Goal: Task Accomplishment & Management: Manage account settings

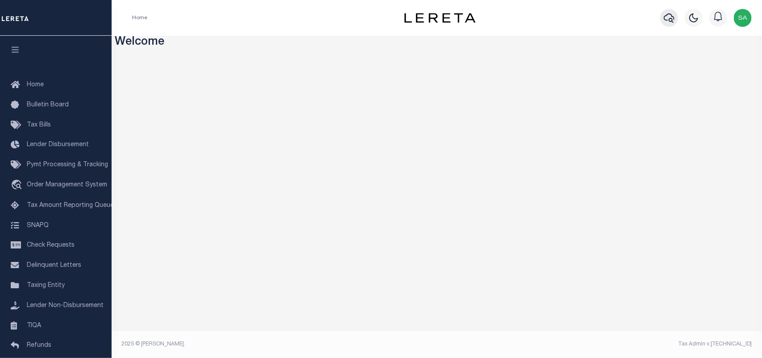
click at [669, 19] on icon "button" at bounding box center [669, 18] width 11 height 11
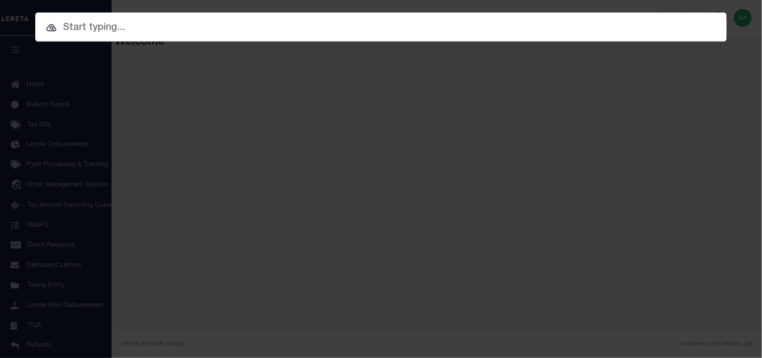
click at [606, 28] on input "text" at bounding box center [381, 28] width 692 height 16
paste input "6663822002"
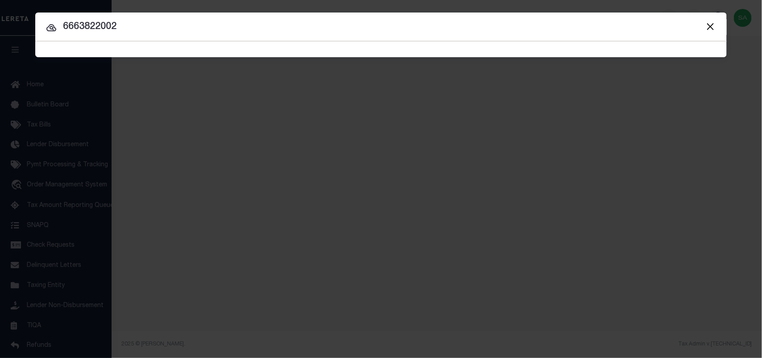
type input "6663822002"
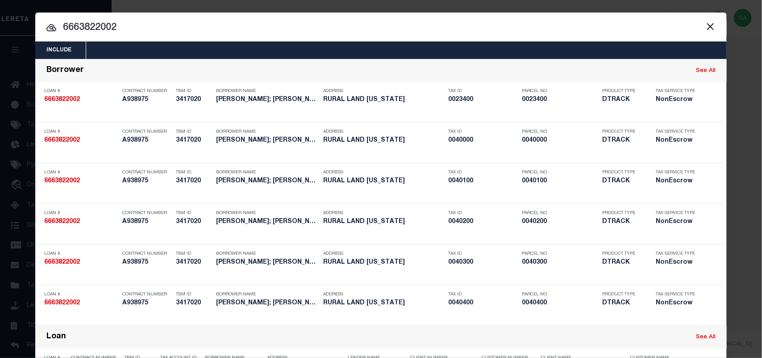
scroll to position [213, 0]
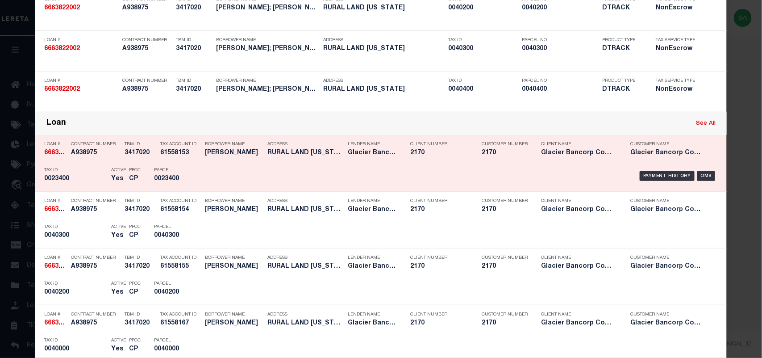
click at [179, 161] on div "Tax Account ID 61558153" at bounding box center [180, 150] width 40 height 26
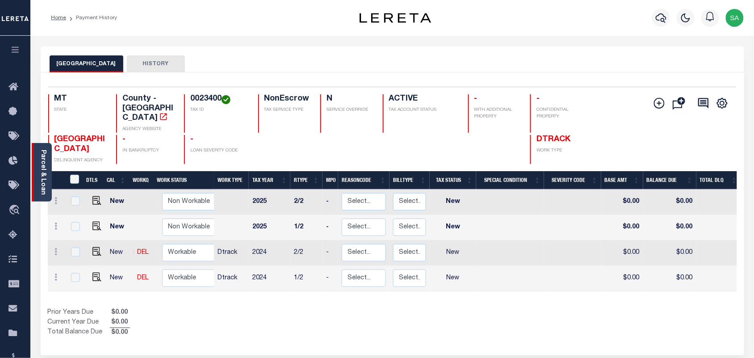
click at [43, 173] on link "Parcel & Loan" at bounding box center [43, 172] width 6 height 45
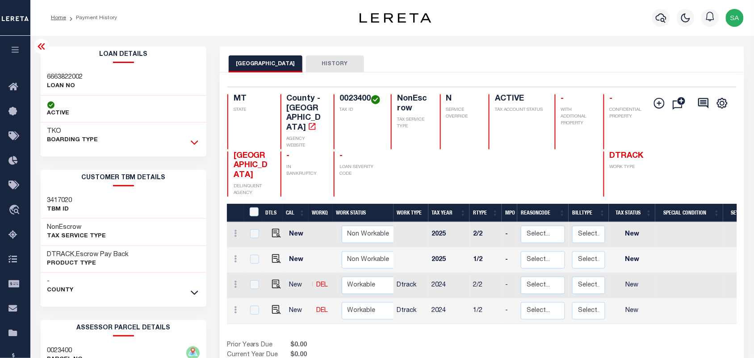
click at [191, 143] on icon at bounding box center [195, 142] width 8 height 9
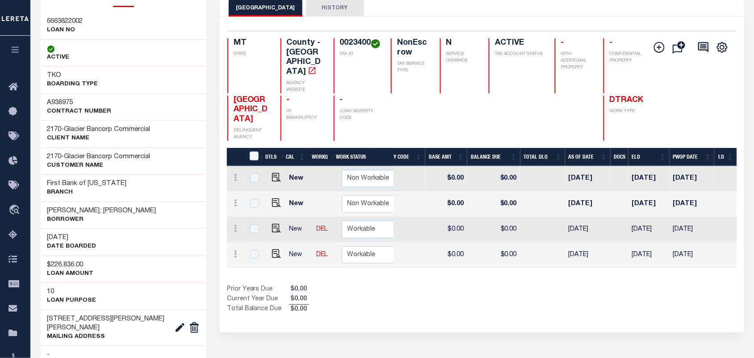
drag, startPoint x: 708, startPoint y: 208, endPoint x: 546, endPoint y: 211, distance: 161.7
click at [546, 217] on tr "New DEL Non Workable Workable Dtrack 2024 2/2 - Select... Payment Reversal Taxa…" at bounding box center [359, 229] width 974 height 25
drag, startPoint x: 706, startPoint y: 236, endPoint x: 561, endPoint y: 238, distance: 145.2
click at [561, 242] on tr "New DEL Non Workable Workable Dtrack 2024 1/2 - Select... Payment Reversal Taxa…" at bounding box center [359, 254] width 974 height 25
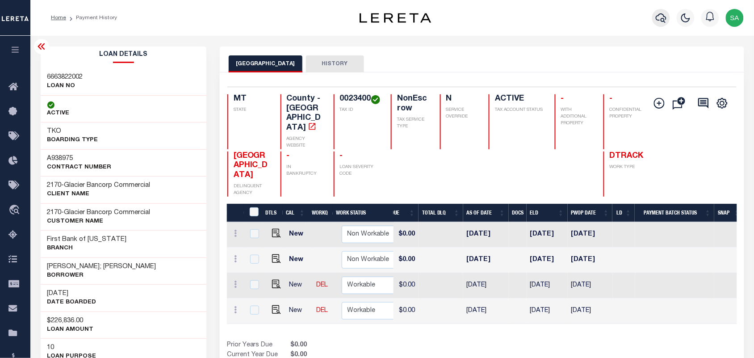
click at [658, 17] on icon "button" at bounding box center [661, 18] width 11 height 11
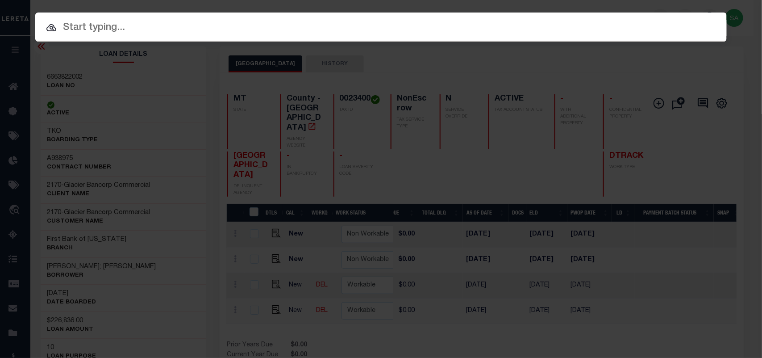
click at [617, 23] on input "text" at bounding box center [381, 28] width 692 height 16
paste input "511426432"
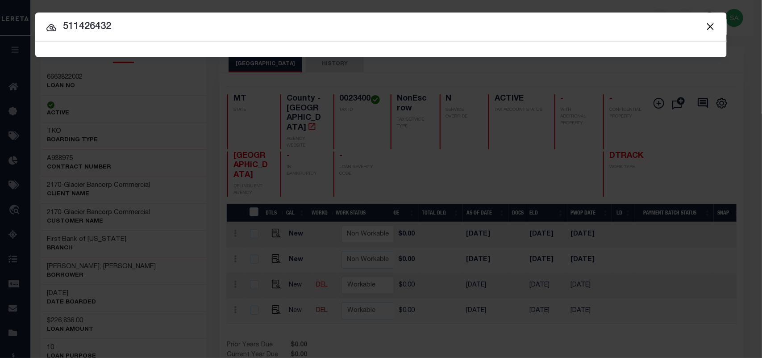
type input "511426432"
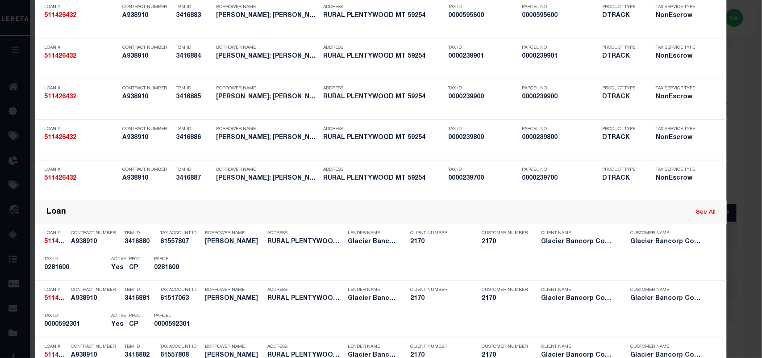
scroll to position [693, 0]
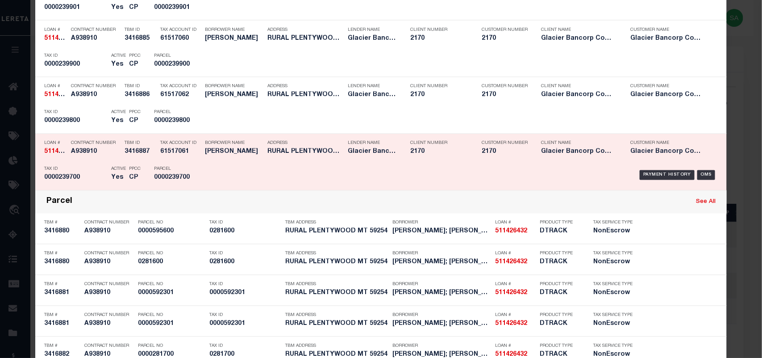
click at [201, 172] on div "Payment History OMS" at bounding box center [463, 175] width 524 height 26
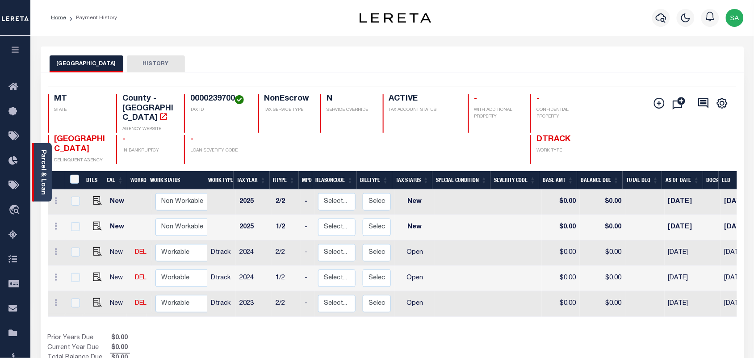
click at [45, 168] on link "Parcel & Loan" at bounding box center [43, 172] width 6 height 45
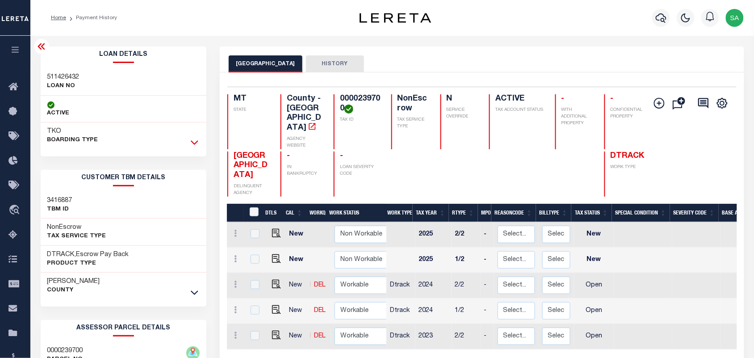
click at [196, 144] on icon at bounding box center [195, 142] width 8 height 9
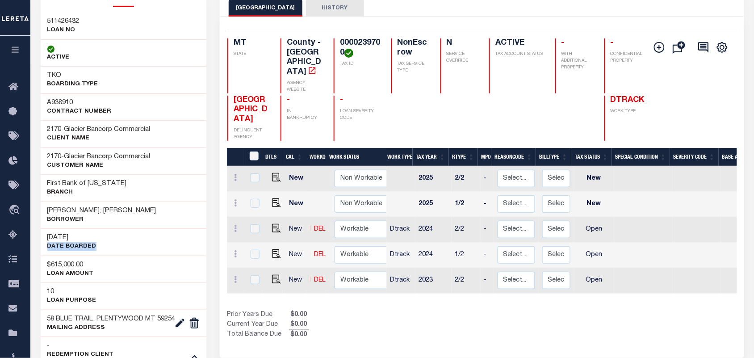
drag, startPoint x: 85, startPoint y: 256, endPoint x: 48, endPoint y: 257, distance: 37.1
click at [48, 255] on div "02/10/2025 DATE BOARDED" at bounding box center [124, 241] width 166 height 27
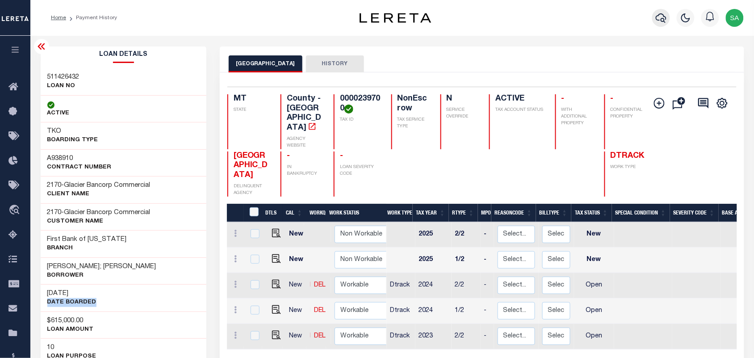
click at [664, 16] on icon "button" at bounding box center [661, 17] width 11 height 9
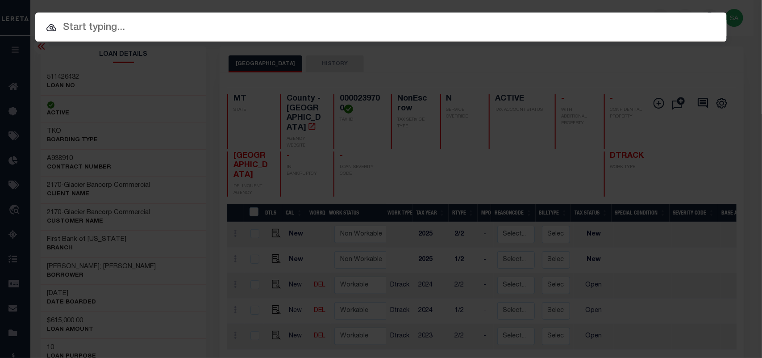
click at [622, 21] on input "text" at bounding box center [381, 28] width 692 height 16
paste input "511427480"
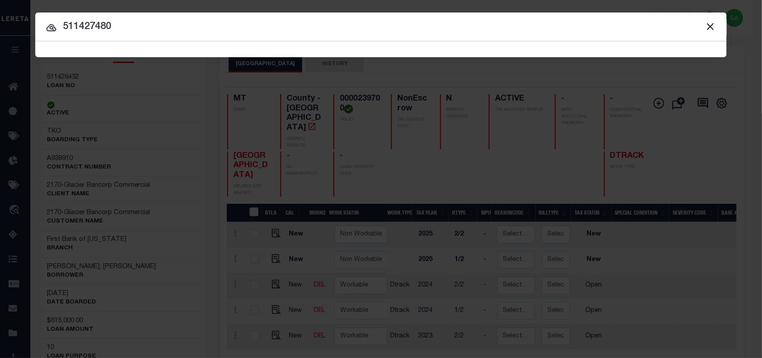
type input "511427480"
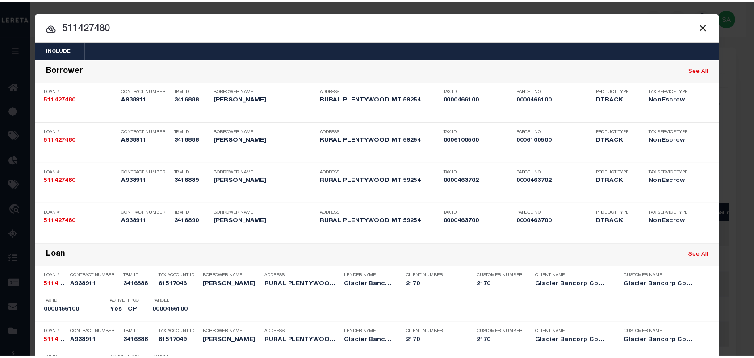
scroll to position [189, 0]
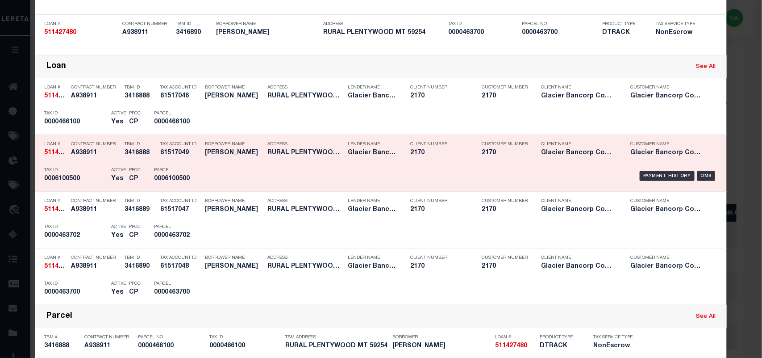
click at [208, 172] on div "Payment History OMS" at bounding box center [463, 176] width 510 height 26
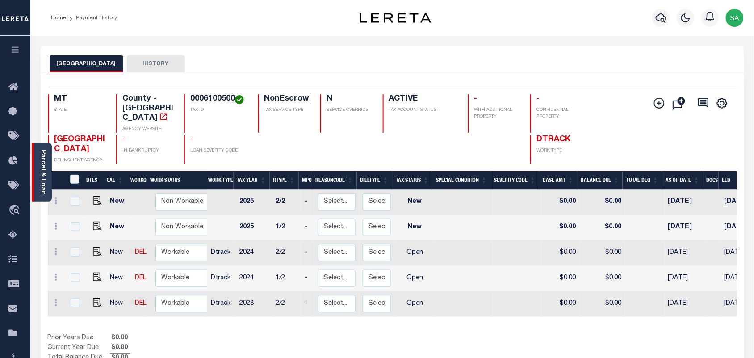
click at [47, 176] on div "Parcel & Loan" at bounding box center [42, 172] width 20 height 59
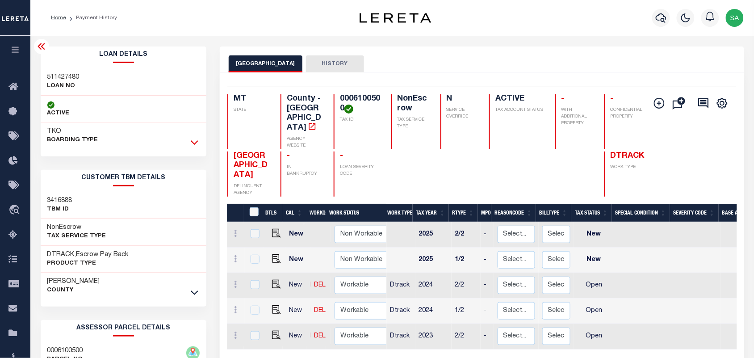
click at [195, 143] on icon at bounding box center [195, 142] width 8 height 9
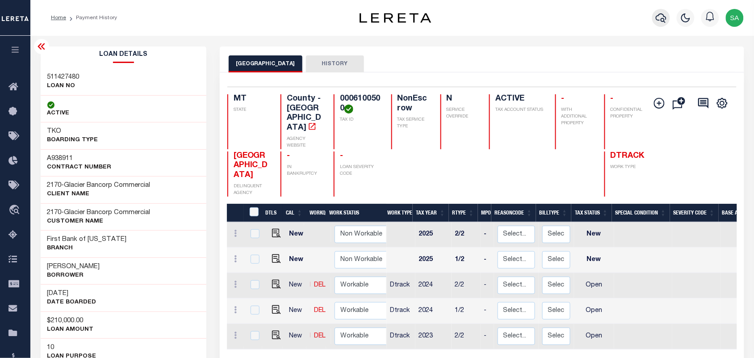
click at [668, 21] on button "button" at bounding box center [661, 18] width 18 height 18
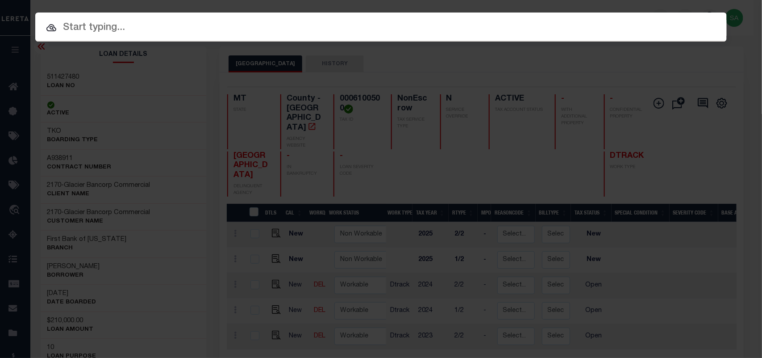
click at [603, 22] on input "text" at bounding box center [381, 28] width 692 height 16
paste input "3706220002824"
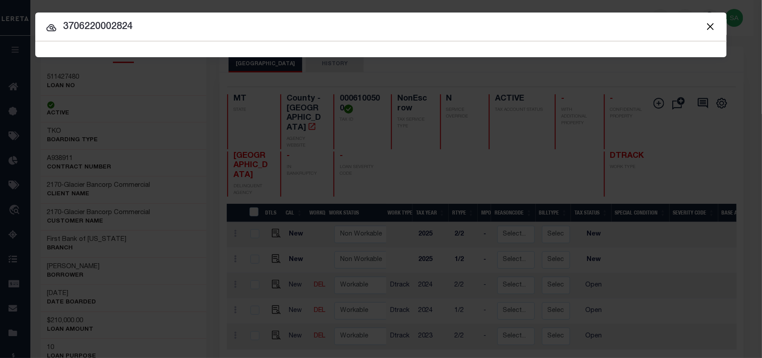
type input "3706220002824"
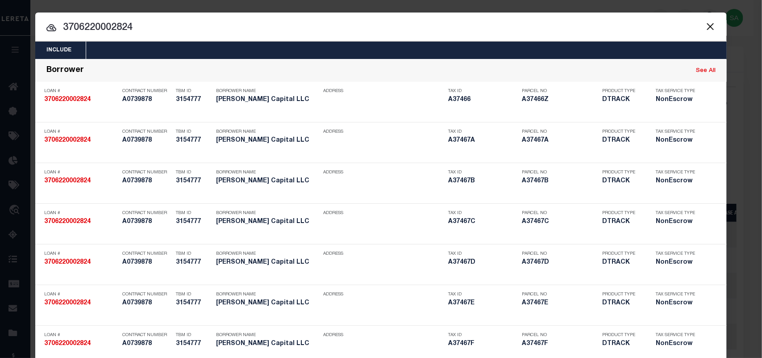
scroll to position [418, 0]
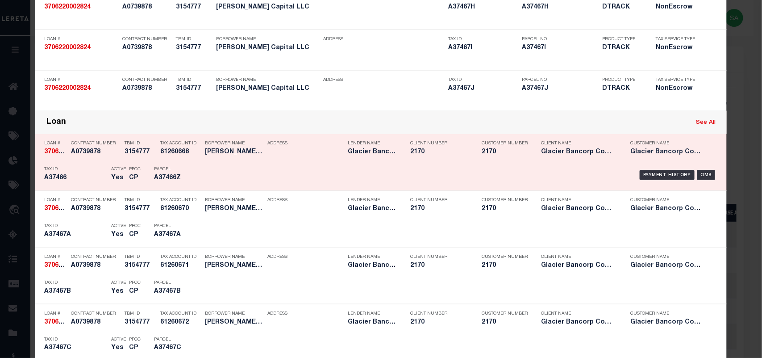
click at [205, 162] on div "Borrower Name HAZELWOOD CAPITAL LLC" at bounding box center [234, 149] width 58 height 26
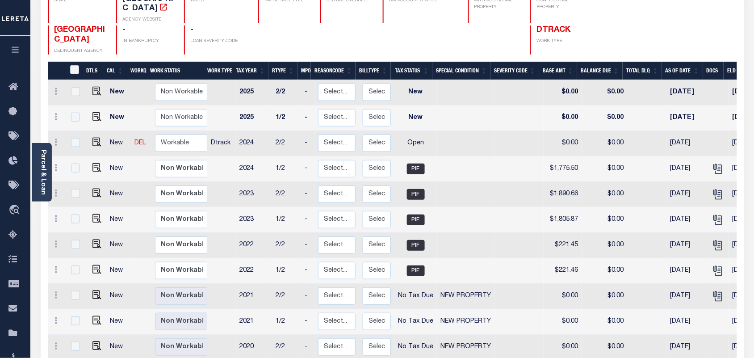
scroll to position [112, 0]
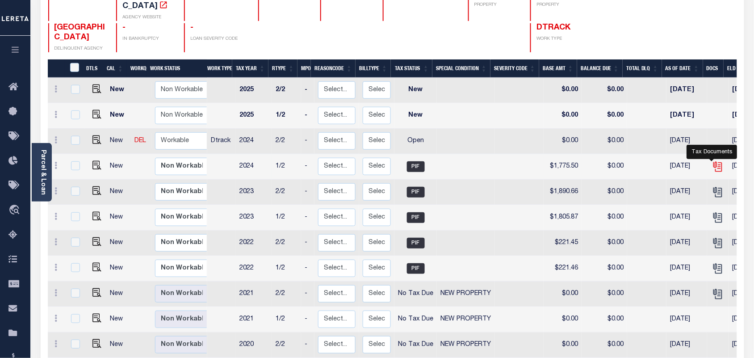
click at [712, 161] on icon "" at bounding box center [718, 167] width 12 height 12
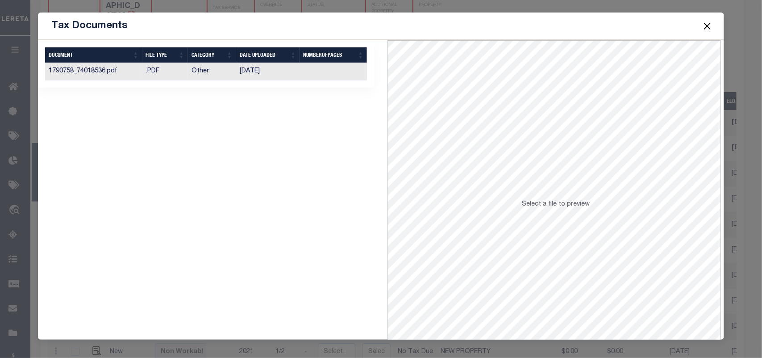
click at [255, 69] on td "[DATE]" at bounding box center [268, 71] width 64 height 17
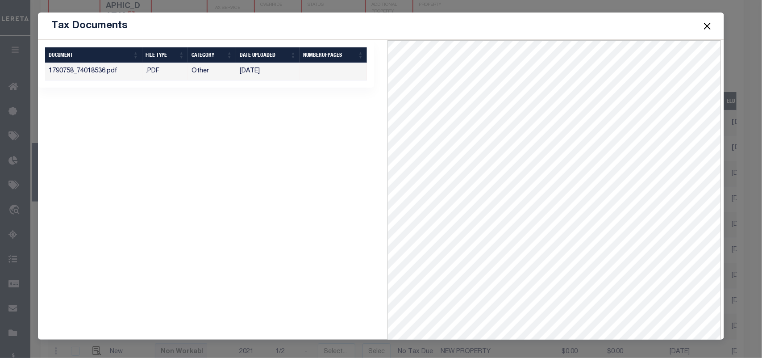
click at [708, 25] on button "Close" at bounding box center [708, 26] width 12 height 12
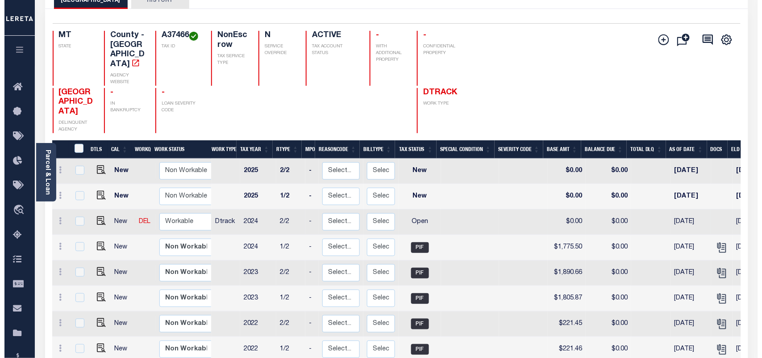
scroll to position [0, 0]
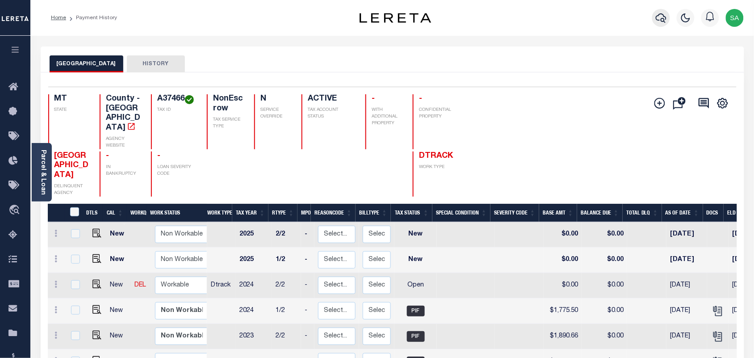
click at [661, 14] on icon "button" at bounding box center [661, 17] width 11 height 9
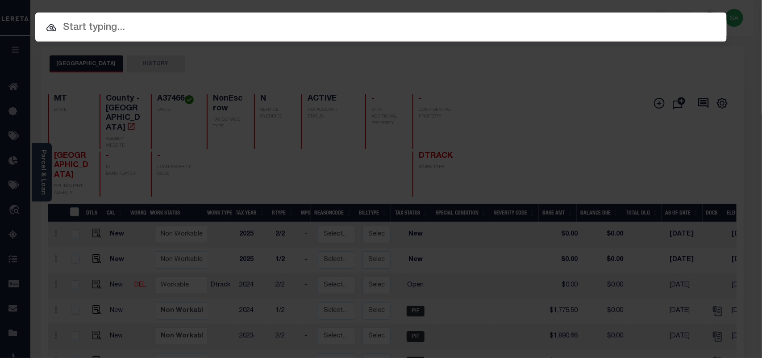
click at [590, 30] on input "text" at bounding box center [381, 28] width 692 height 16
paste input "115600691504"
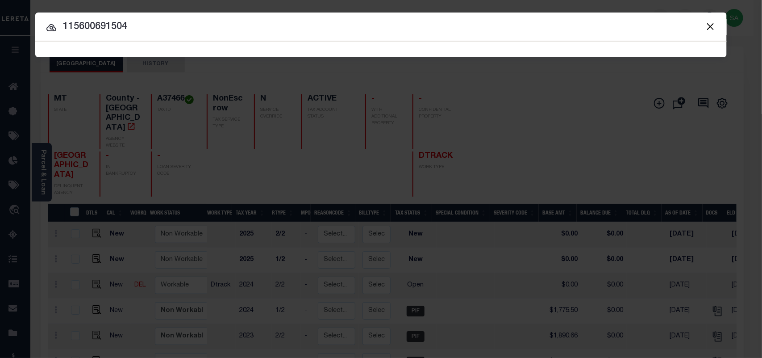
type input "115600691504"
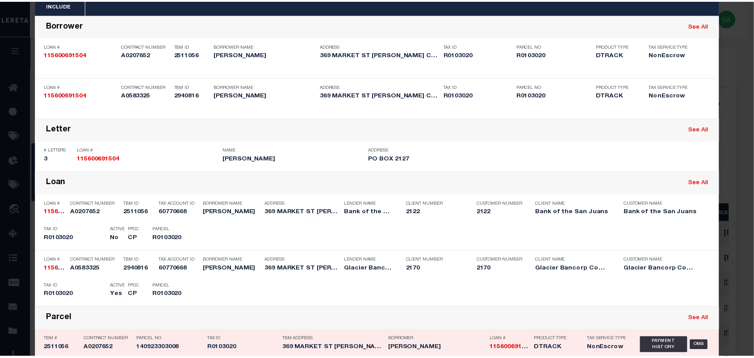
scroll to position [112, 0]
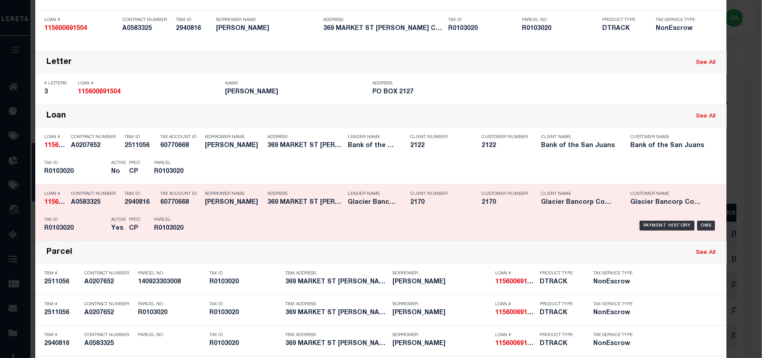
click at [211, 224] on div "Payment History OMS" at bounding box center [463, 226] width 510 height 26
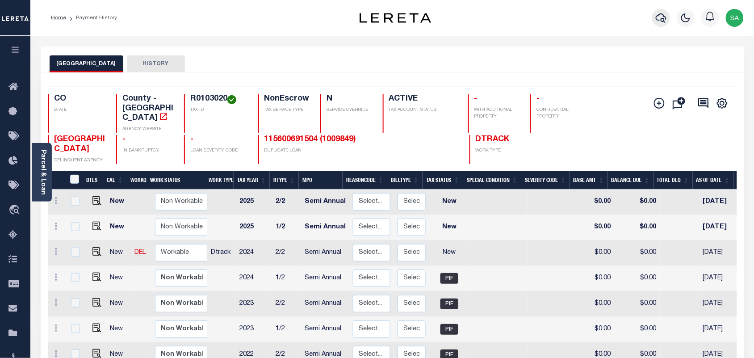
click at [661, 19] on icon "button" at bounding box center [661, 17] width 11 height 9
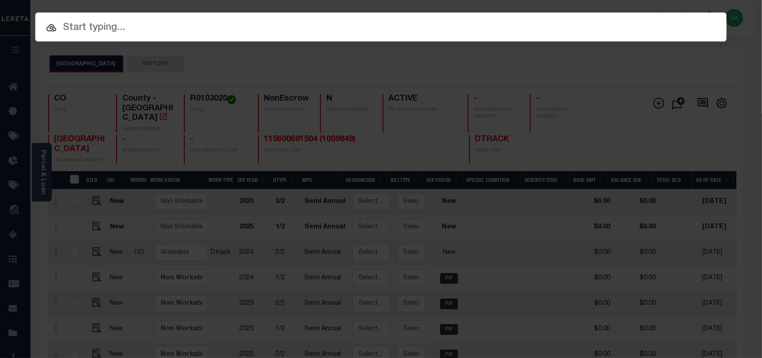
click at [555, 29] on input "text" at bounding box center [381, 28] width 692 height 16
paste input "22301121"
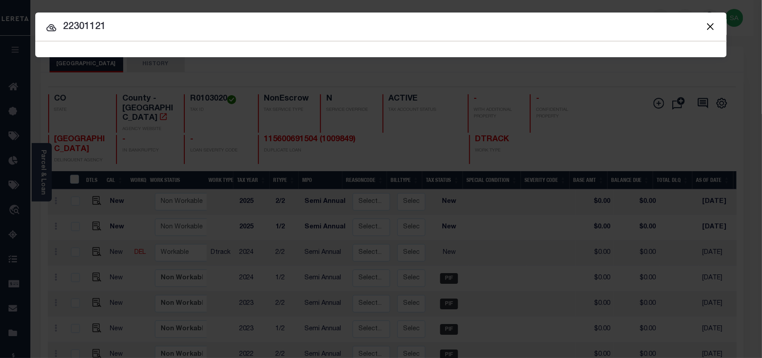
type input "22301121"
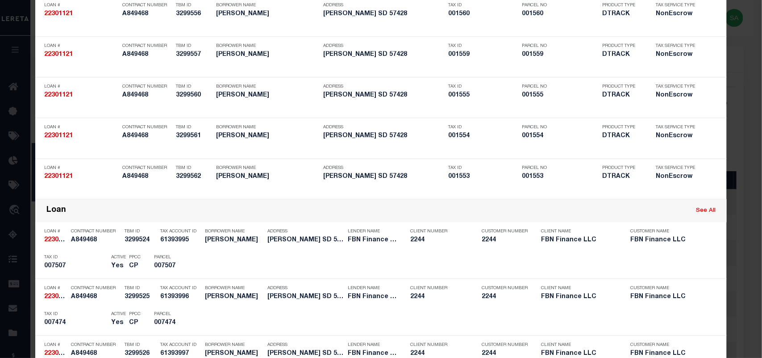
scroll to position [2350, 0]
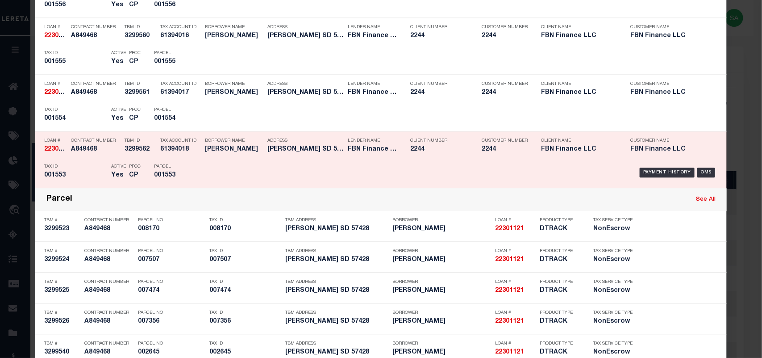
click at [197, 163] on div "Parcel 001553" at bounding box center [174, 172] width 54 height 26
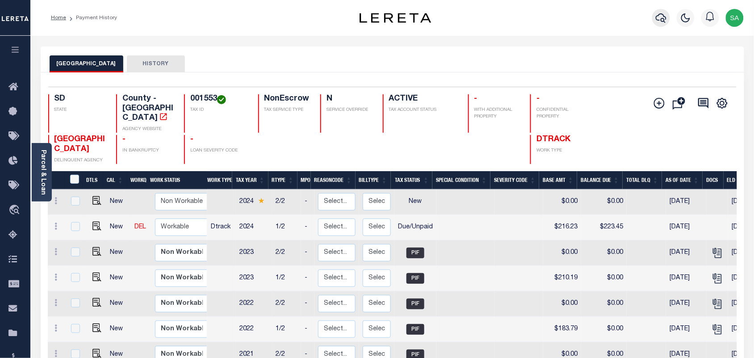
click at [658, 21] on icon "button" at bounding box center [661, 18] width 11 height 11
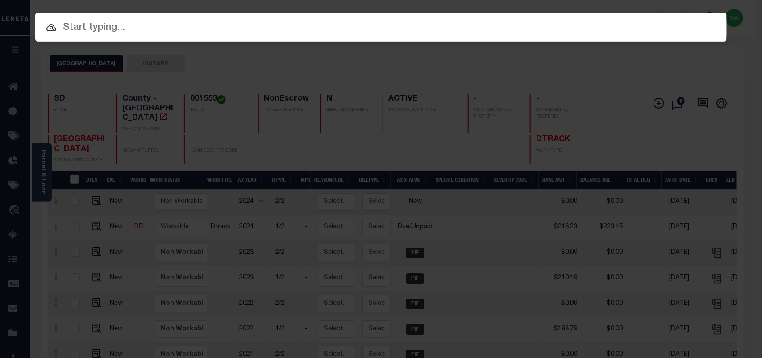
click at [569, 20] on input "text" at bounding box center [381, 28] width 692 height 16
paste input "79718"
type input "79718"
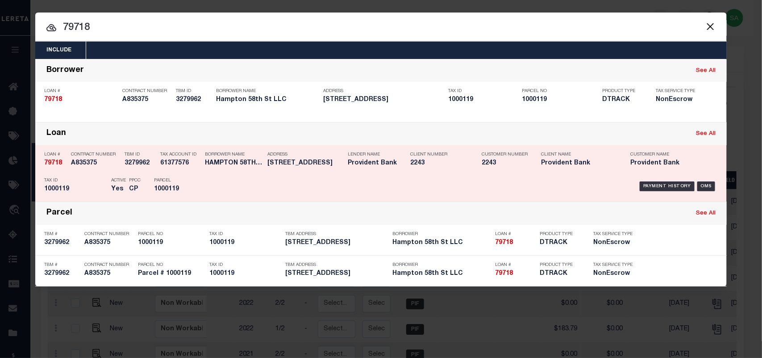
click at [198, 177] on div "Parcel 1000119" at bounding box center [174, 186] width 54 height 26
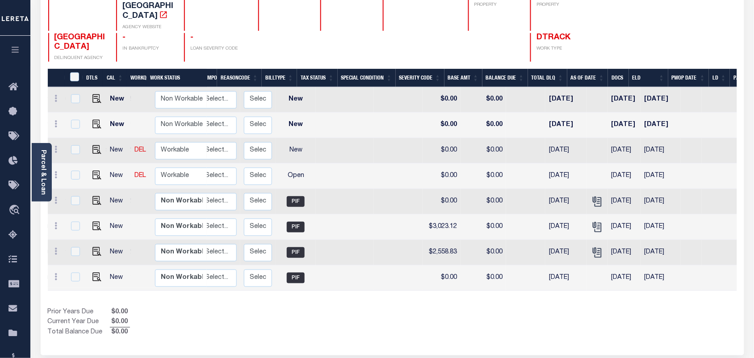
scroll to position [0, 119]
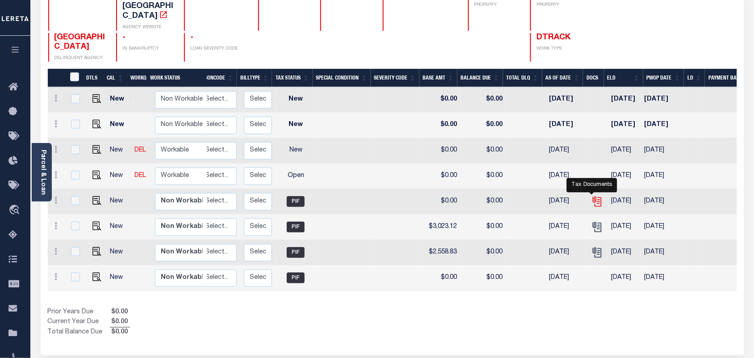
click at [594, 196] on icon "" at bounding box center [597, 202] width 12 height 12
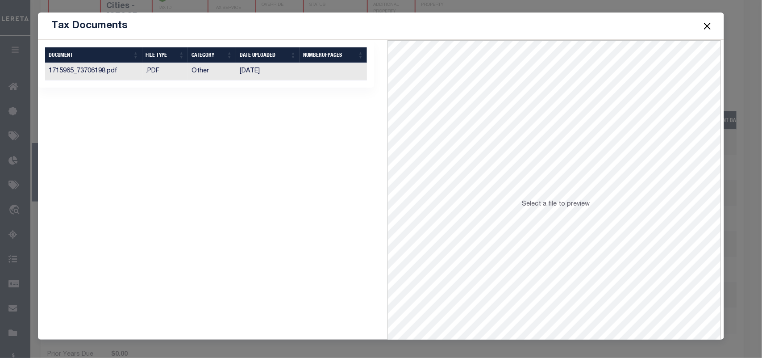
click at [268, 77] on td "10/26/2024" at bounding box center [268, 71] width 64 height 17
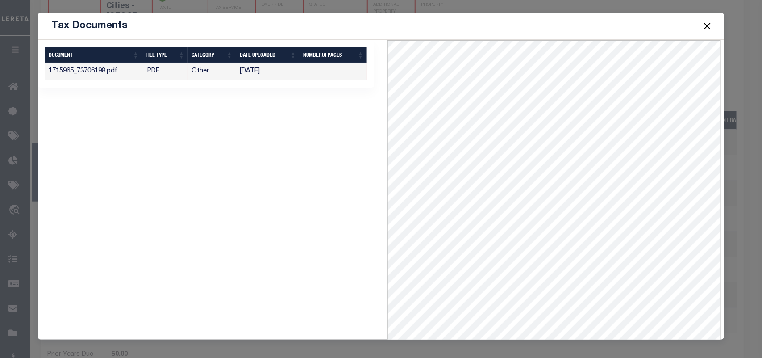
click at [711, 27] on button "Close" at bounding box center [708, 26] width 12 height 12
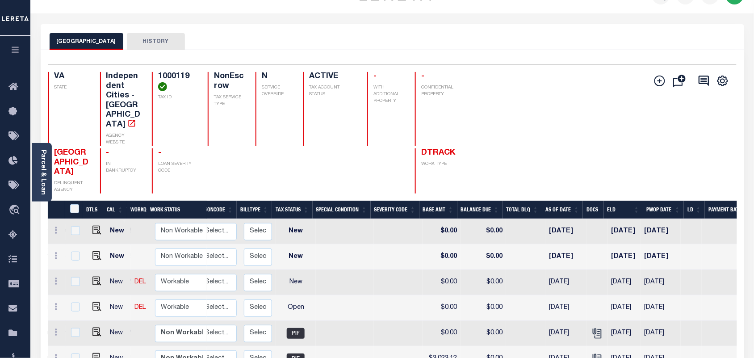
scroll to position [0, 0]
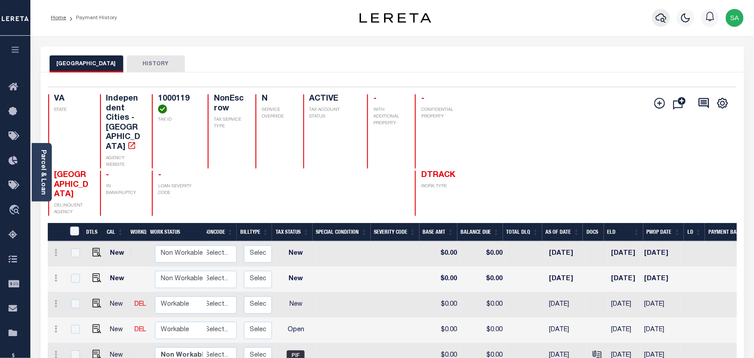
click at [661, 20] on icon "button" at bounding box center [661, 17] width 11 height 9
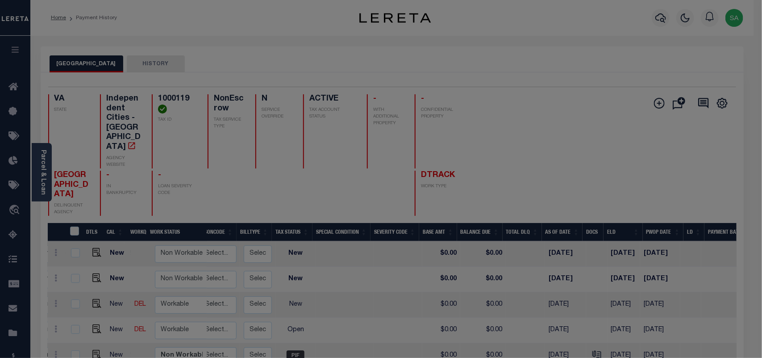
click at [0, 0] on input "text" at bounding box center [0, 0] width 0 height 0
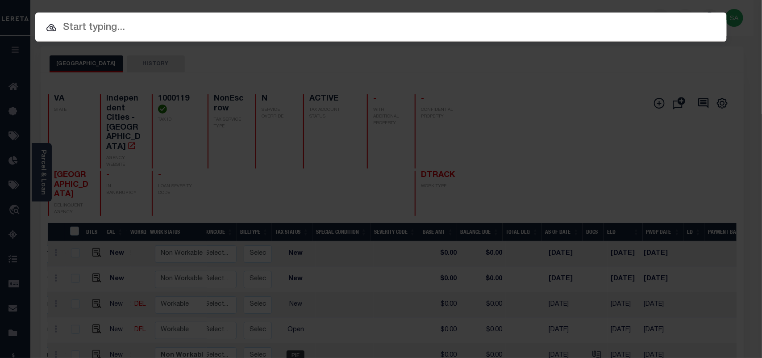
paste input "25100ND"
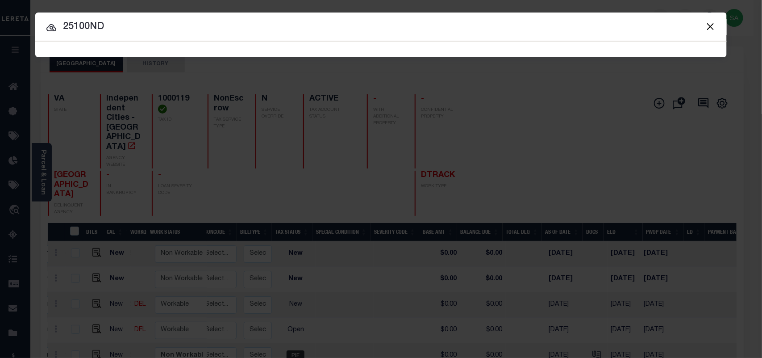
type input "25100ND"
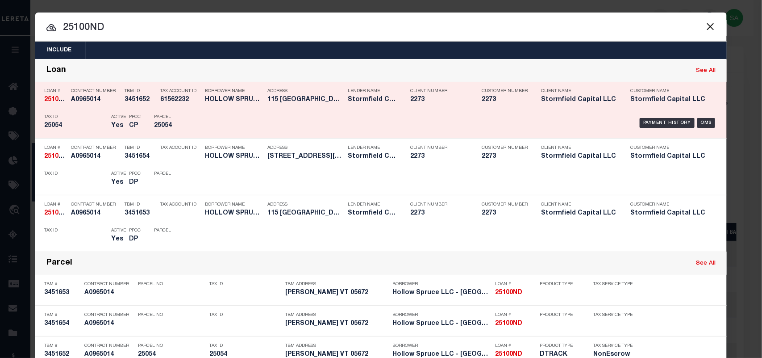
click at [188, 121] on div "Parcel 25054" at bounding box center [174, 123] width 40 height 26
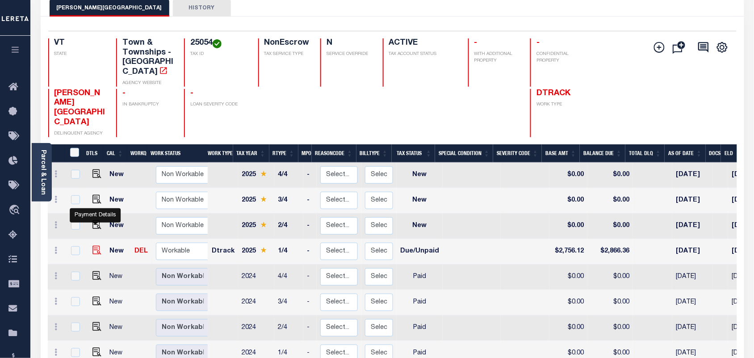
click at [96, 246] on img "" at bounding box center [96, 250] width 9 height 9
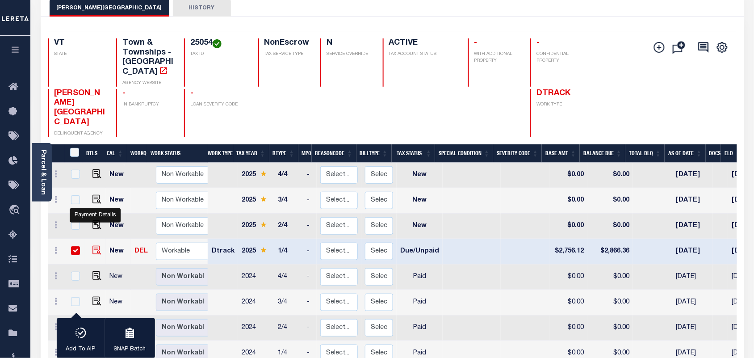
checkbox input "true"
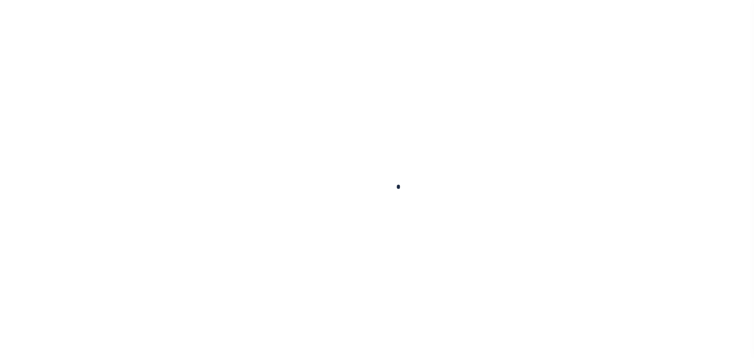
checkbox input "false"
type textarea "Information Taken verbally from [PERSON_NAME]."
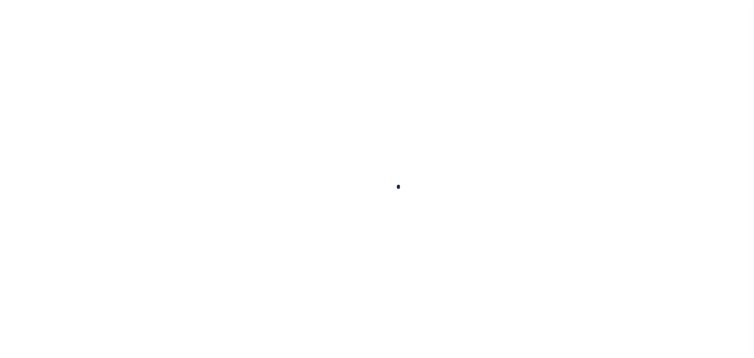
type input "[DATE]"
type input "09/08/2025"
select select "DUE"
type input "$2,756.12"
type input "$110.24"
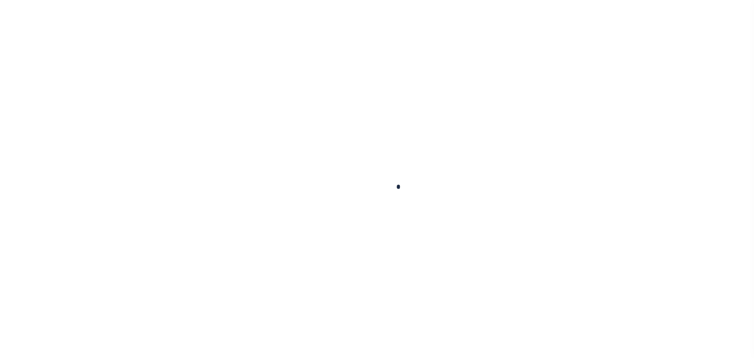
type input "$2,866.36"
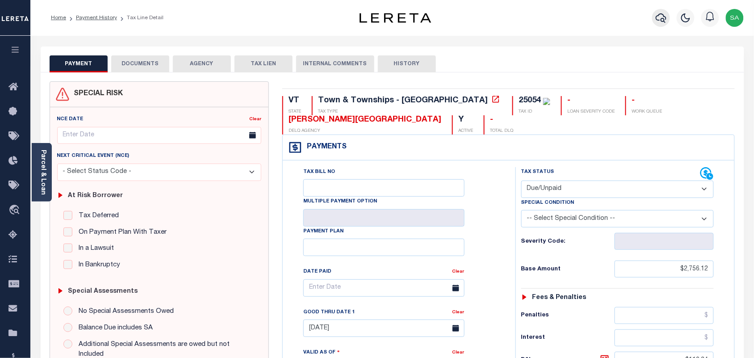
click at [657, 19] on icon "button" at bounding box center [661, 17] width 11 height 9
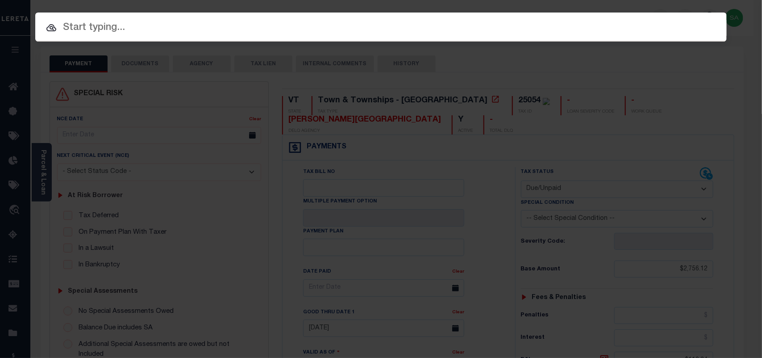
click at [612, 25] on input "text" at bounding box center [381, 28] width 692 height 16
paste input "910012892693"
type input "910012892693"
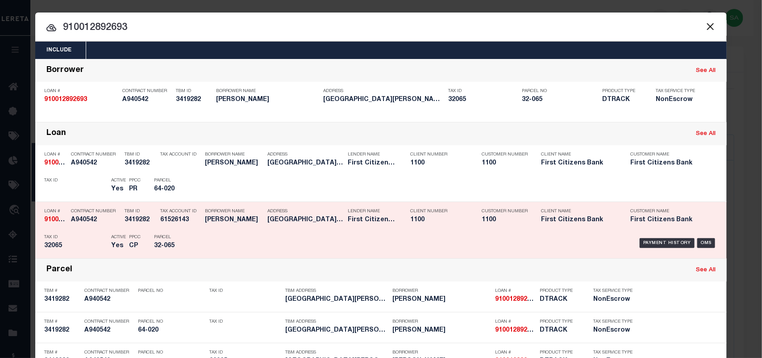
click at [201, 239] on div "Payment History OMS" at bounding box center [463, 243] width 524 height 26
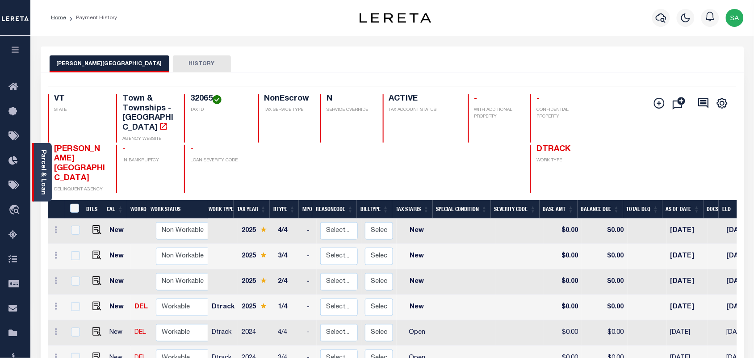
click at [40, 165] on link "Parcel & Loan" at bounding box center [43, 172] width 6 height 45
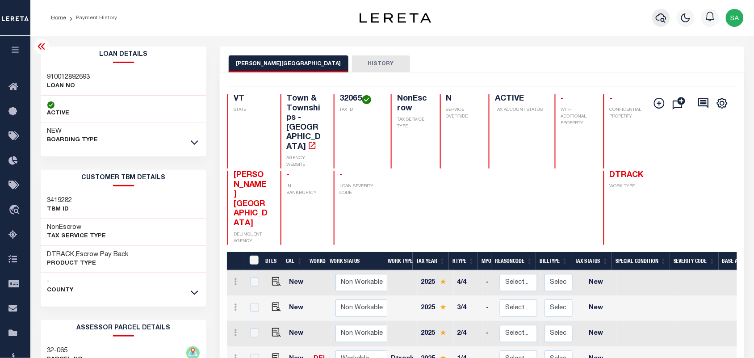
click at [660, 19] on icon "button" at bounding box center [661, 18] width 11 height 11
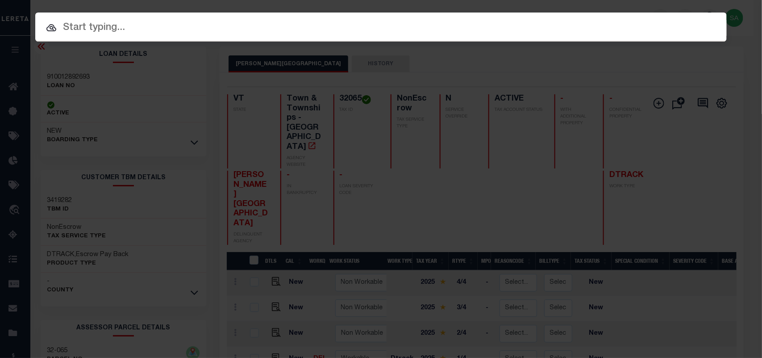
click at [608, 25] on input "text" at bounding box center [381, 28] width 692 height 16
paste input "115600691504"
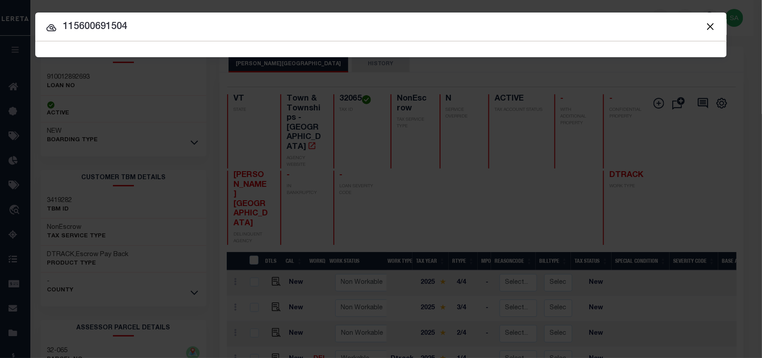
type input "115600691504"
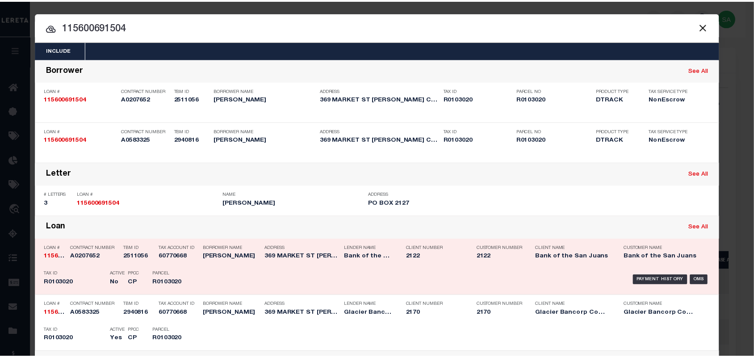
scroll to position [56, 0]
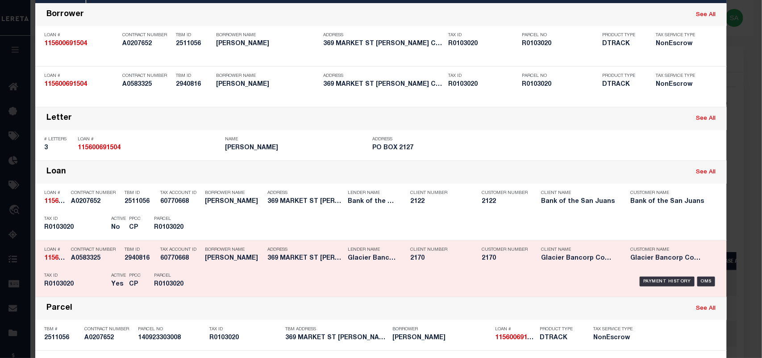
click at [209, 272] on div "Payment History OMS" at bounding box center [463, 281] width 510 height 26
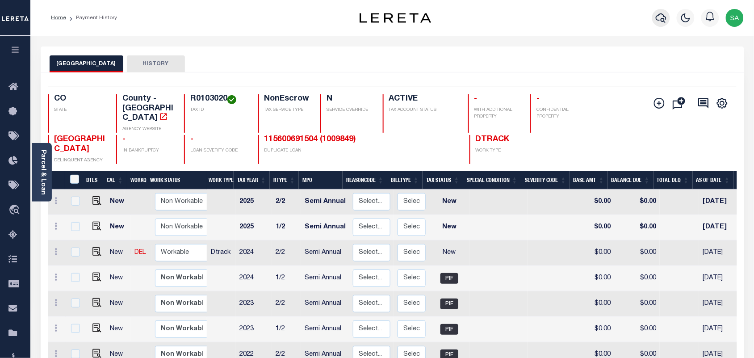
click at [661, 18] on icon "button" at bounding box center [661, 18] width 11 height 11
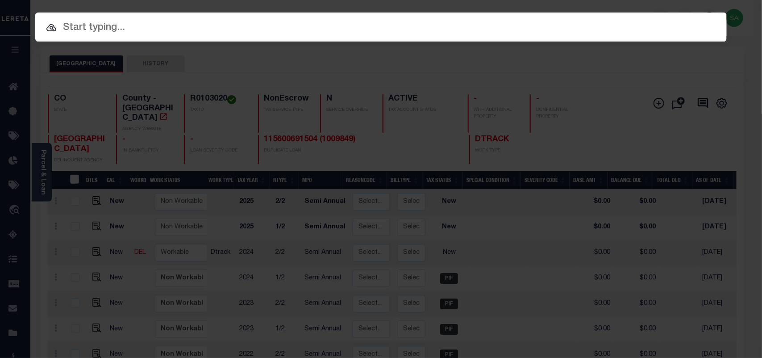
click at [508, 17] on div at bounding box center [381, 27] width 692 height 29
paste input "3105240000005"
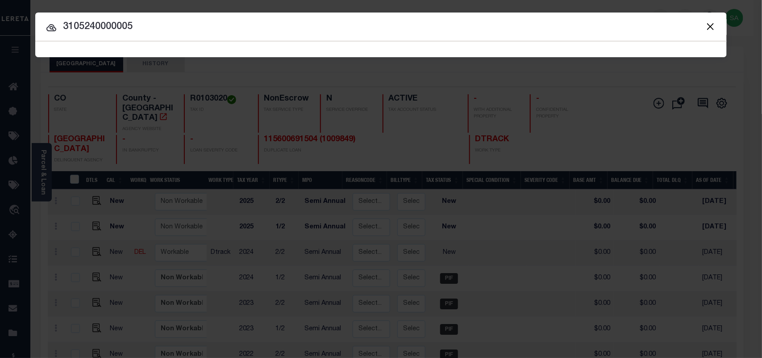
type input "3105240000005"
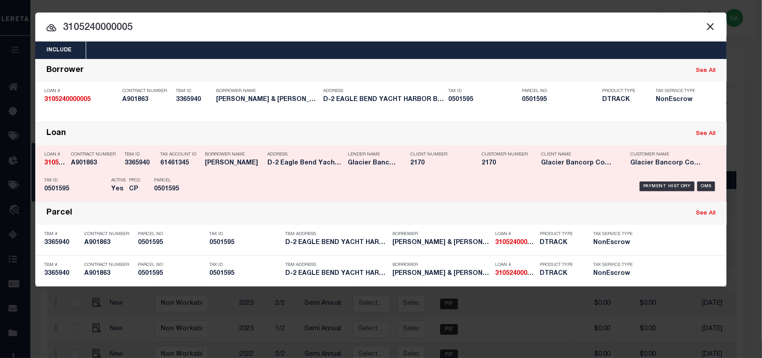
click at [289, 181] on div "Payment History OMS" at bounding box center [463, 186] width 510 height 26
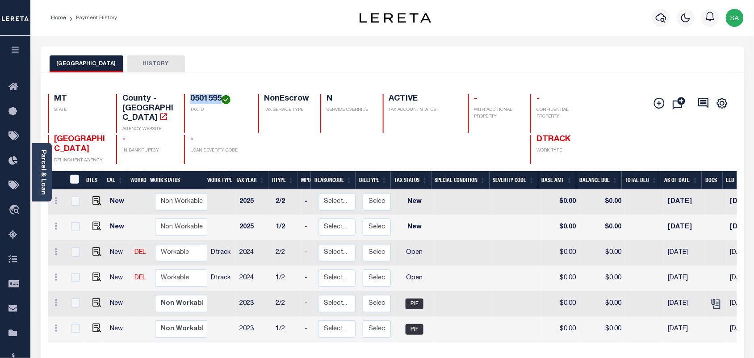
drag, startPoint x: 220, startPoint y: 97, endPoint x: 188, endPoint y: 97, distance: 31.7
click at [188, 97] on div "0501595 TAX ID" at bounding box center [215, 113] width 63 height 38
copy h4 "0501595"
click at [208, 97] on h4 "0501595" at bounding box center [218, 99] width 57 height 10
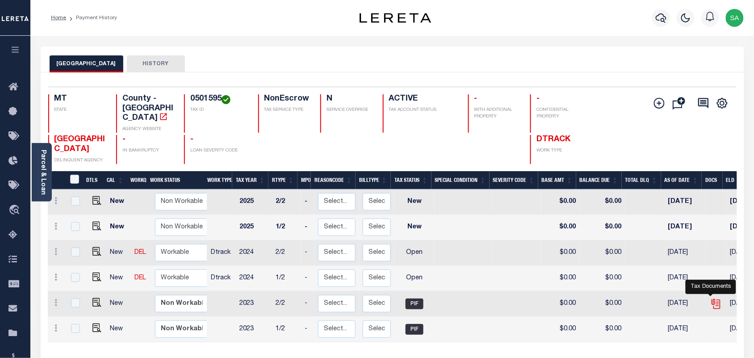
click at [713, 299] on icon "" at bounding box center [716, 303] width 7 height 9
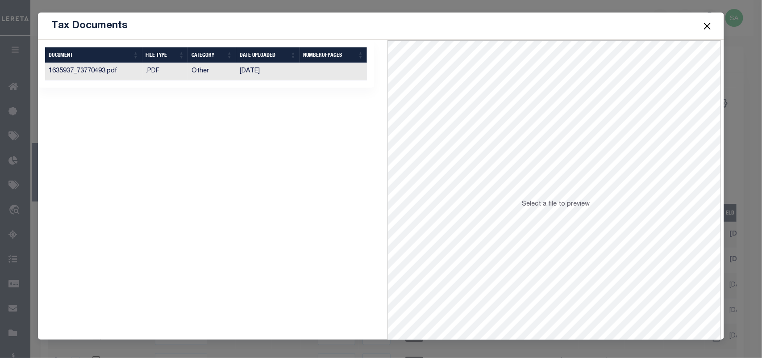
click at [253, 75] on td "08/08/2024" at bounding box center [268, 71] width 64 height 17
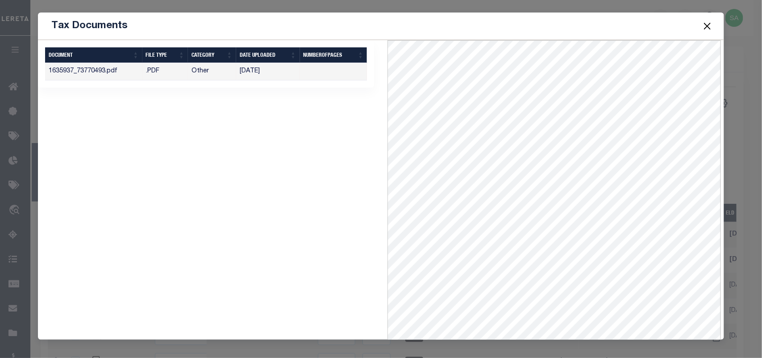
click at [711, 26] on button "Close" at bounding box center [708, 26] width 12 height 12
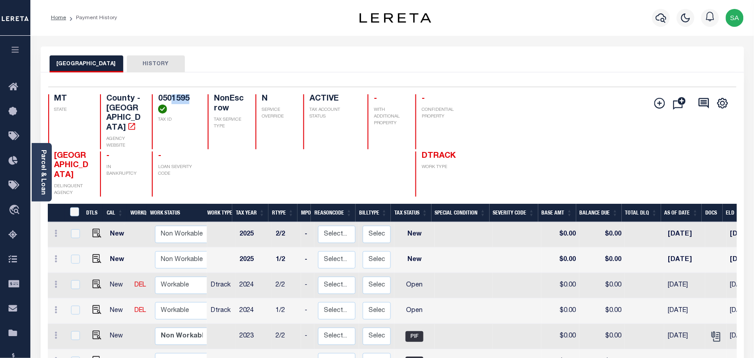
drag, startPoint x: 157, startPoint y: 98, endPoint x: 172, endPoint y: 97, distance: 15.7
click at [172, 97] on h4 "0501595" at bounding box center [177, 103] width 39 height 19
click at [168, 103] on h4 "0501595" at bounding box center [177, 103] width 39 height 19
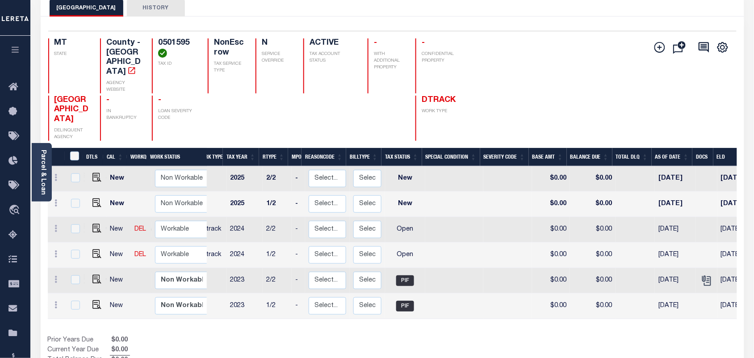
scroll to position [0, 32]
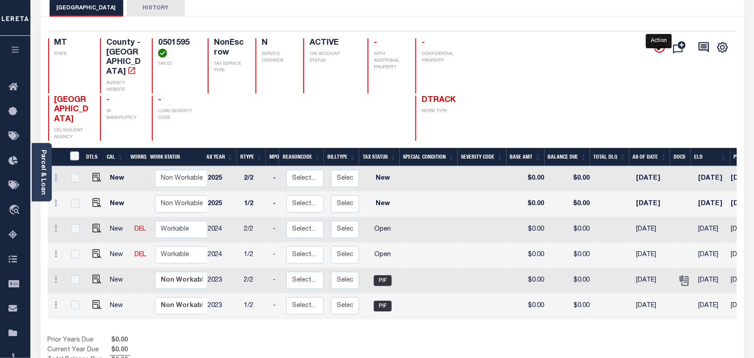
click at [657, 47] on icon "" at bounding box center [659, 47] width 11 height 11
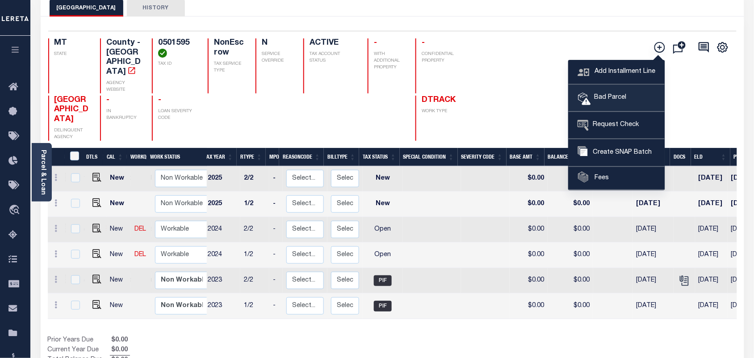
click at [620, 98] on span "Bad Parcel" at bounding box center [609, 98] width 36 height 10
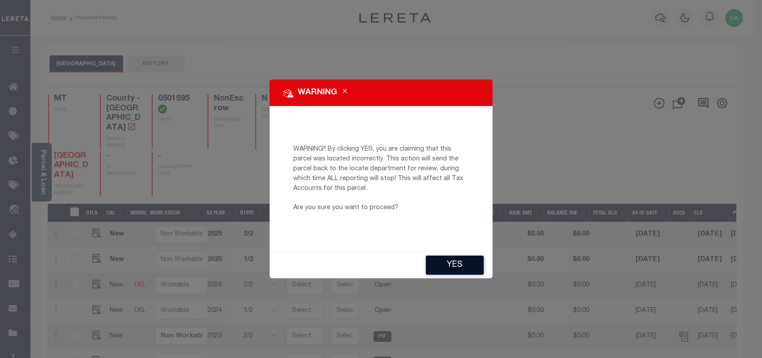
click at [447, 268] on button "YES" at bounding box center [455, 264] width 58 height 19
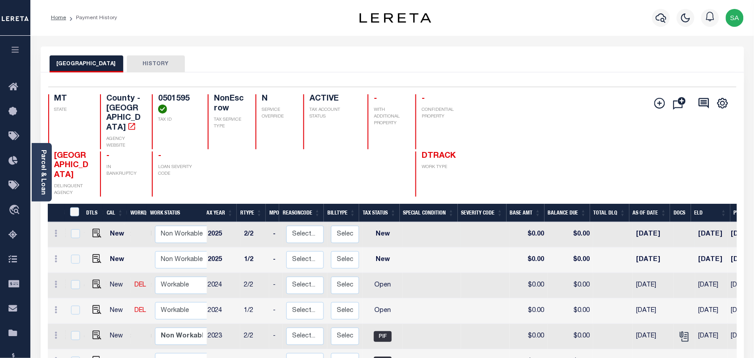
type input "Sanaulla.Shariff@accumatch.com"
type input "[DATE]"
type input "CP"
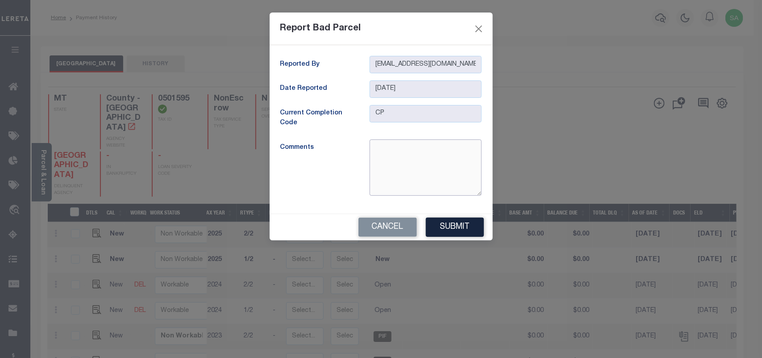
click at [425, 161] on textarea at bounding box center [426, 167] width 112 height 56
click at [398, 146] on textarea "As per paiten Inactive Parcel for 2024" at bounding box center [426, 167] width 112 height 56
click at [404, 163] on textarea "As per Paiten Inactive Parcel for 2024" at bounding box center [426, 167] width 112 height 56
type textarea "As per Paiten Inactive Parcel for 2024"
click at [450, 230] on button "Submit" at bounding box center [455, 226] width 58 height 19
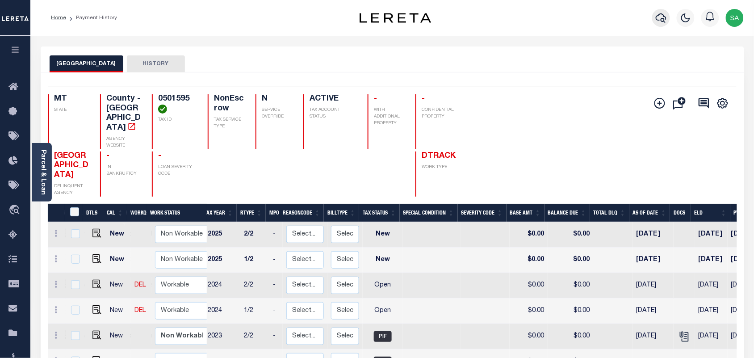
click at [667, 17] on button "button" at bounding box center [661, 18] width 18 height 18
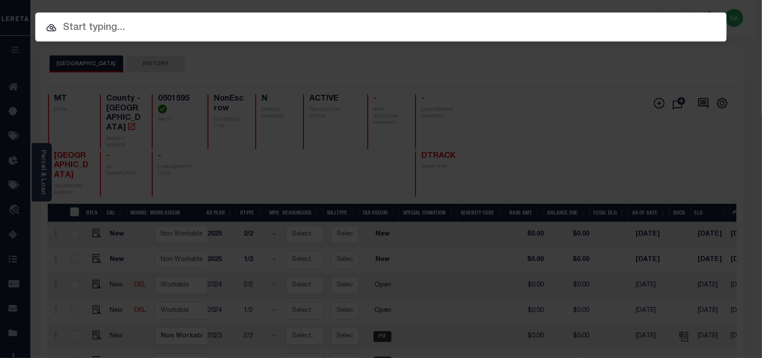
click at [606, 21] on div "Include Loans TBM Customers Borrowers Payments (Lender Non-Disb) Payments (Lend…" at bounding box center [381, 27] width 692 height 29
paste input "6663822002"
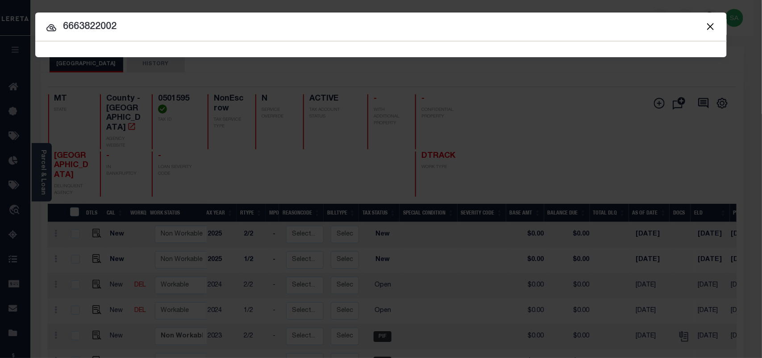
type input "6663822002"
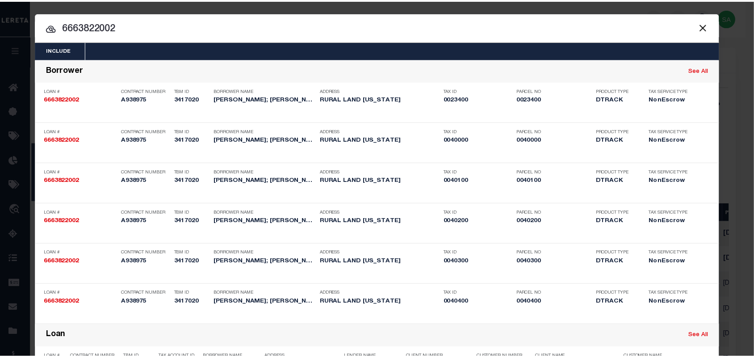
scroll to position [213, 0]
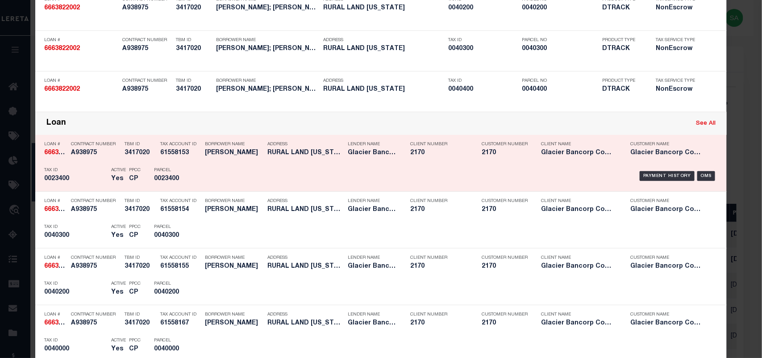
click at [208, 175] on div "Payment History OMS" at bounding box center [463, 176] width 510 height 26
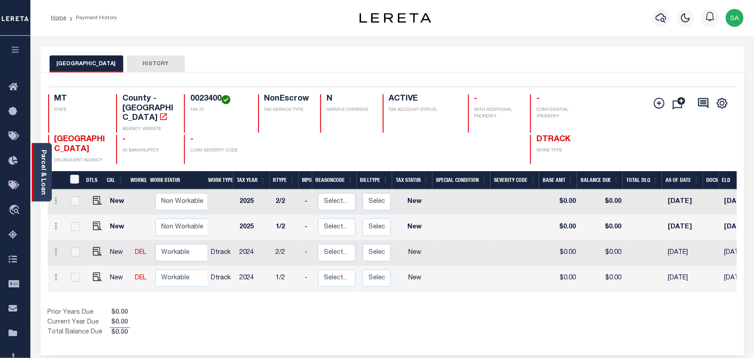
click at [45, 169] on link "Parcel & Loan" at bounding box center [43, 172] width 6 height 45
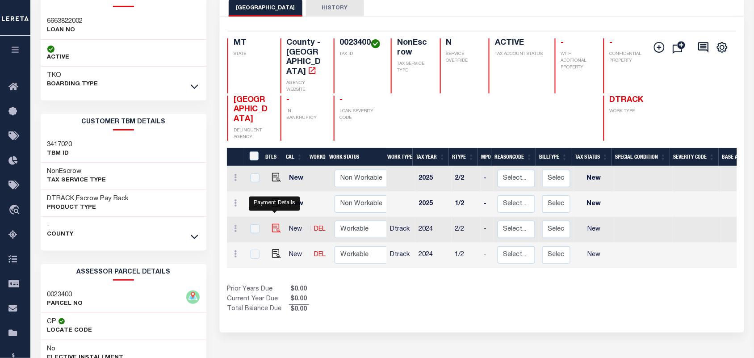
click at [277, 224] on img "" at bounding box center [276, 228] width 9 height 9
checkbox input "true"
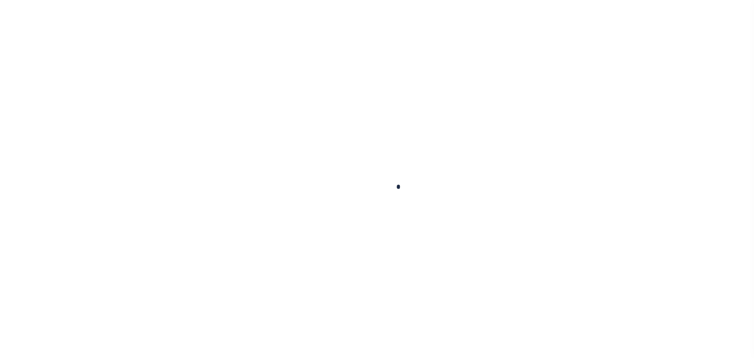
checkbox input "false"
type input "[DATE]"
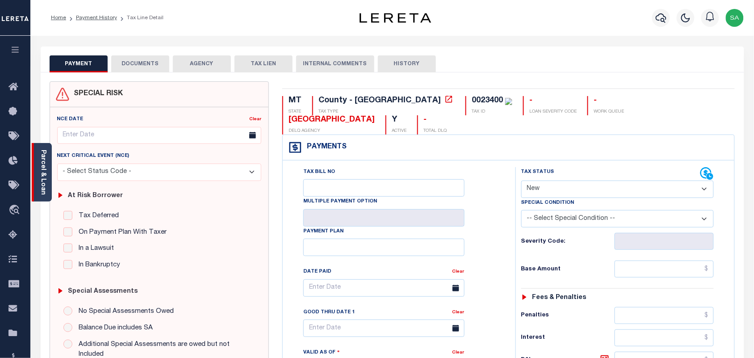
click at [46, 169] on link "Parcel & Loan" at bounding box center [43, 172] width 6 height 45
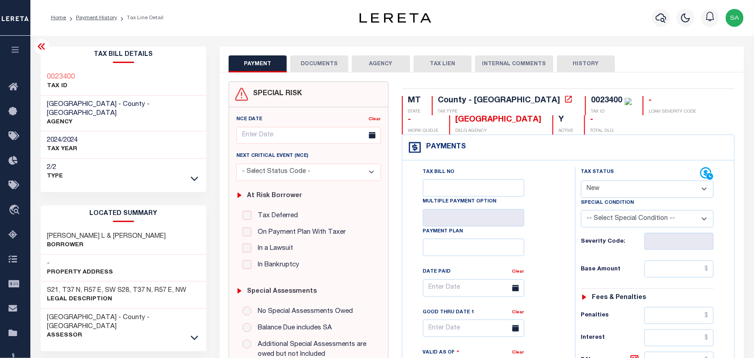
drag, startPoint x: 608, startPoint y: 184, endPoint x: 608, endPoint y: 195, distance: 11.2
click at [608, 184] on select "- Select Status Code - Open Due/Unpaid Paid Incomplete No Tax Due Internal Refu…" at bounding box center [647, 188] width 133 height 17
select select "PYD"
click at [581, 181] on select "- Select Status Code - Open Due/Unpaid Paid Incomplete No Tax Due Internal Refu…" at bounding box center [647, 188] width 133 height 17
type input "[DATE]"
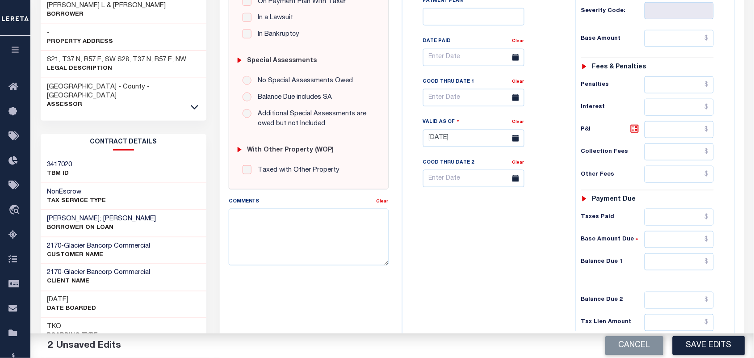
scroll to position [323, 0]
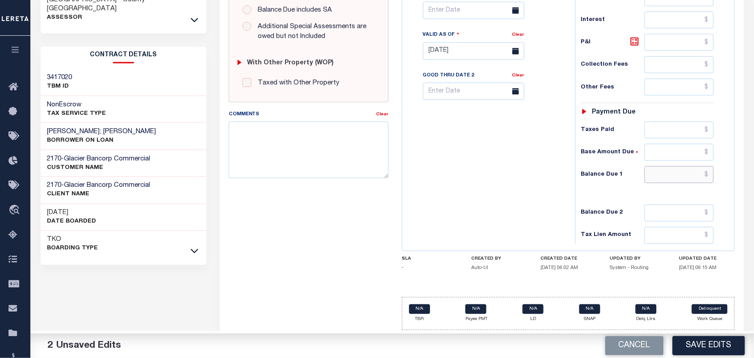
click at [696, 173] on input "text" at bounding box center [679, 174] width 70 height 17
type input "$0.00"
click at [557, 178] on div "Tax Bill No Multiple Payment Option Payment Plan Clear" at bounding box center [487, 46] width 164 height 394
click at [289, 153] on textarea "Comments" at bounding box center [309, 149] width 160 height 56
paste textarea "Information Taken verbally from Karie."
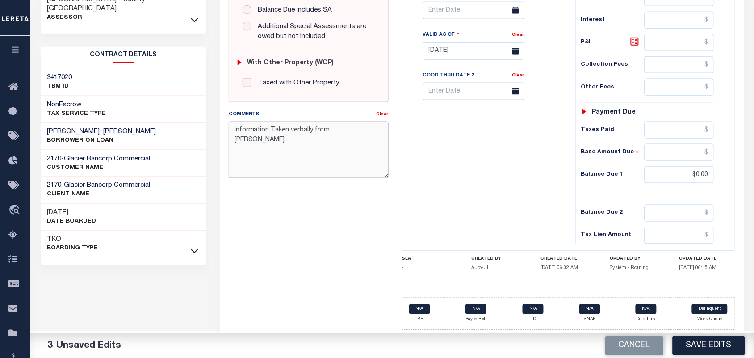
type textarea "Information Taken verbally from Karie."
click at [474, 150] on div "Tax Bill No Multiple Payment Option Payment Plan Clear" at bounding box center [487, 46] width 164 height 394
click at [712, 340] on button "Save Edits" at bounding box center [709, 345] width 72 height 19
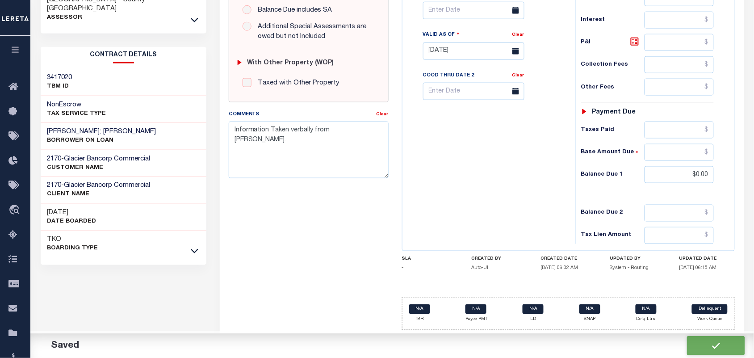
checkbox input "false"
type input "$0"
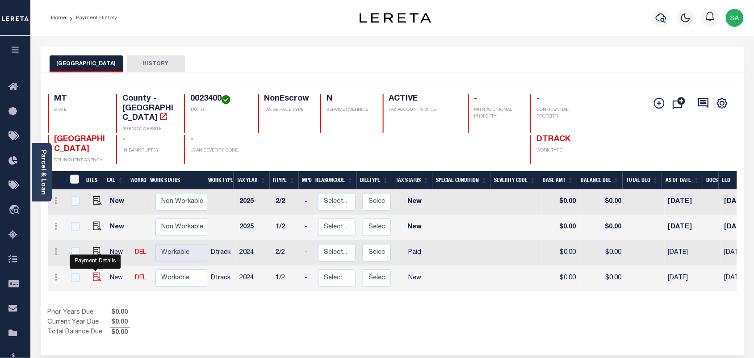
drag, startPoint x: 92, startPoint y: 270, endPoint x: 99, endPoint y: 268, distance: 6.9
click at [93, 272] on img "" at bounding box center [97, 276] width 9 height 9
checkbox input "true"
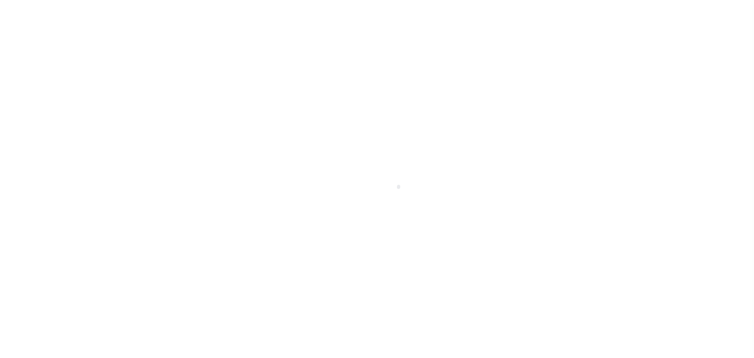
select select "NW2"
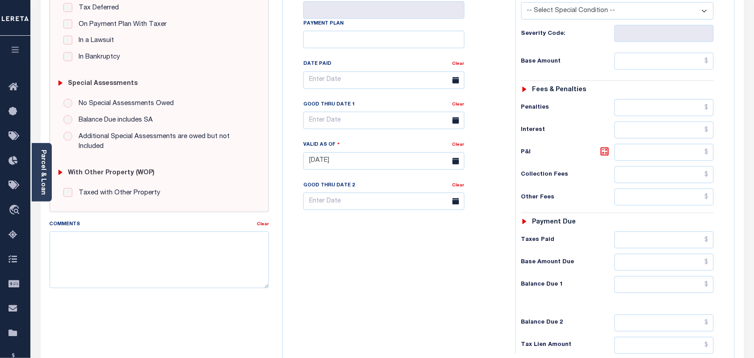
scroll to position [223, 0]
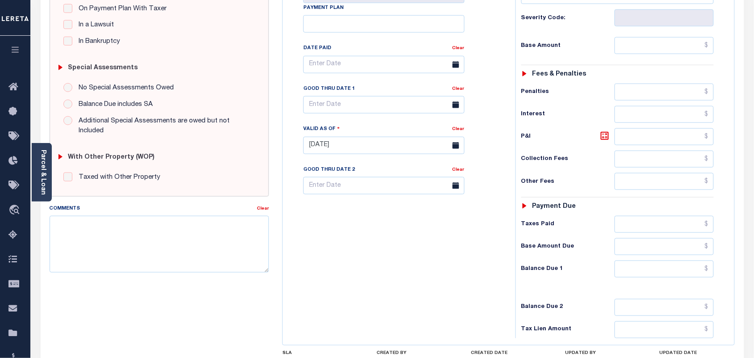
click at [151, 204] on div "Comments" at bounding box center [154, 210] width 208 height 13
click at [162, 222] on textarea "Comments" at bounding box center [160, 244] width 220 height 56
paste textarea "Information Taken verbally from Karie."
type textarea "Information Taken verbally from Karie."
type input "[DATE]"
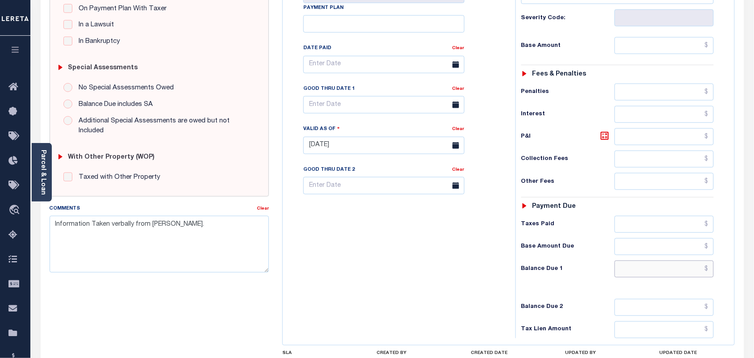
click at [660, 260] on input "text" at bounding box center [665, 268] width 100 height 17
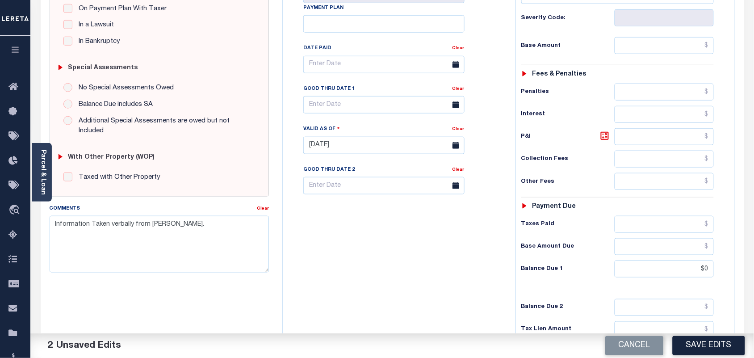
type input "$0.00"
click at [483, 257] on div "Tax Bill No Multiple Payment Option Payment Plan Clear" at bounding box center [397, 141] width 224 height 394
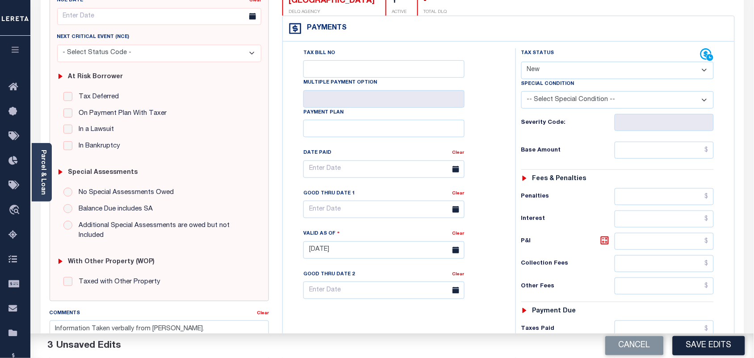
scroll to position [0, 0]
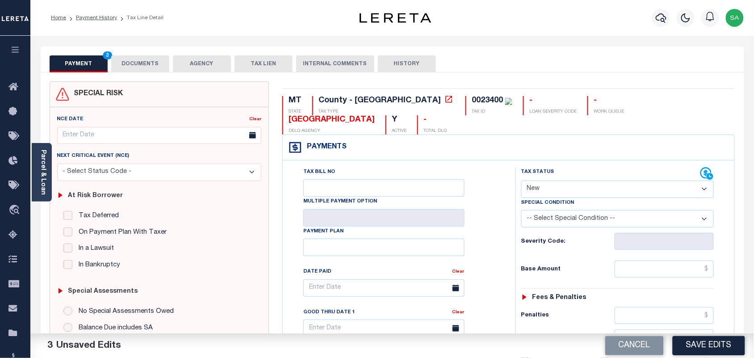
drag, startPoint x: 568, startPoint y: 168, endPoint x: 566, endPoint y: 175, distance: 6.5
click at [567, 180] on select "- Select Status Code - Open Due/Unpaid Paid Incomplete No Tax Due Internal Refu…" at bounding box center [617, 188] width 193 height 17
select select "PYD"
click at [521, 180] on select "- Select Status Code - Open Due/Unpaid Paid Incomplete No Tax Due Internal Refu…" at bounding box center [617, 188] width 193 height 17
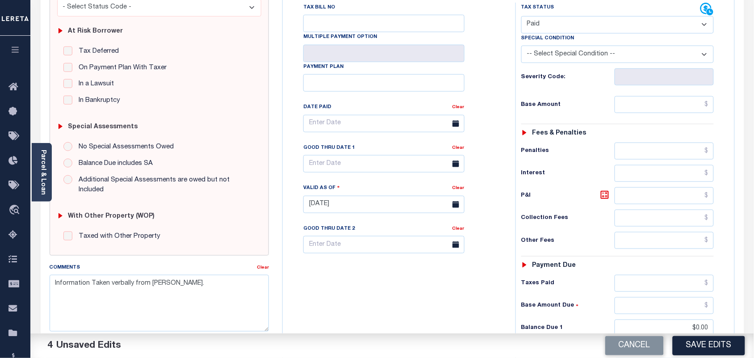
scroll to position [223, 0]
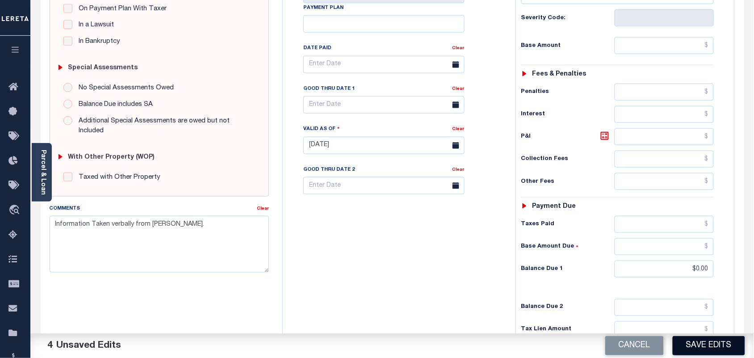
click at [693, 340] on button "Save Edits" at bounding box center [709, 345] width 72 height 19
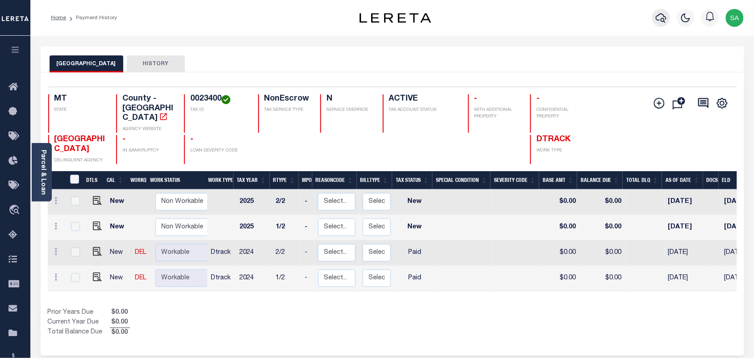
click at [659, 16] on icon "button" at bounding box center [661, 17] width 11 height 9
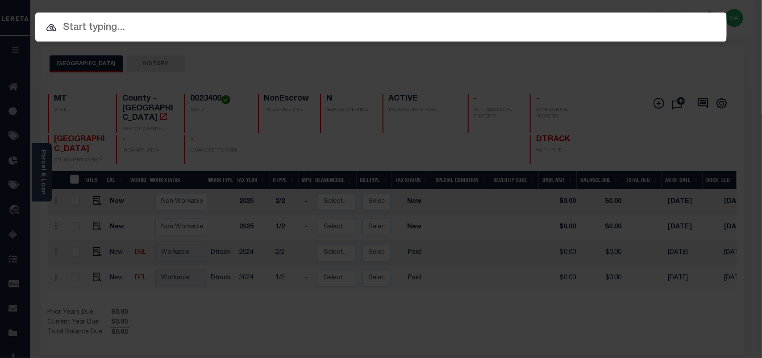
click at [623, 21] on div "Include Loans TBM Customers Borrowers Payments (Lender Non-Disb) Payments (Lend…" at bounding box center [381, 27] width 692 height 29
paste input "6663822002"
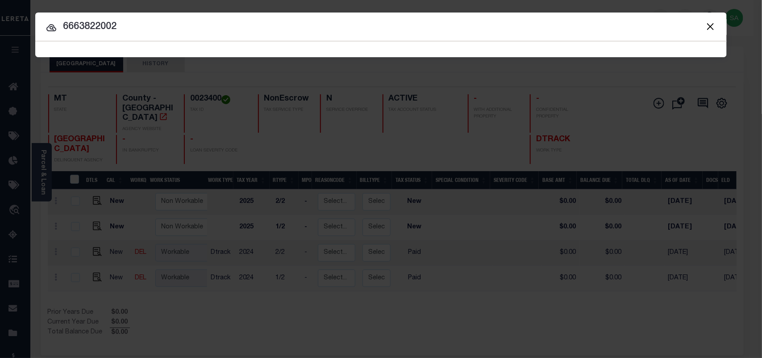
type input "6663822002"
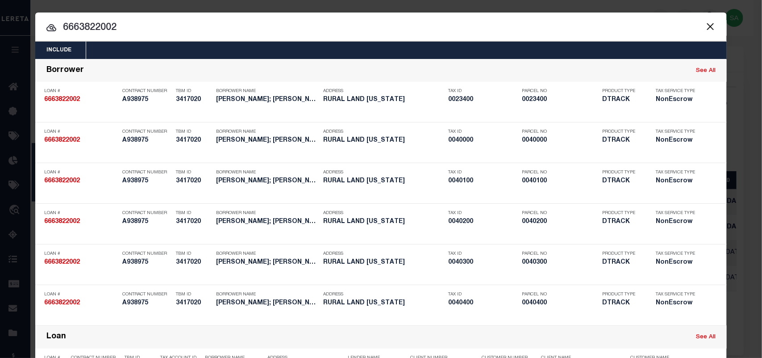
scroll to position [384, 0]
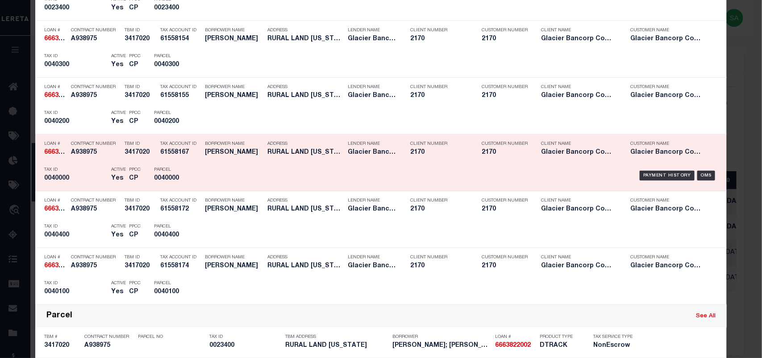
click at [227, 175] on div "Payment History OMS" at bounding box center [463, 176] width 510 height 26
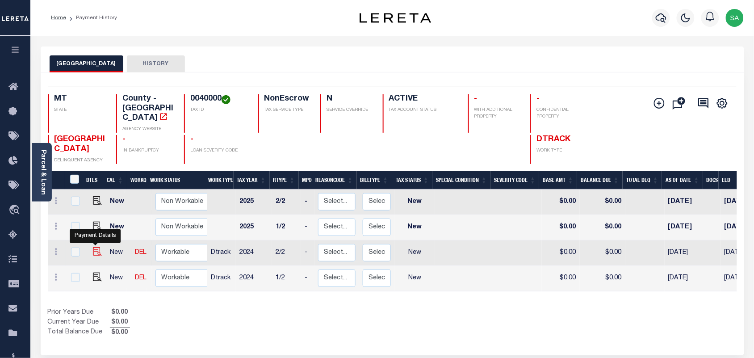
click at [94, 247] on img "" at bounding box center [97, 251] width 9 height 9
checkbox input "true"
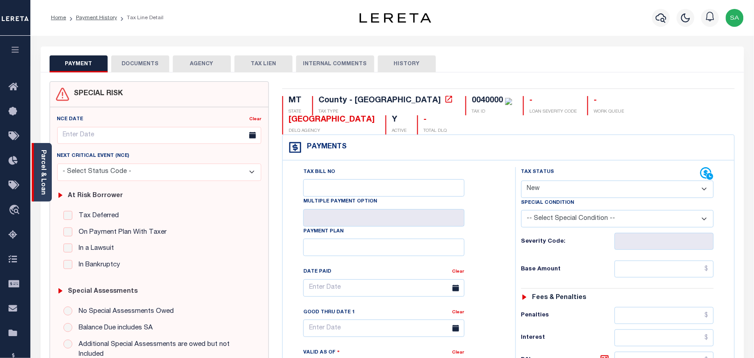
click at [43, 181] on link "Parcel & Loan" at bounding box center [43, 172] width 6 height 45
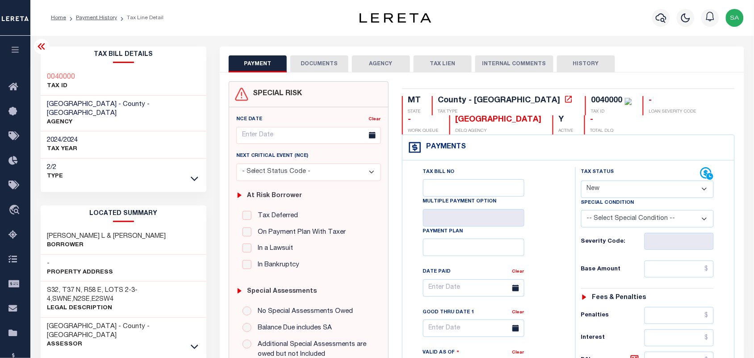
click at [626, 191] on select "- Select Status Code - Open Due/Unpaid Paid Incomplete No Tax Due Internal Refu…" at bounding box center [647, 188] width 133 height 17
select select "PYD"
click at [581, 181] on select "- Select Status Code - Open Due/Unpaid Paid Incomplete No Tax Due Internal Refu…" at bounding box center [647, 188] width 133 height 17
type input "[DATE]"
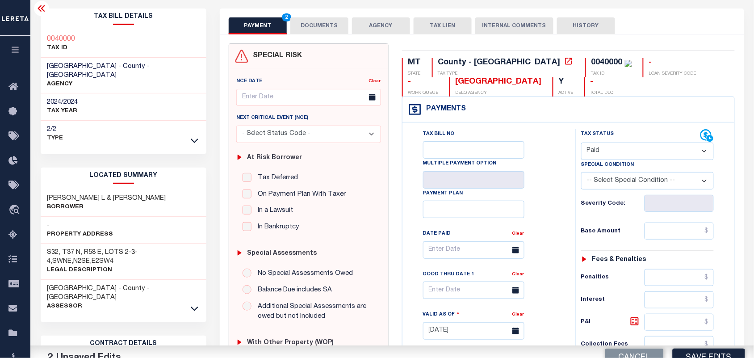
scroll to position [279, 0]
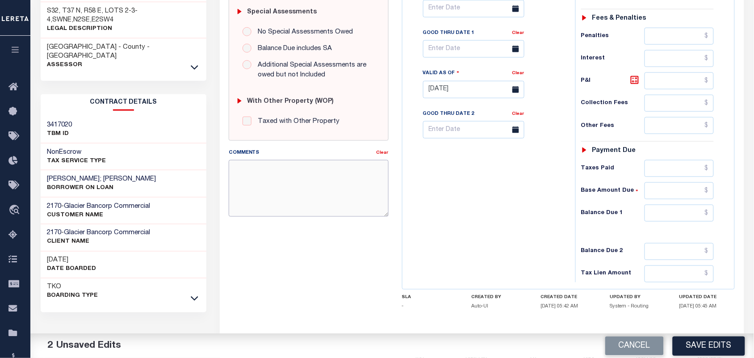
click at [282, 186] on textarea "Comments" at bounding box center [309, 188] width 160 height 56
paste textarea "Information Taken verbally from [PERSON_NAME]."
type textarea "Information Taken verbally from Karie."
click at [685, 214] on input "text" at bounding box center [679, 213] width 70 height 17
type input "$0.00"
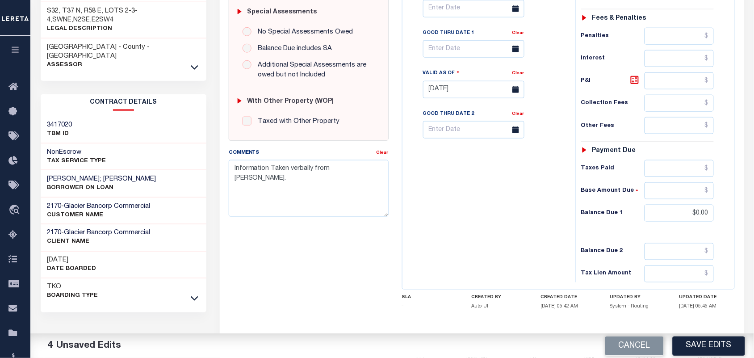
click at [548, 214] on div "Tax Bill No Multiple Payment Option Payment Plan Clear" at bounding box center [487, 85] width 164 height 394
click at [715, 343] on button "Save Edits" at bounding box center [709, 345] width 72 height 19
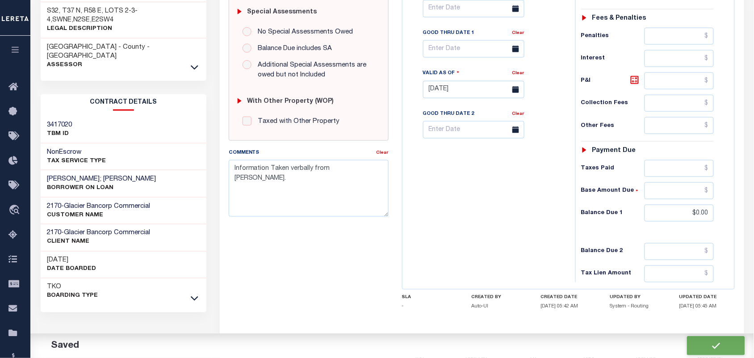
checkbox input "false"
type input "$0"
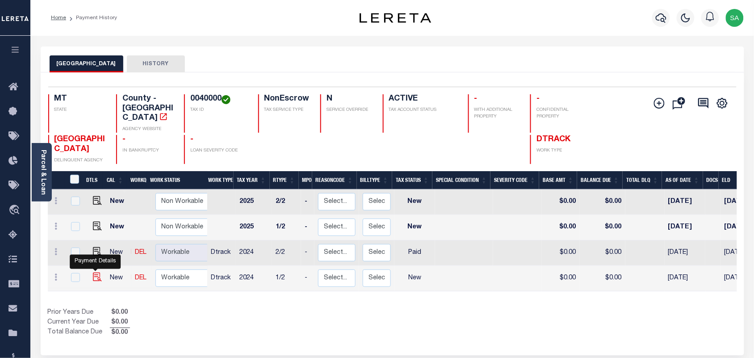
click at [96, 272] on img "" at bounding box center [97, 276] width 9 height 9
checkbox input "true"
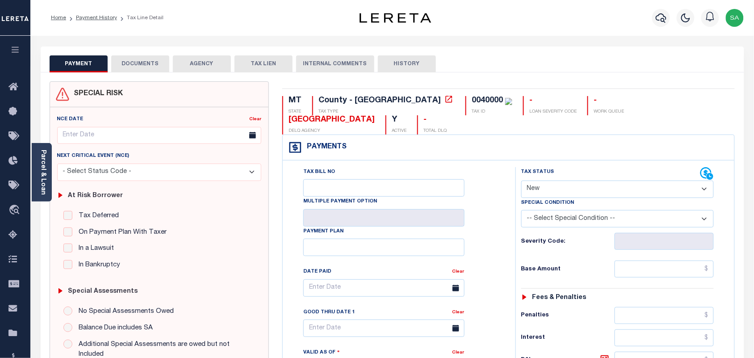
drag, startPoint x: 552, startPoint y: 169, endPoint x: 552, endPoint y: 177, distance: 8.5
click at [552, 180] on select "- Select Status Code - Open Due/Unpaid Paid Incomplete No Tax Due Internal Refu…" at bounding box center [617, 188] width 193 height 17
select select "PYD"
click at [521, 180] on select "- Select Status Code - Open Due/Unpaid Paid Incomplete No Tax Due Internal Refu…" at bounding box center [617, 188] width 193 height 17
type input "[DATE]"
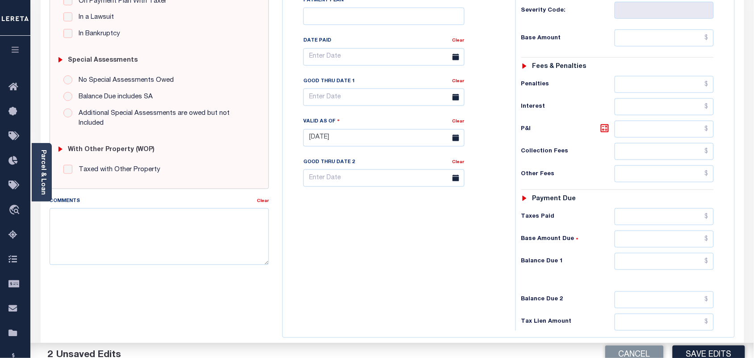
scroll to position [304, 0]
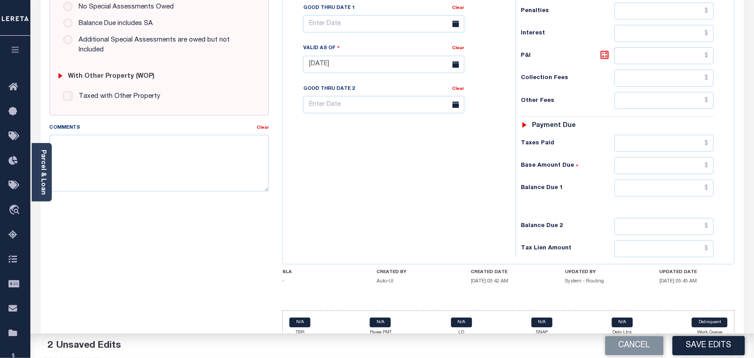
click at [226, 124] on div "Comments" at bounding box center [154, 129] width 208 height 13
click at [220, 140] on textarea "Comments" at bounding box center [160, 163] width 220 height 56
paste textarea "Information Taken verbally from Karie."
type textarea "Information Taken verbally from Karie."
click at [389, 173] on div "Tax Bill No Multiple Payment Option Payment Plan Clear" at bounding box center [397, 60] width 224 height 394
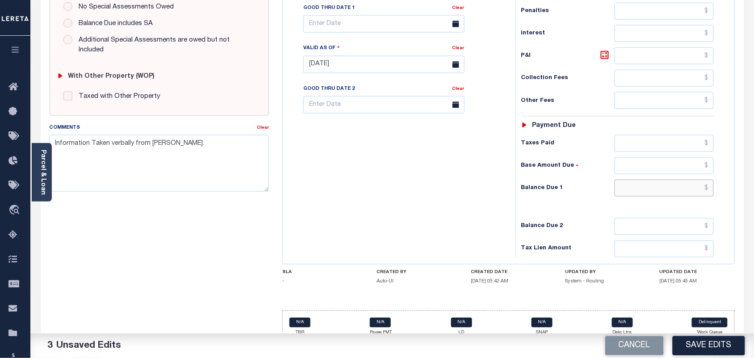
click at [651, 180] on input "text" at bounding box center [665, 188] width 100 height 17
type input "$0.00"
click at [478, 177] on div "Tax Bill No Multiple Payment Option Payment Plan Clear" at bounding box center [397, 60] width 224 height 394
click at [704, 345] on button "Save Edits" at bounding box center [709, 345] width 72 height 19
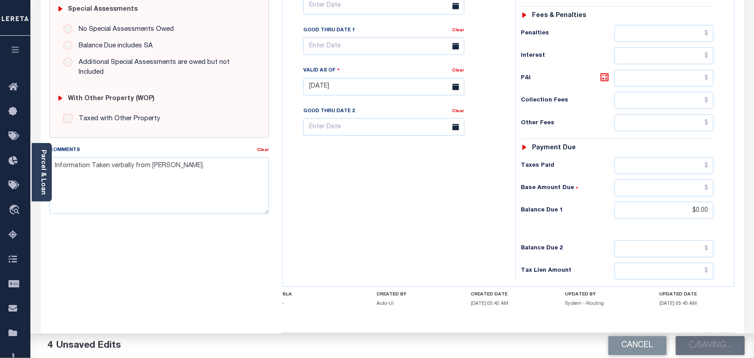
scroll to position [25, 0]
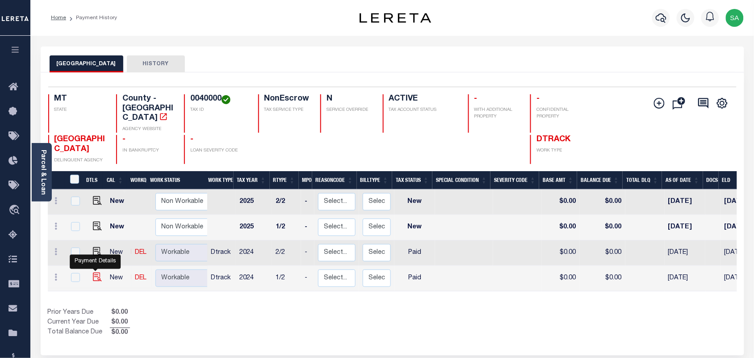
click at [97, 272] on img "" at bounding box center [97, 276] width 9 height 9
checkbox input "true"
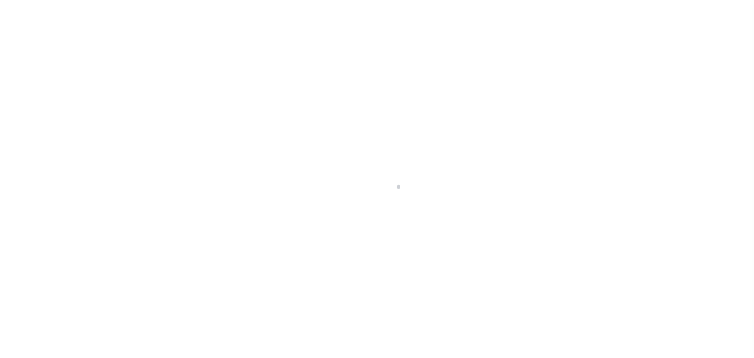
select select "PYD"
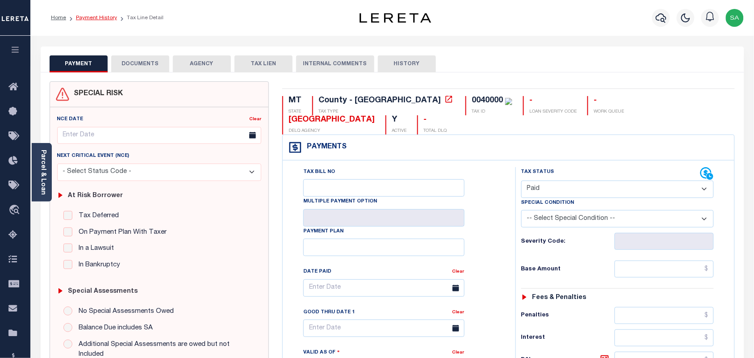
click at [108, 15] on link "Payment History" at bounding box center [96, 17] width 41 height 5
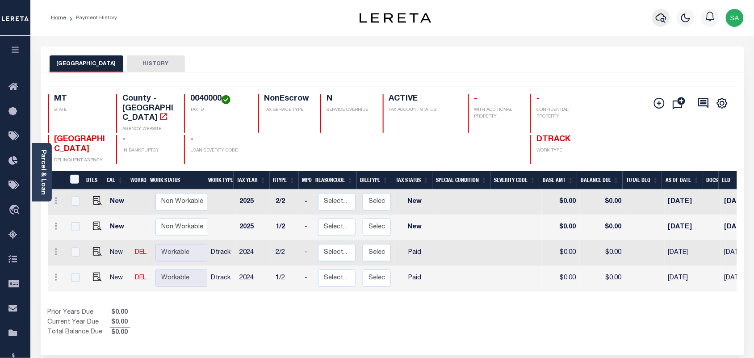
click at [656, 19] on icon "button" at bounding box center [661, 17] width 11 height 9
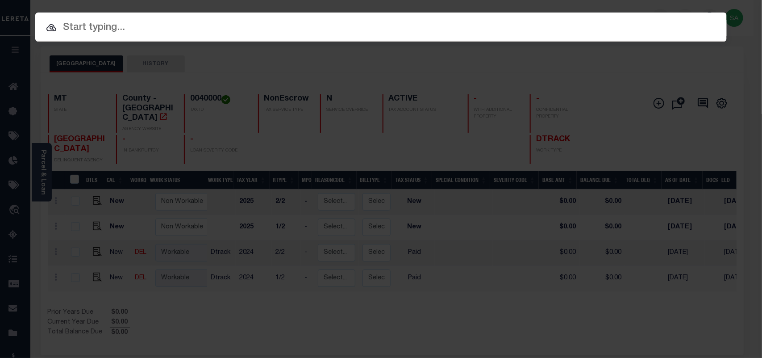
click at [609, 20] on input "text" at bounding box center [381, 28] width 692 height 16
paste input "6663822002"
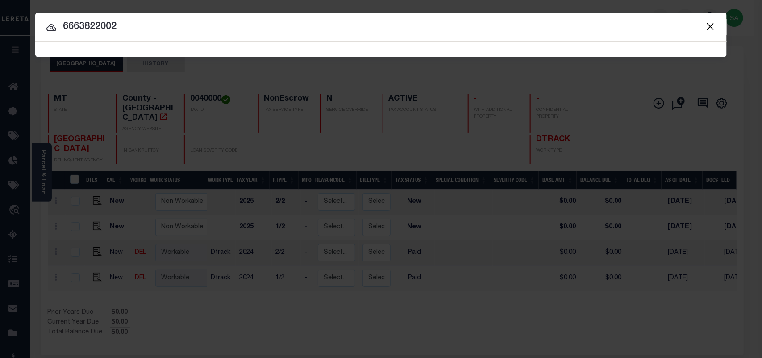
type input "6663822002"
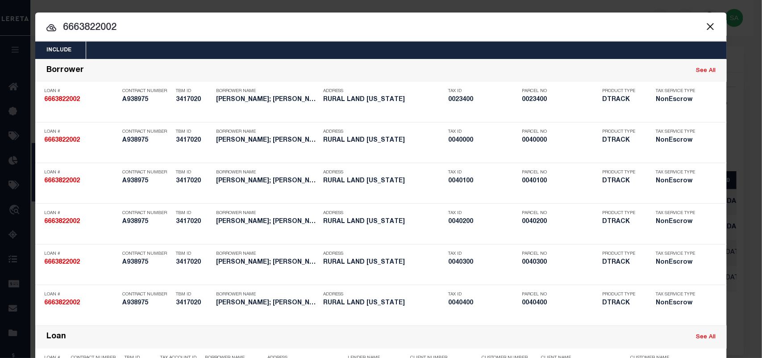
scroll to position [498, 0]
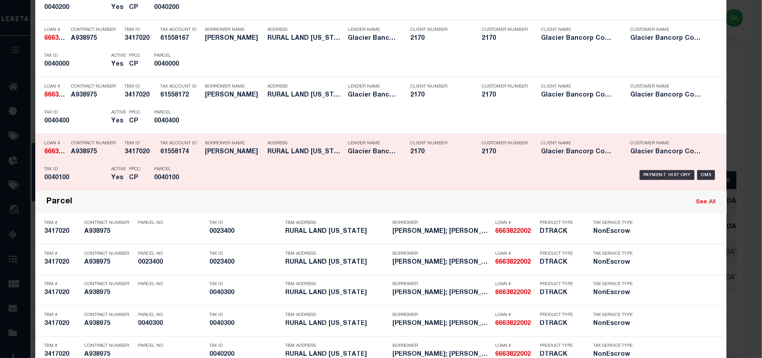
click at [209, 174] on div "Payment History OMS" at bounding box center [463, 175] width 510 height 26
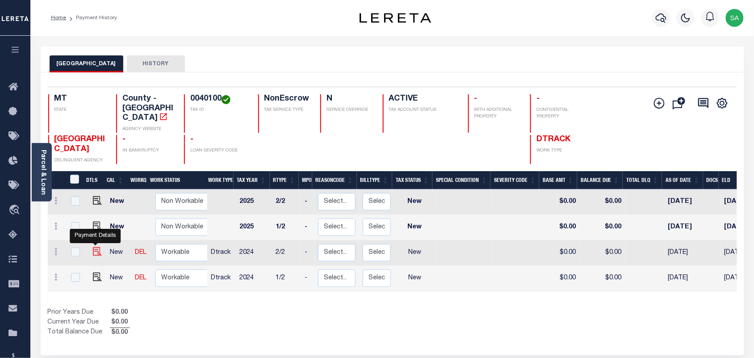
click at [94, 247] on img "" at bounding box center [97, 251] width 9 height 9
checkbox input "true"
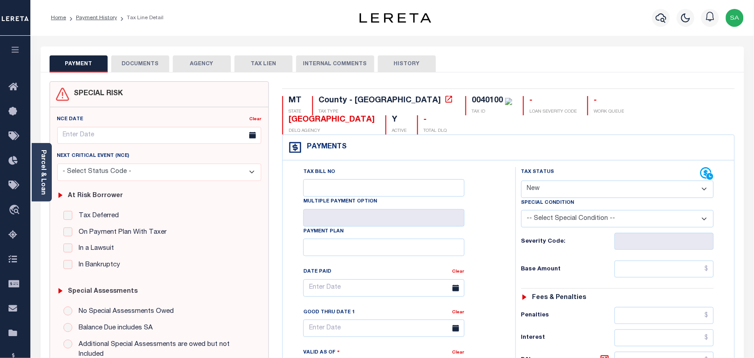
click at [601, 180] on select "- Select Status Code - Open Due/Unpaid Paid Incomplete No Tax Due Internal Refu…" at bounding box center [617, 188] width 193 height 17
select select "PYD"
click at [521, 180] on select "- Select Status Code - Open Due/Unpaid Paid Incomplete No Tax Due Internal Refu…" at bounding box center [617, 188] width 193 height 17
type input "[DATE]"
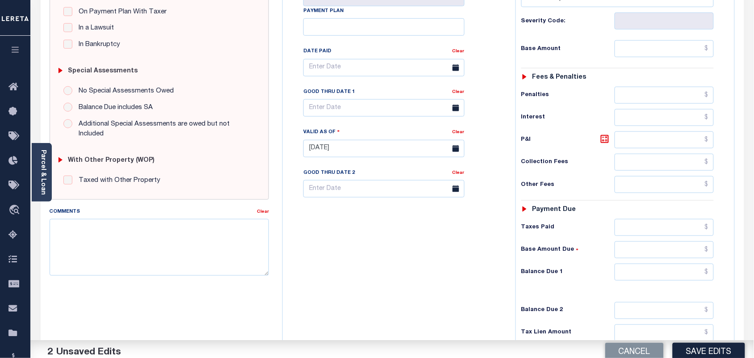
scroll to position [304, 0]
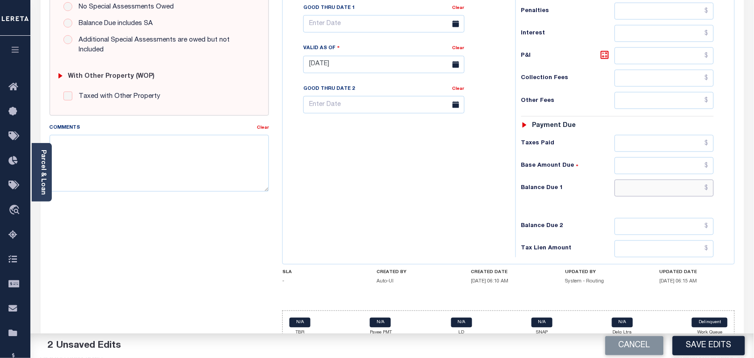
click at [689, 181] on input "text" at bounding box center [665, 188] width 100 height 17
type input "$0.00"
click at [505, 171] on div "Tax Bill No Multiple Payment Option Payment Plan Clear" at bounding box center [397, 60] width 224 height 394
click at [211, 160] on textarea "Comments" at bounding box center [160, 163] width 220 height 56
paste textarea "Information Taken verbally from [PERSON_NAME]."
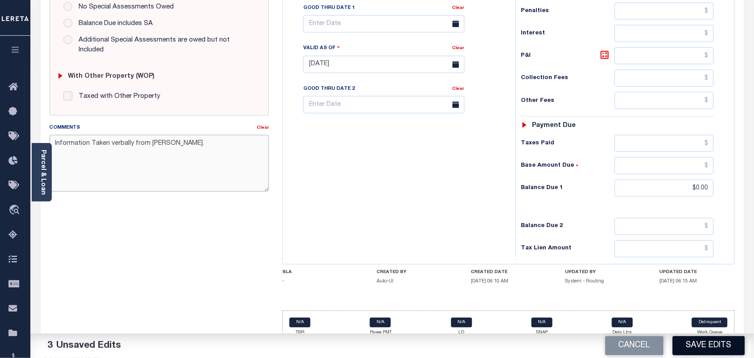
type textarea "Information Taken verbally from [PERSON_NAME]."
click at [696, 344] on button "Save Edits" at bounding box center [709, 345] width 72 height 19
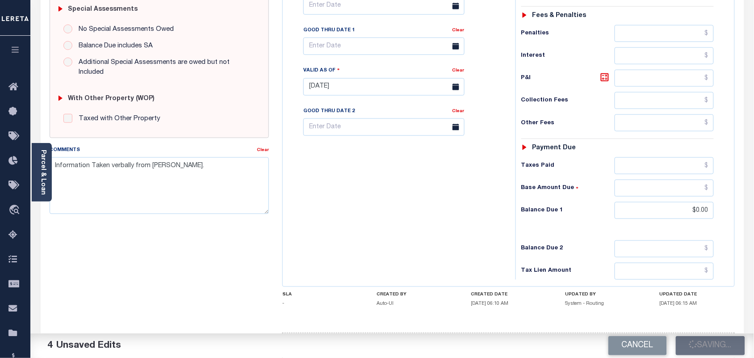
scroll to position [25, 0]
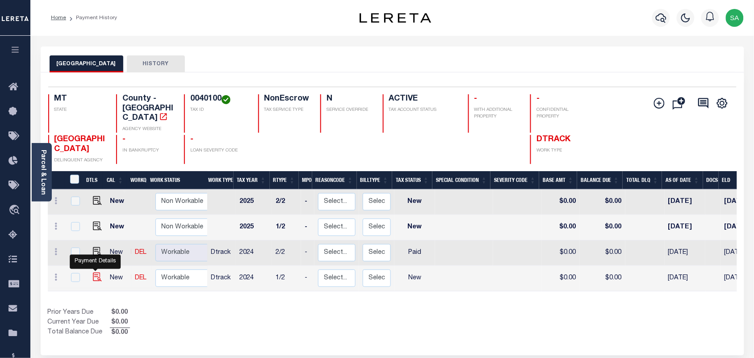
click at [94, 272] on img "" at bounding box center [97, 276] width 9 height 9
checkbox input "true"
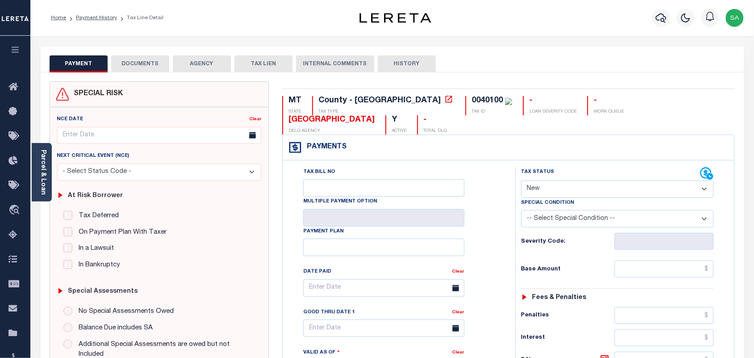
drag, startPoint x: 540, startPoint y: 166, endPoint x: 541, endPoint y: 175, distance: 8.5
click at [540, 180] on select "- Select Status Code - Open Due/Unpaid Paid Incomplete No Tax Due Internal Refu…" at bounding box center [617, 188] width 193 height 17
select select "PYD"
click at [521, 180] on select "- Select Status Code - Open Due/Unpaid Paid Incomplete No Tax Due Internal Refu…" at bounding box center [617, 188] width 193 height 17
type input "[DATE]"
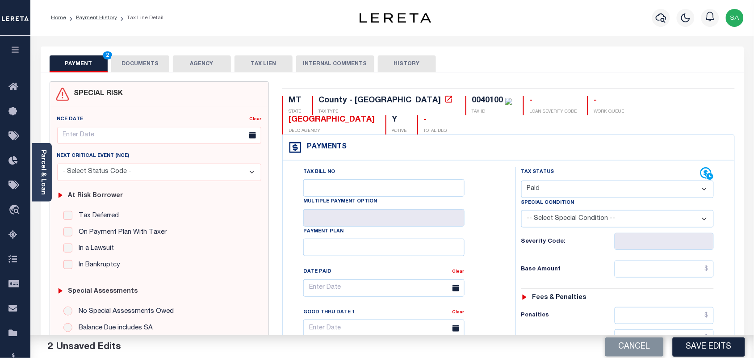
scroll to position [279, 0]
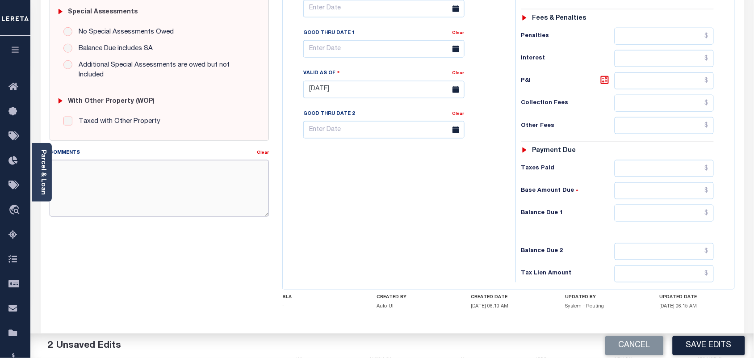
click at [197, 188] on textarea "Comments" at bounding box center [160, 188] width 220 height 56
paste textarea "Information Taken verbally from [PERSON_NAME]."
type textarea "Information Taken verbally from [PERSON_NAME]."
click at [685, 205] on input "text" at bounding box center [665, 213] width 100 height 17
type input "$0.00"
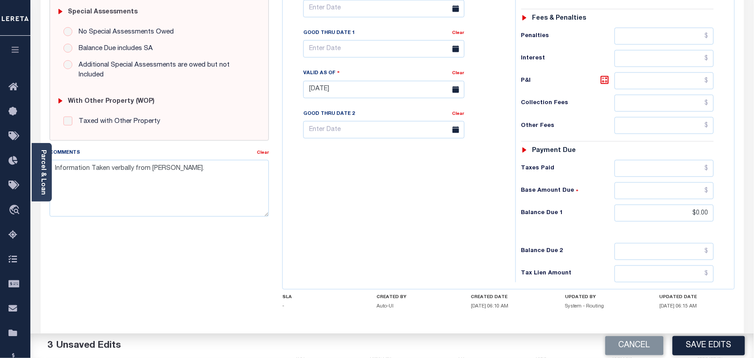
click at [510, 194] on div "Tax Status Status" at bounding box center [621, 85] width 224 height 394
click at [705, 344] on button "Save Edits" at bounding box center [709, 345] width 72 height 19
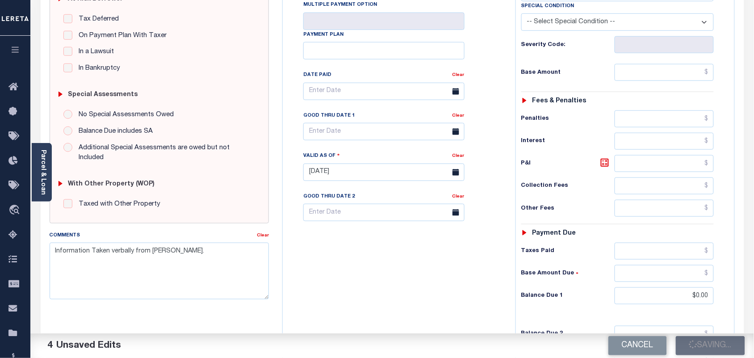
scroll to position [56, 0]
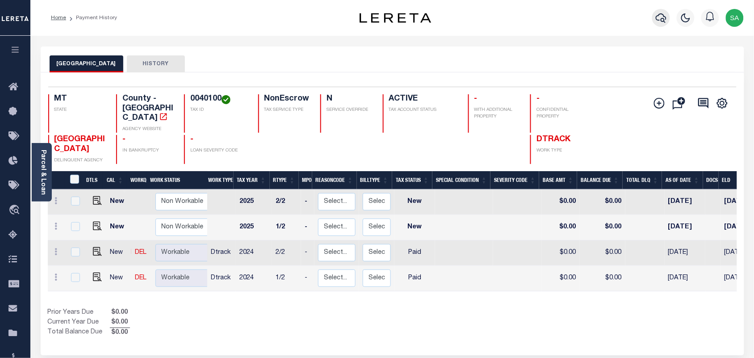
click at [657, 22] on icon "button" at bounding box center [661, 18] width 11 height 11
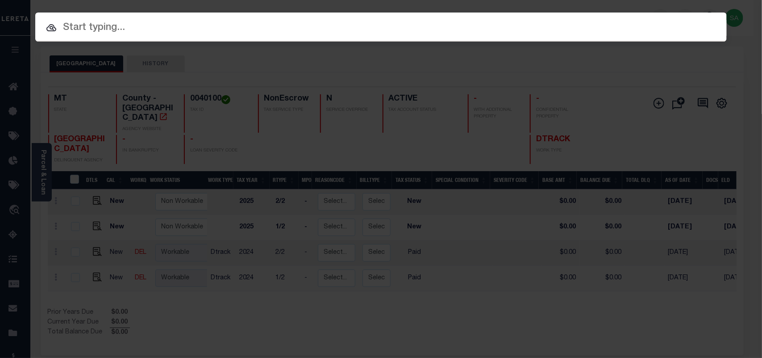
click at [600, 28] on div "Include Loans TBM Customers Borrowers Payments (Lender Non-Disb) Payments (Lend…" at bounding box center [381, 27] width 692 height 29
paste input "6663822002"
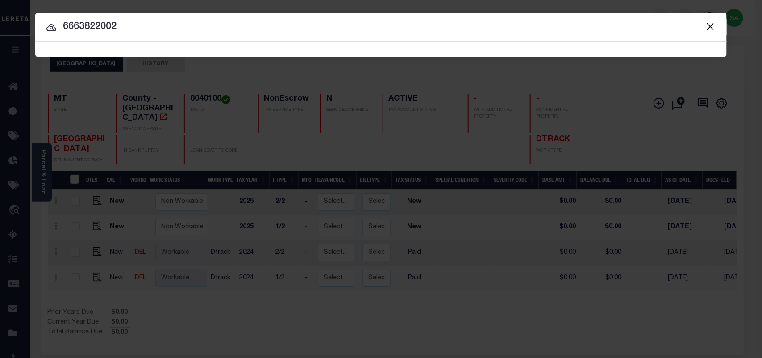
type input "6663822002"
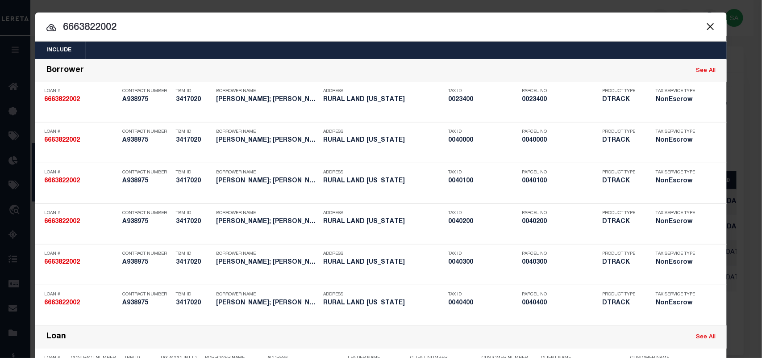
scroll to position [327, 0]
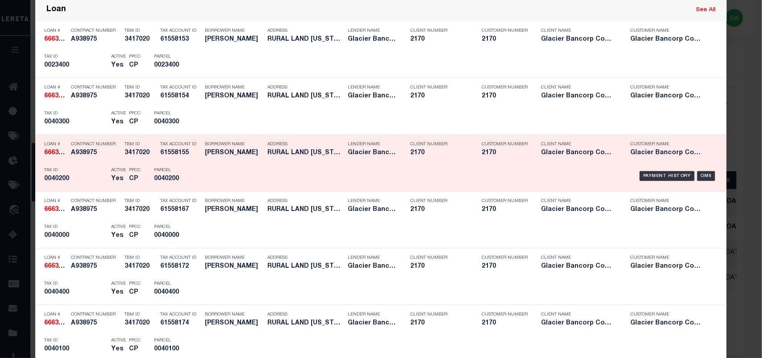
click at [213, 173] on div "Payment History OMS" at bounding box center [463, 176] width 510 height 26
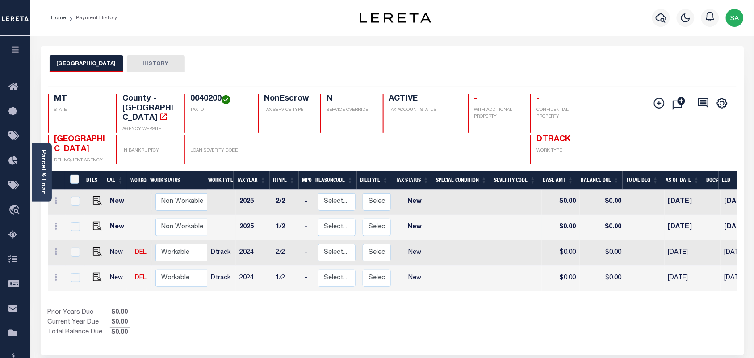
scroll to position [56, 0]
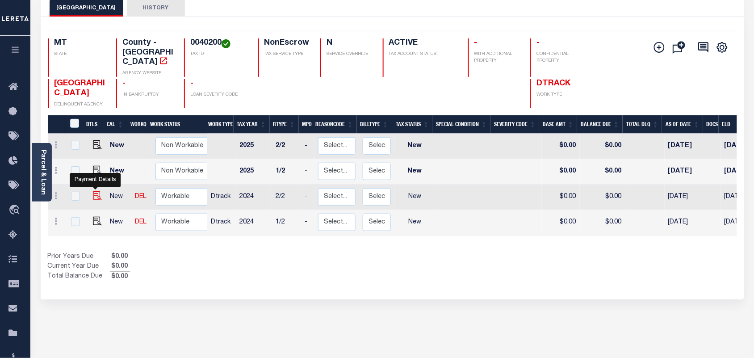
click at [96, 191] on img "" at bounding box center [97, 195] width 9 height 9
checkbox input "true"
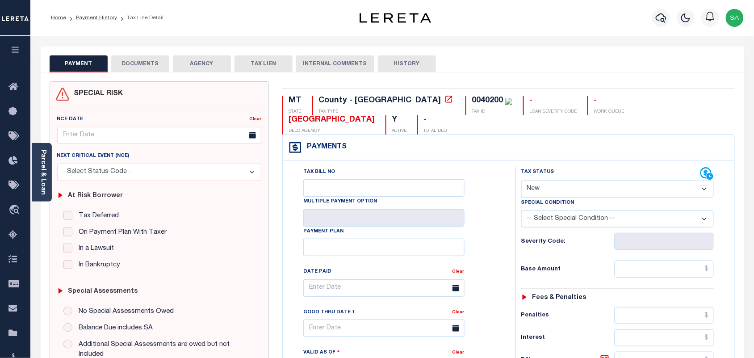
click at [556, 180] on select "- Select Status Code - Open Due/Unpaid Paid Incomplete No Tax Due Internal Refu…" at bounding box center [617, 188] width 193 height 17
select select "PYD"
click at [521, 180] on select "- Select Status Code - Open Due/Unpaid Paid Incomplete No Tax Due Internal Refu…" at bounding box center [617, 188] width 193 height 17
type input "[DATE]"
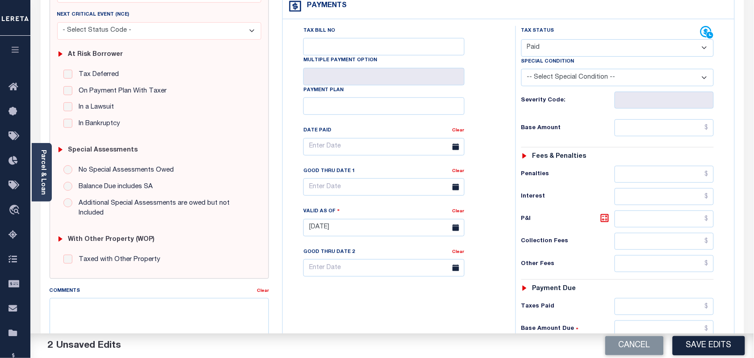
scroll to position [223, 0]
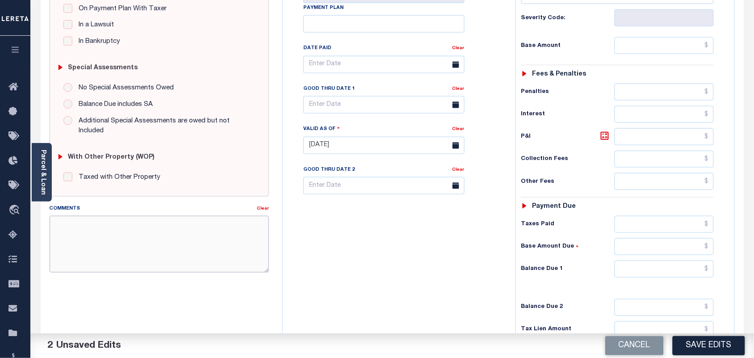
click at [206, 245] on textarea "Comments" at bounding box center [160, 244] width 220 height 56
paste textarea "40200"
type textarea "40200"
click at [678, 260] on input "text" at bounding box center [665, 268] width 100 height 17
type input "$0.00"
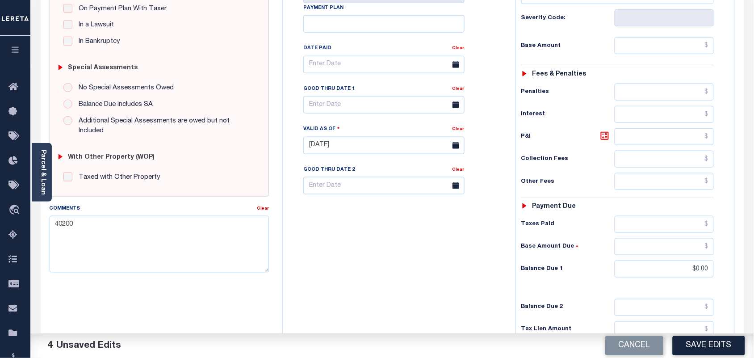
click at [445, 246] on div "Tax Bill No Multiple Payment Option Payment Plan Clear" at bounding box center [397, 141] width 224 height 394
drag, startPoint x: 121, startPoint y: 235, endPoint x: 121, endPoint y: 229, distance: 6.7
click at [121, 235] on textarea "40200" at bounding box center [160, 244] width 220 height 56
drag, startPoint x: 94, startPoint y: 219, endPoint x: 32, endPoint y: 226, distance: 62.5
click at [0, 218] on div "Home Payment History Tax Line Detail Profile Sign out" at bounding box center [377, 114] width 754 height 675
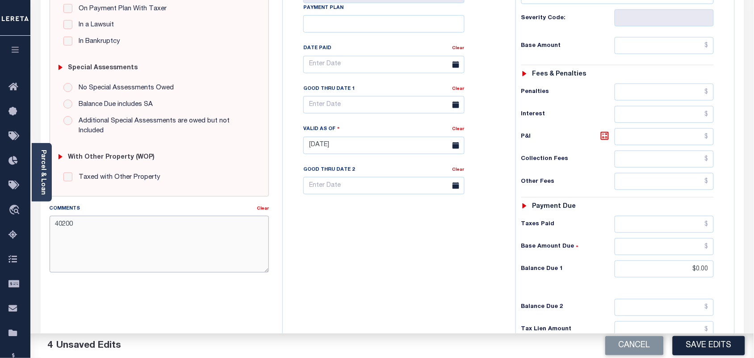
paste textarea "Information Taken verbally from [PERSON_NAME]."
type textarea "Information Taken verbally from [PERSON_NAME]."
click at [375, 247] on div "Tax Bill No Multiple Payment Option Payment Plan Clear" at bounding box center [397, 141] width 224 height 394
click at [686, 337] on button "Save Edits" at bounding box center [709, 345] width 72 height 19
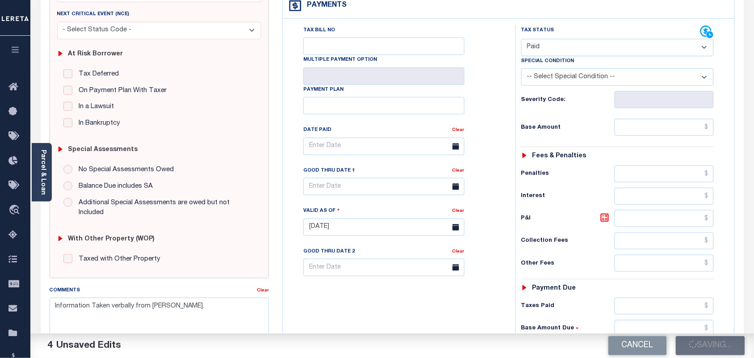
scroll to position [56, 0]
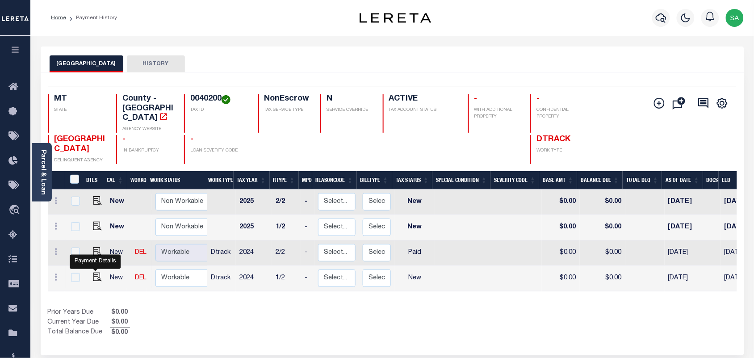
drag, startPoint x: 96, startPoint y: 271, endPoint x: 193, endPoint y: 277, distance: 96.7
click at [96, 272] on img "" at bounding box center [97, 276] width 9 height 9
checkbox input "true"
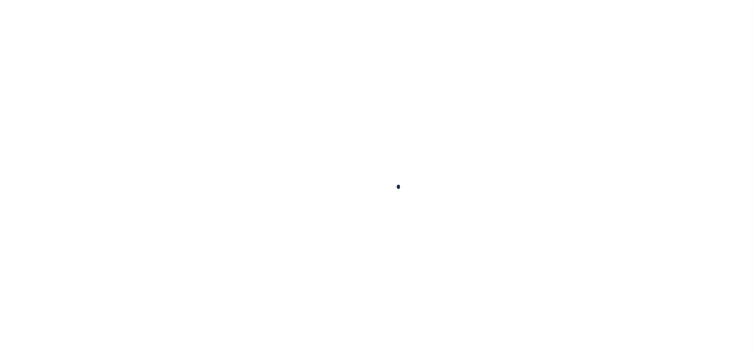
checkbox input "false"
type input "[DATE]"
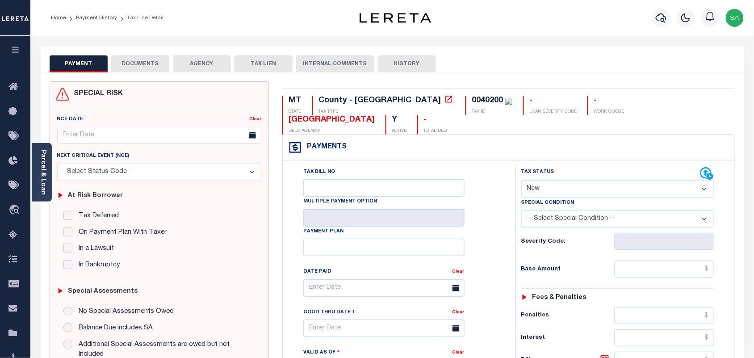
click at [563, 180] on select "- Select Status Code - Open Due/Unpaid Paid Incomplete No Tax Due Internal Refu…" at bounding box center [617, 188] width 193 height 17
select select "PYD"
click at [521, 180] on select "- Select Status Code - Open Due/Unpaid Paid Incomplete No Tax Due Internal Refu…" at bounding box center [617, 188] width 193 height 17
type input "[DATE]"
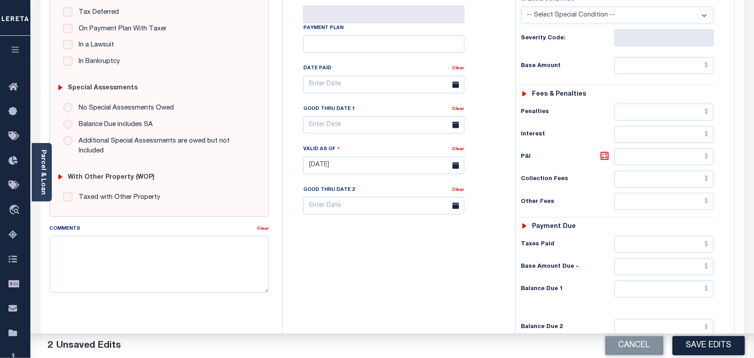
scroll to position [304, 0]
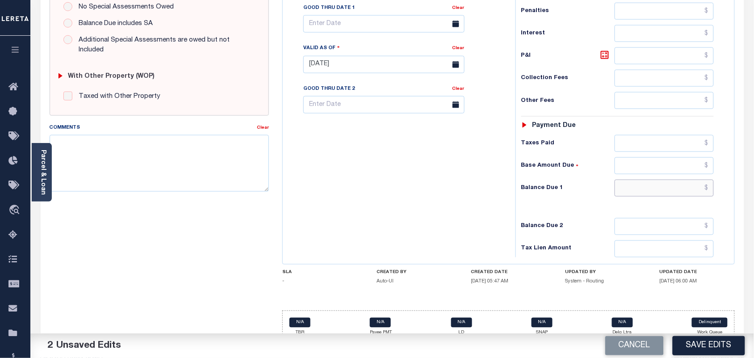
click at [677, 180] on input "text" at bounding box center [665, 188] width 100 height 17
type input "$0.00"
click at [480, 171] on div "Tax Bill No Multiple Payment Option Payment Plan Clear" at bounding box center [397, 60] width 224 height 394
click at [143, 148] on textarea "Comments" at bounding box center [160, 163] width 220 height 56
paste textarea "Information Taken verbally from [PERSON_NAME]."
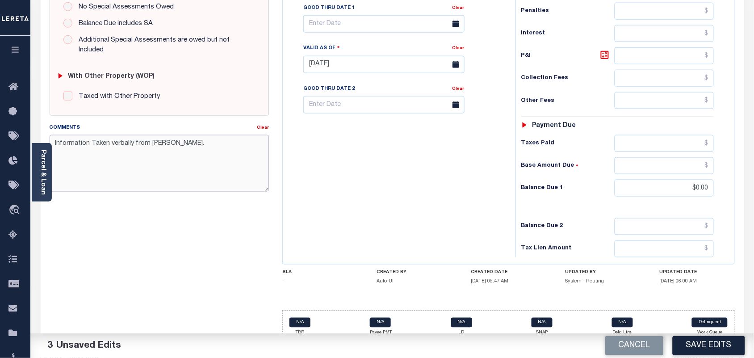
type textarea "Information Taken verbally from [PERSON_NAME]."
click at [454, 159] on div "Tax Bill No Multiple Payment Option Payment Plan Clear" at bounding box center [397, 60] width 224 height 394
click at [704, 349] on button "Save Edits" at bounding box center [709, 345] width 72 height 19
checkbox input "false"
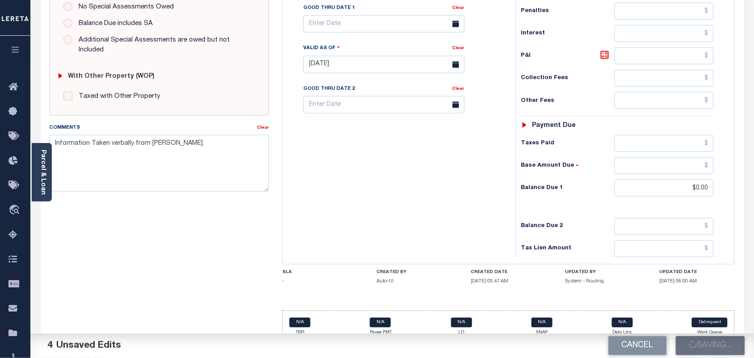
checkbox input "false"
type input "$0"
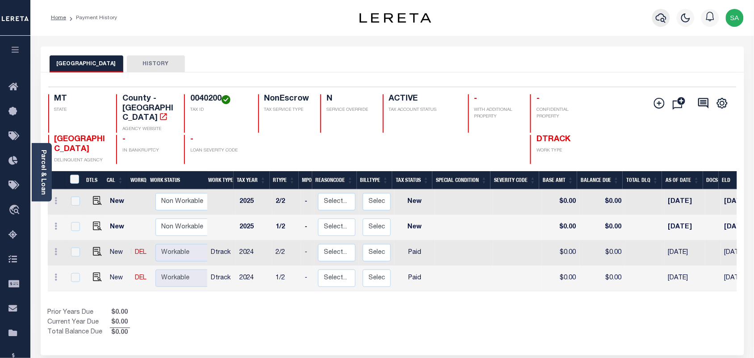
click at [662, 21] on icon "button" at bounding box center [661, 18] width 11 height 11
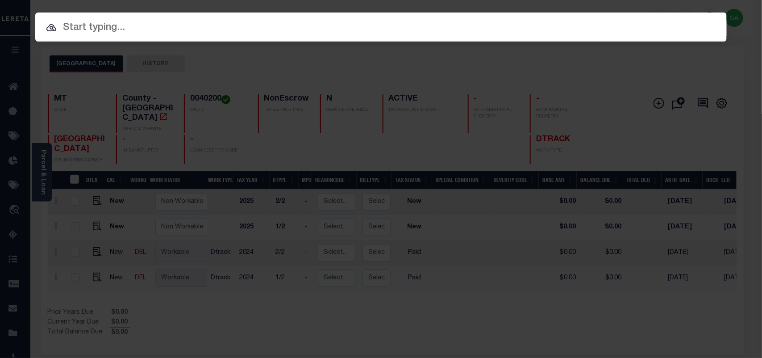
click at [597, 20] on input "text" at bounding box center [381, 28] width 692 height 16
paste input "6663822002"
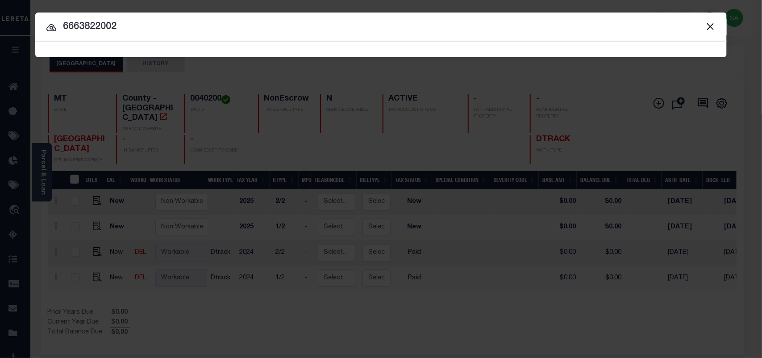
type input "6663822002"
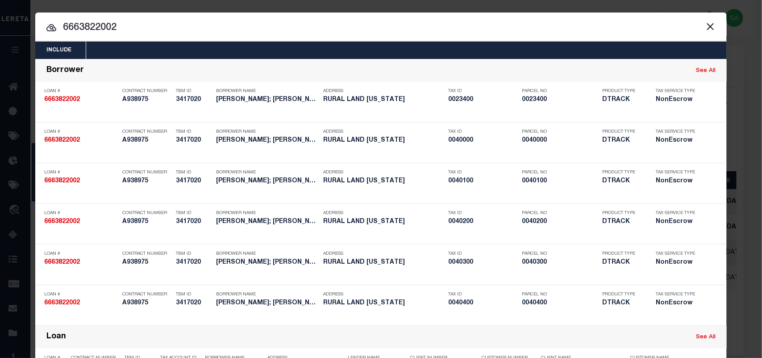
scroll to position [271, 0]
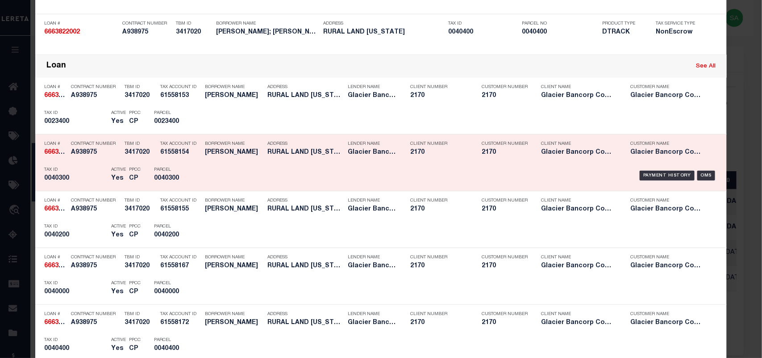
click at [205, 157] on div "Borrower Name SOLBERG WAYNE" at bounding box center [234, 150] width 58 height 26
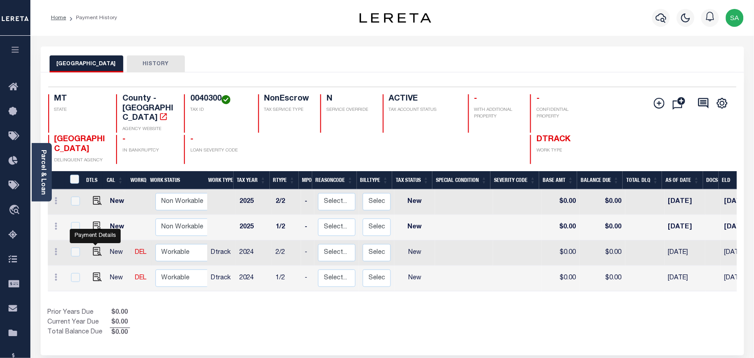
click at [97, 247] on img "" at bounding box center [97, 251] width 9 height 9
checkbox input "true"
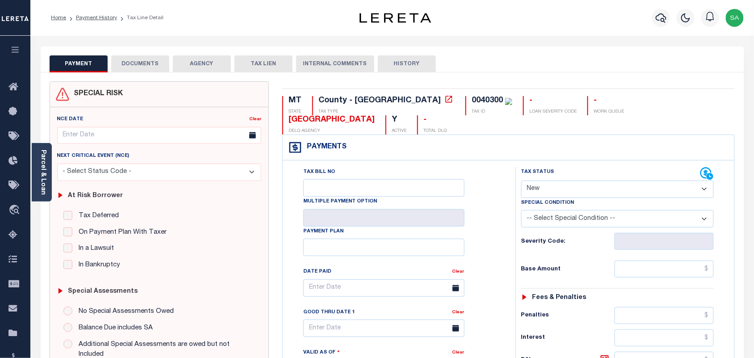
click at [569, 167] on div "Tax Status Status" at bounding box center [611, 173] width 180 height 13
click at [560, 180] on select "- Select Status Code - Open Due/Unpaid Paid Incomplete No Tax Due Internal Refu…" at bounding box center [617, 188] width 193 height 17
select select "PYD"
click at [521, 180] on select "- Select Status Code - Open Due/Unpaid Paid Incomplete No Tax Due Internal Refu…" at bounding box center [617, 188] width 193 height 17
type input "[DATE]"
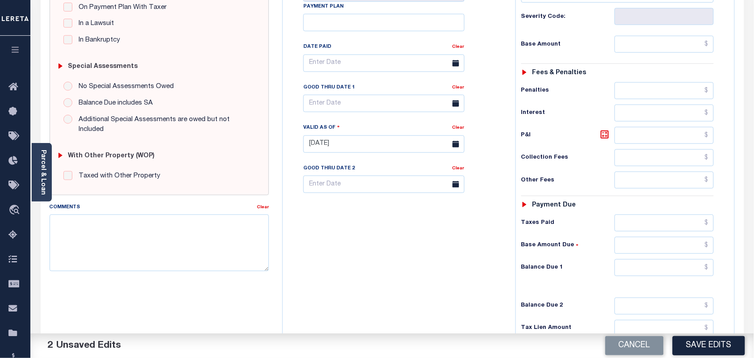
scroll to position [279, 0]
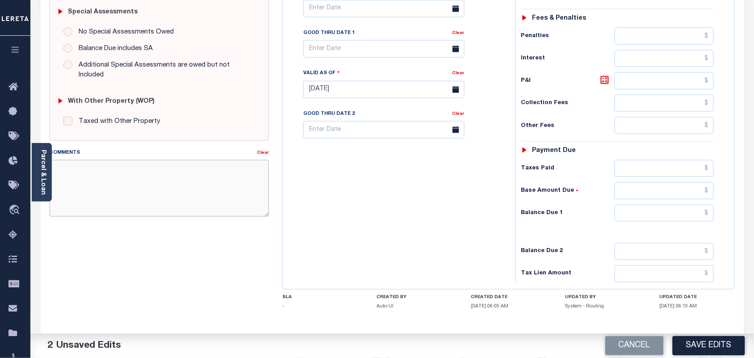
click at [185, 170] on textarea "Comments" at bounding box center [160, 188] width 220 height 56
paste textarea "Information Taken verbally from [PERSON_NAME]."
type textarea "Information Taken verbally from [PERSON_NAME]."
click at [669, 205] on input "text" at bounding box center [665, 213] width 100 height 17
type input "$0.00"
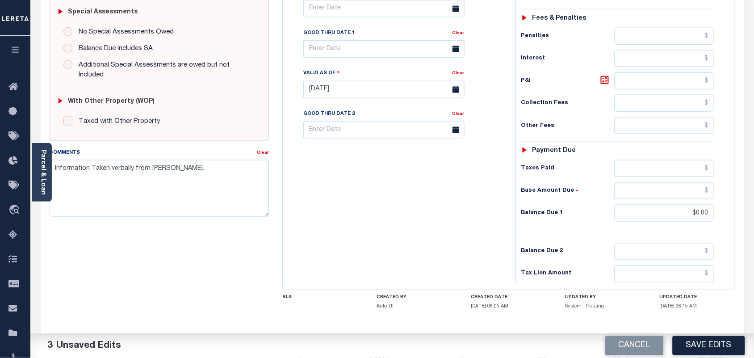
click at [469, 202] on div "Tax Bill No Multiple Payment Option Payment Plan Clear" at bounding box center [397, 85] width 224 height 394
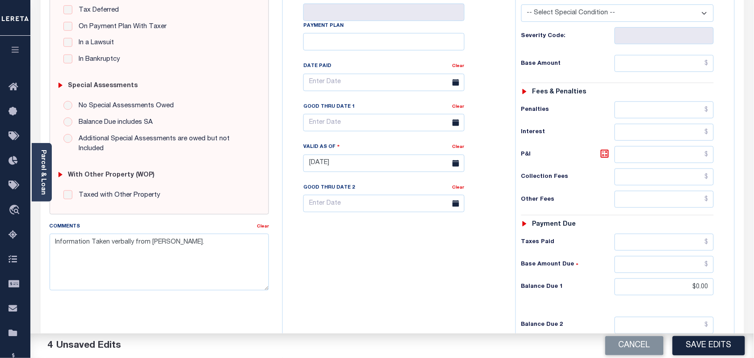
scroll to position [0, 0]
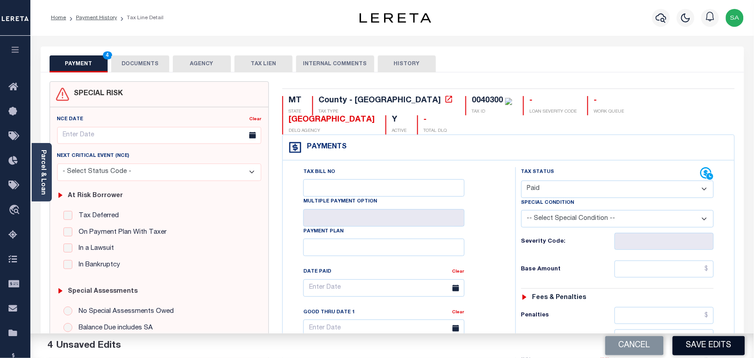
click at [696, 348] on button "Save Edits" at bounding box center [709, 345] width 72 height 19
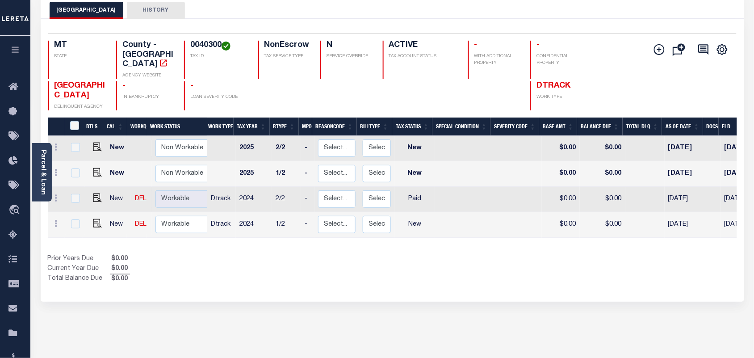
scroll to position [56, 0]
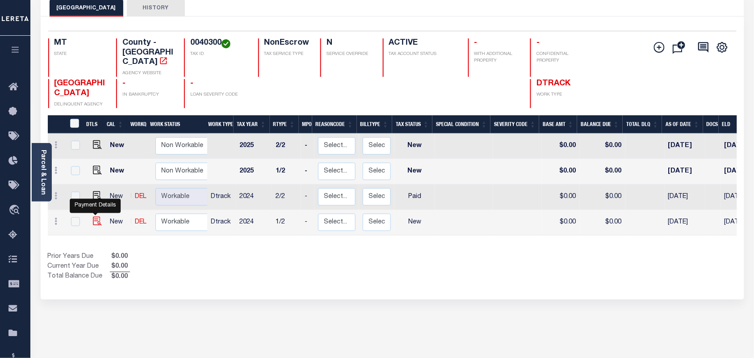
click at [95, 217] on img "" at bounding box center [97, 221] width 9 height 9
checkbox input "true"
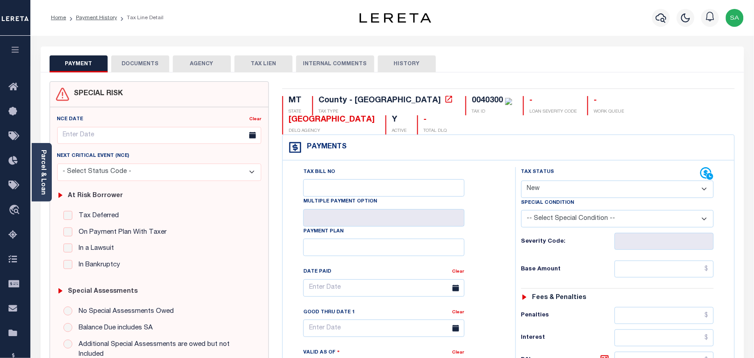
click at [546, 180] on select "- Select Status Code - Open Due/Unpaid Paid Incomplete No Tax Due Internal Refu…" at bounding box center [617, 188] width 193 height 17
select select "PYD"
click at [521, 180] on select "- Select Status Code - Open Due/Unpaid Paid Incomplete No Tax Due Internal Refu…" at bounding box center [617, 188] width 193 height 17
type input "[DATE]"
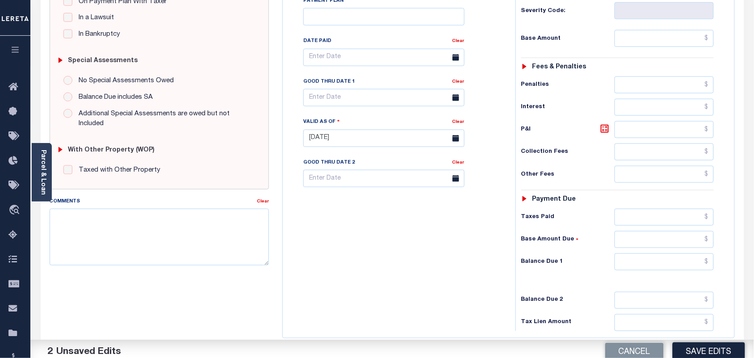
scroll to position [279, 0]
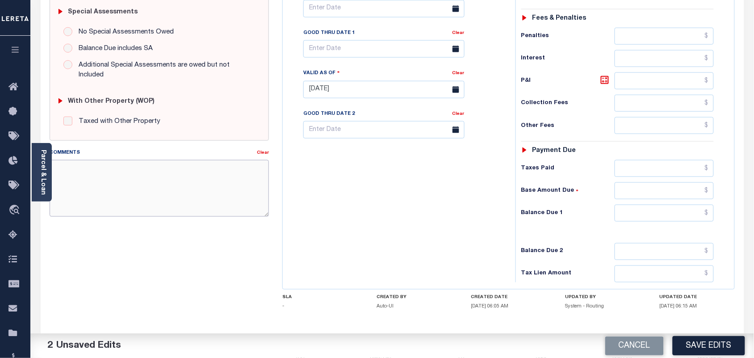
click at [232, 189] on textarea "Comments" at bounding box center [160, 188] width 220 height 56
paste textarea "Information Taken verbally from [PERSON_NAME]."
type textarea "Information Taken verbally from [PERSON_NAME]."
click at [693, 205] on input "text" at bounding box center [665, 213] width 100 height 17
type input "$0.00"
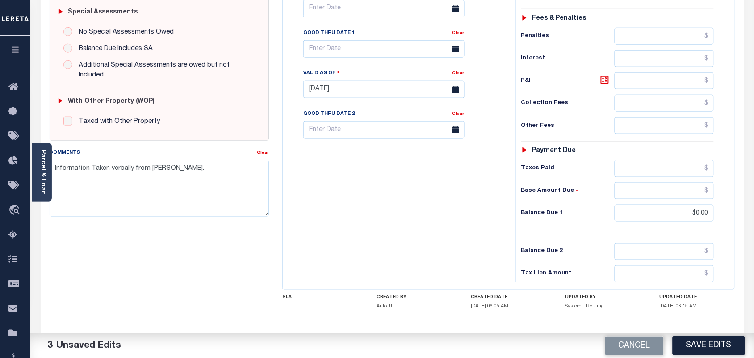
click at [450, 197] on div "Tax Bill No Multiple Payment Option Payment Plan Clear" at bounding box center [397, 85] width 224 height 394
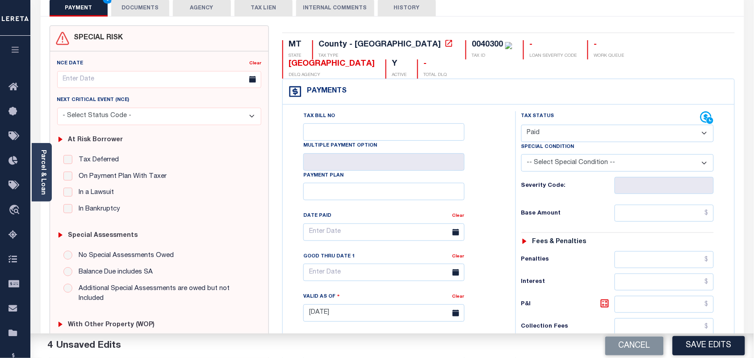
scroll to position [0, 0]
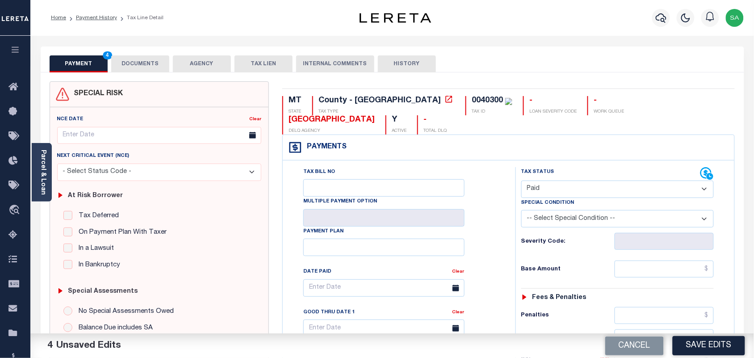
click at [670, 338] on div "Cancel Save Edits" at bounding box center [573, 345] width 362 height 25
click at [681, 338] on button "Save Edits" at bounding box center [709, 345] width 72 height 19
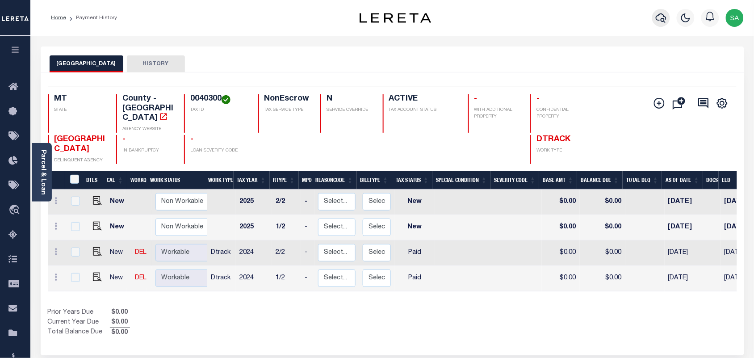
click at [659, 21] on icon "button" at bounding box center [661, 17] width 11 height 9
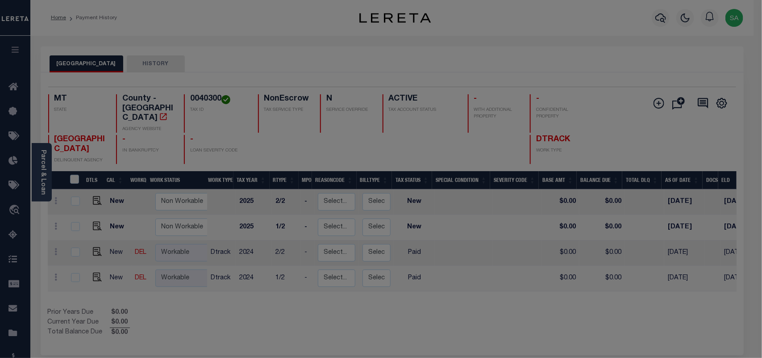
click at [0, 0] on div "Include Loans TBM Customers Borrowers Payments (Lender Non-Disb) Payments (Lend…" at bounding box center [0, 0] width 0 height 0
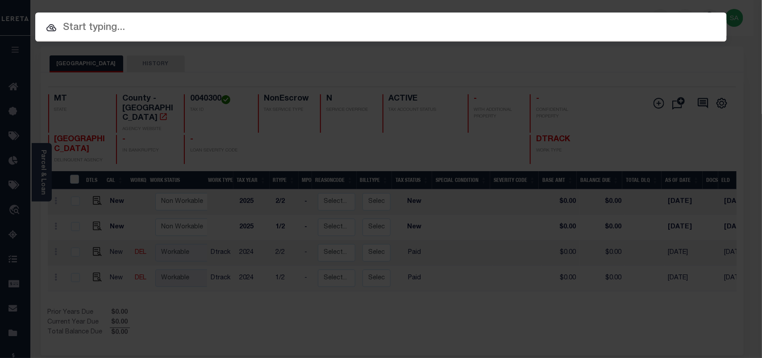
paste input "6663822002"
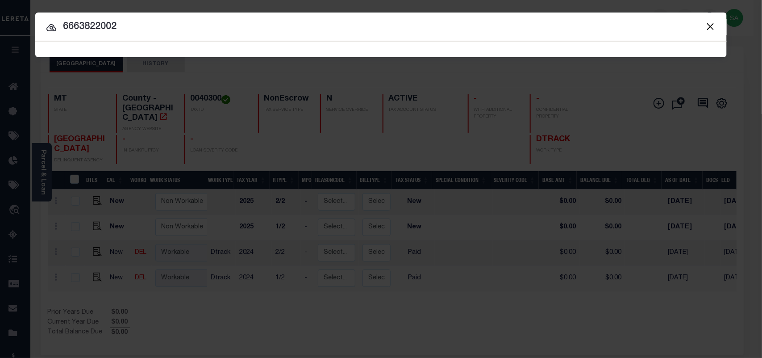
type input "6663822002"
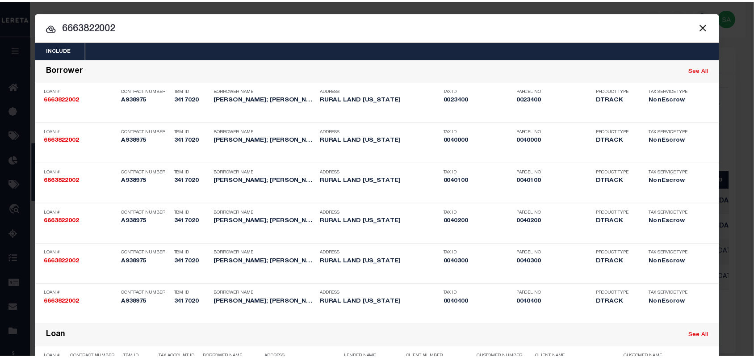
scroll to position [441, 0]
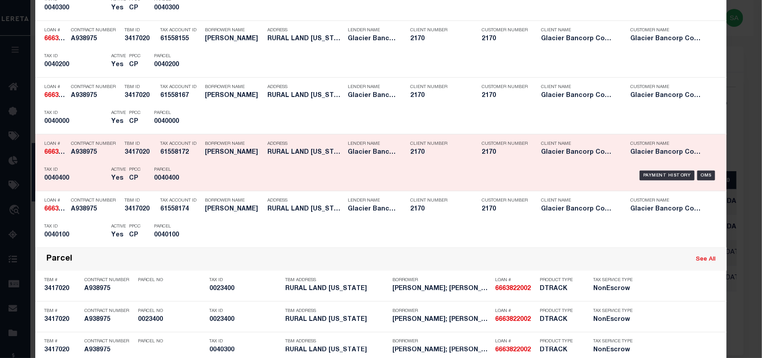
click at [195, 168] on div "Parcel 0040400" at bounding box center [174, 176] width 54 height 26
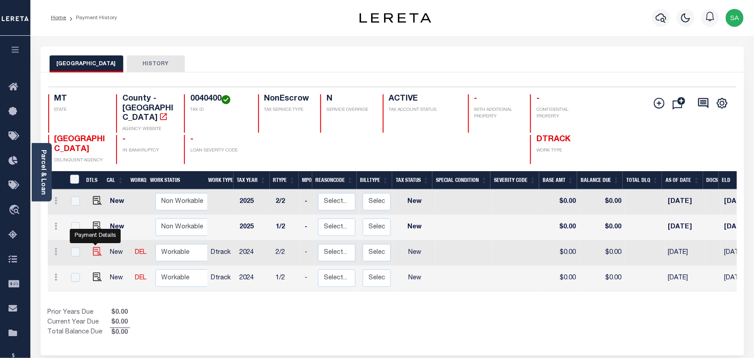
click at [93, 247] on img "" at bounding box center [97, 251] width 9 height 9
checkbox input "true"
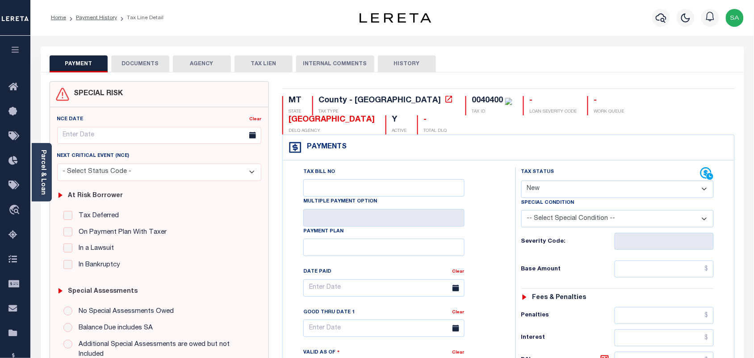
click at [543, 180] on select "- Select Status Code - Open Due/Unpaid Paid Incomplete No Tax Due Internal Refu…" at bounding box center [617, 188] width 193 height 17
select select "PYD"
click at [521, 180] on select "- Select Status Code - Open Due/Unpaid Paid Incomplete No Tax Due Internal Refu…" at bounding box center [617, 188] width 193 height 17
type input "[DATE]"
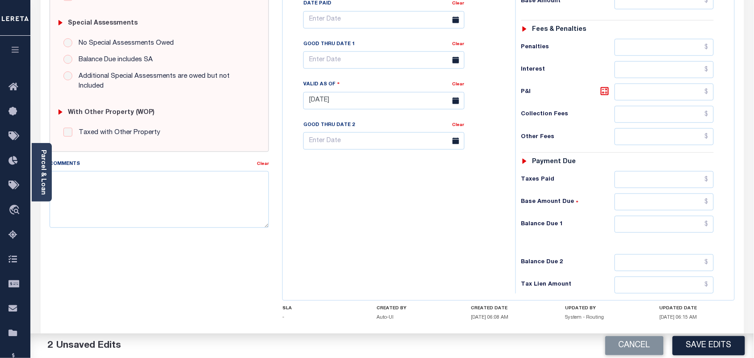
scroll to position [279, 0]
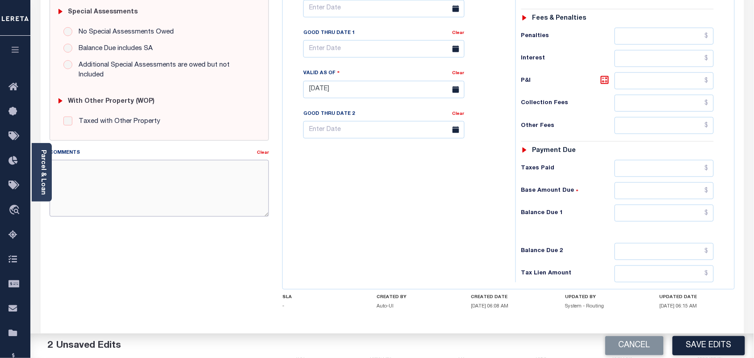
click at [217, 186] on textarea "Comments" at bounding box center [160, 188] width 220 height 56
paste textarea "Information Taken verbally from [PERSON_NAME]."
type textarea "Information Taken verbally from [PERSON_NAME]."
drag, startPoint x: 670, startPoint y: 203, endPoint x: 626, endPoint y: 206, distance: 43.9
click at [670, 205] on input "text" at bounding box center [665, 213] width 100 height 17
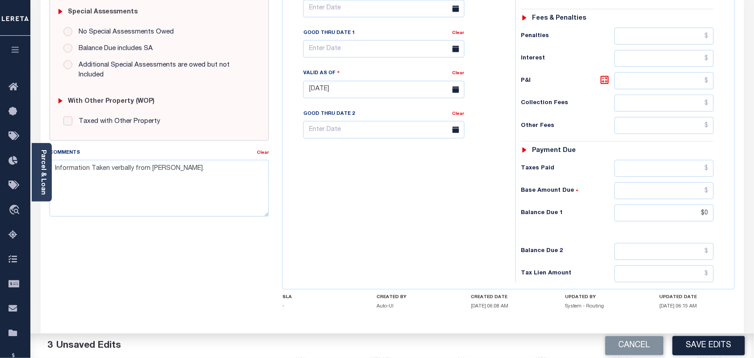
type input "$0.00"
click at [492, 219] on div "Tax Bill No Multiple Payment Option Payment Plan Clear" at bounding box center [397, 85] width 224 height 394
click at [724, 344] on button "Save Edits" at bounding box center [709, 345] width 72 height 19
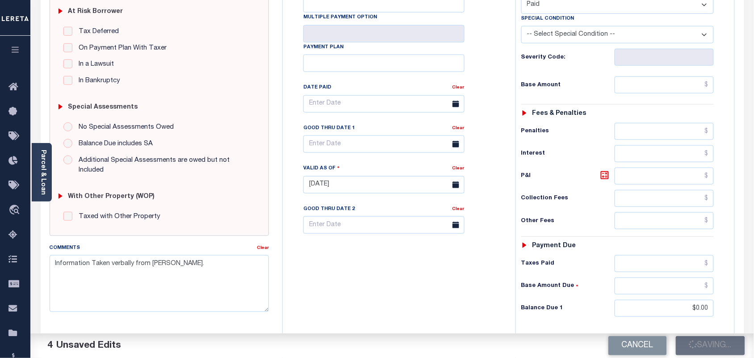
scroll to position [0, 0]
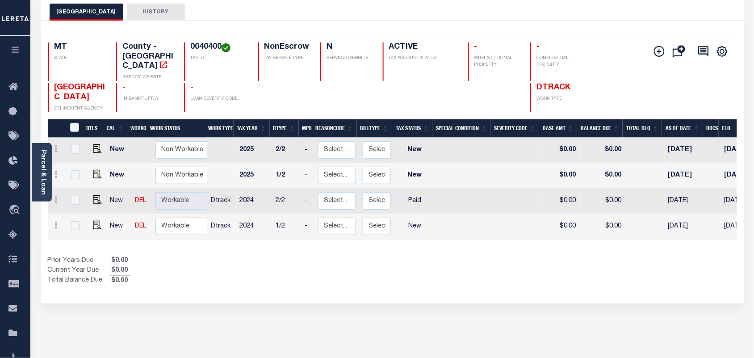
scroll to position [112, 0]
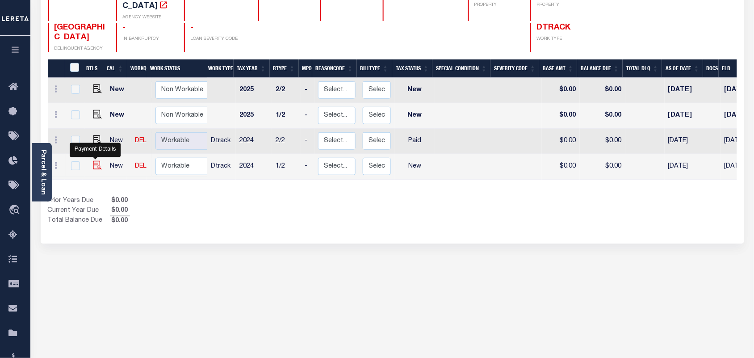
click at [97, 161] on img "" at bounding box center [97, 165] width 9 height 9
checkbox input "true"
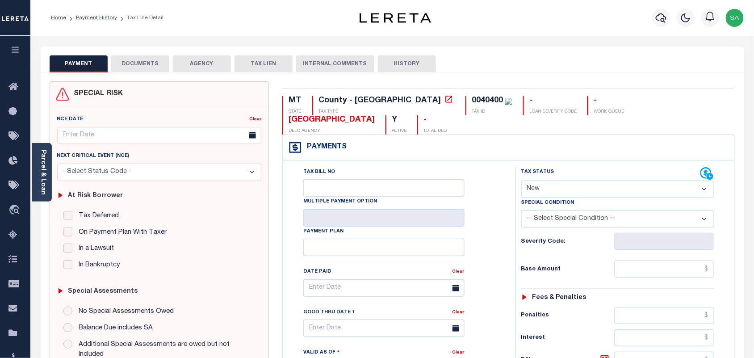
click at [560, 180] on select "- Select Status Code - Open Due/Unpaid Paid Incomplete No Tax Due Internal Refu…" at bounding box center [617, 188] width 193 height 17
select select "PYD"
click select "- Select Status Code - Open Due/Unpaid Paid Incomplete No Tax Due Internal Refu…"
type input "[DATE]"
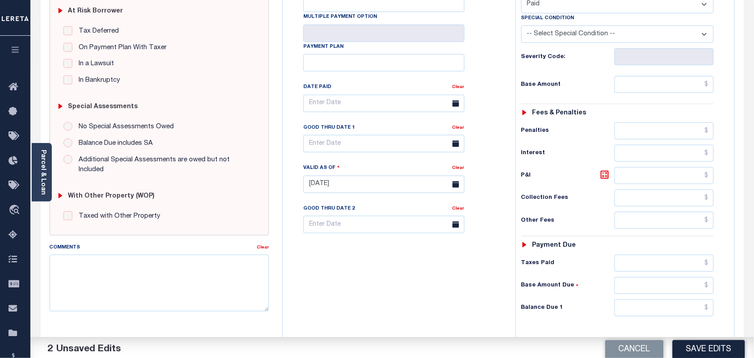
scroll to position [304, 0]
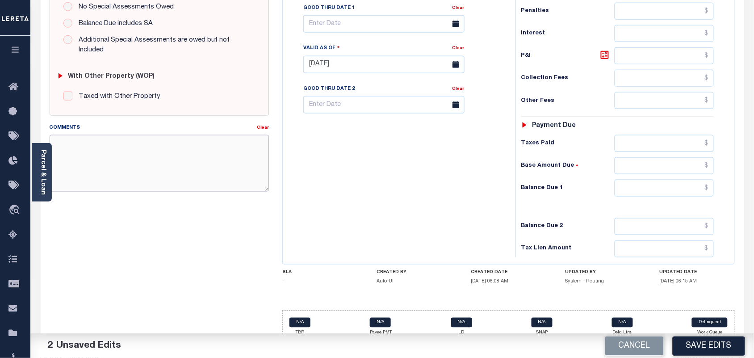
click textarea "Comments"
paste textarea "Information Taken verbally from Karie."
type textarea "Information Taken verbally from Karie."
click input "text"
type input "$0.00"
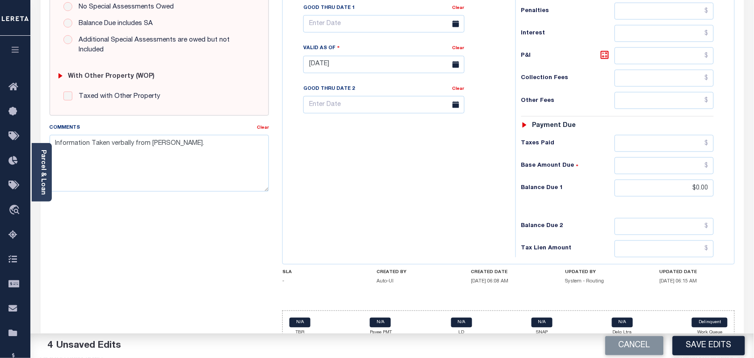
click div "Tax Bill No Multiple Payment Option Payment Plan Clear"
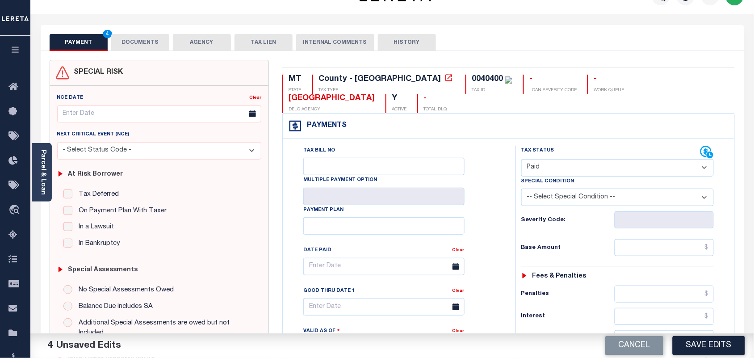
scroll to position [0, 0]
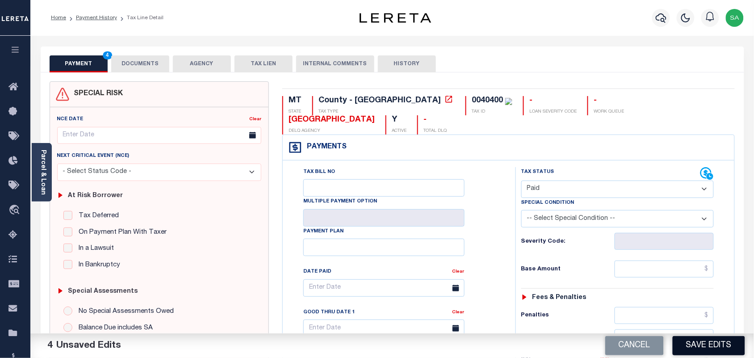
click button "Save Edits"
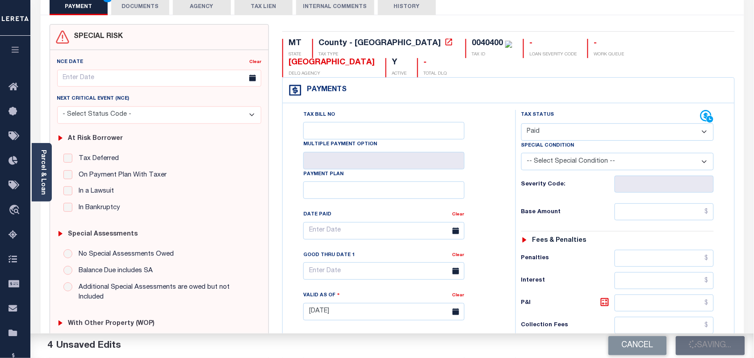
scroll to position [167, 0]
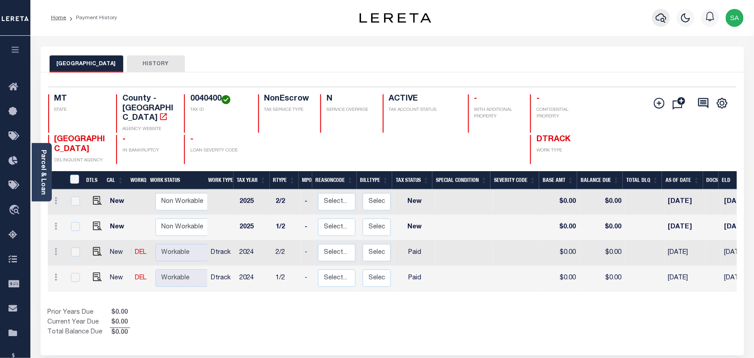
click at [661, 19] on icon "button" at bounding box center [661, 18] width 11 height 11
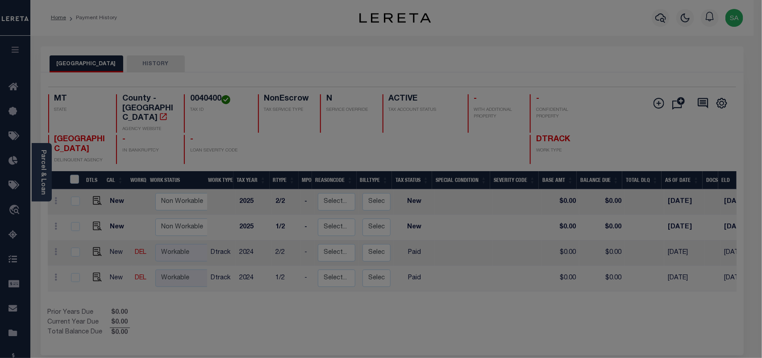
click at [0, 0] on input "text" at bounding box center [0, 0] width 0 height 0
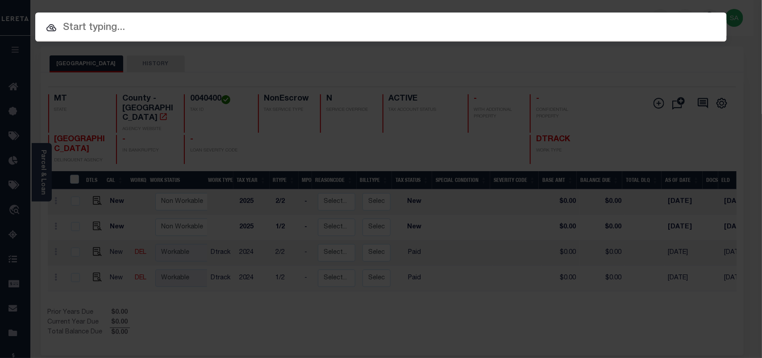
paste input "2190401"
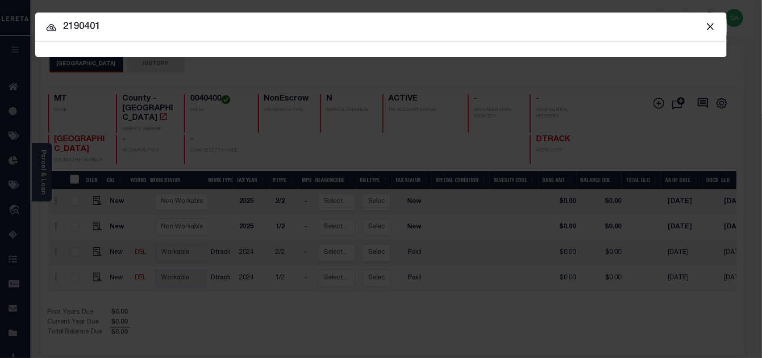
type input "2190401"
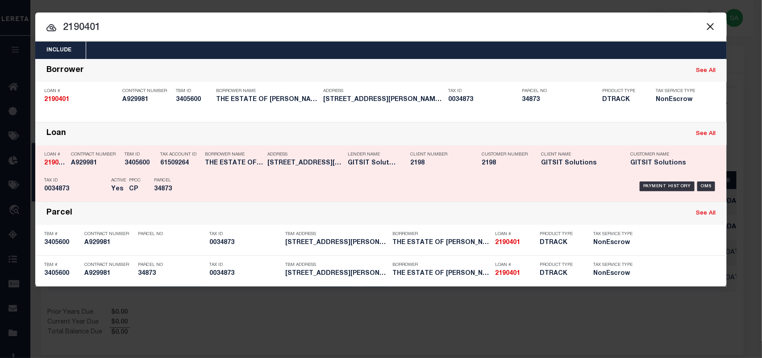
click at [188, 175] on div "Parcel 34873" at bounding box center [174, 186] width 40 height 26
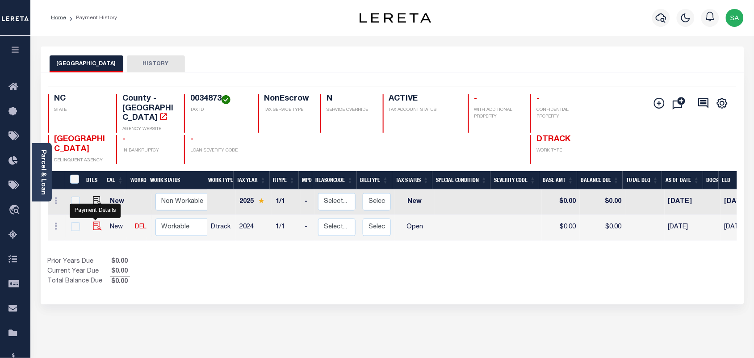
click at [96, 222] on img "" at bounding box center [97, 226] width 9 height 9
checkbox input "true"
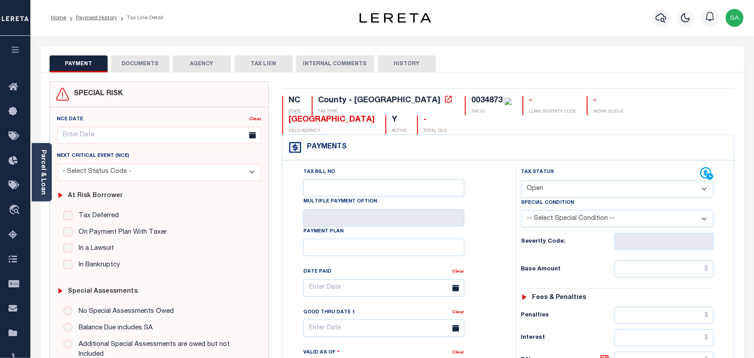
click at [566, 180] on select "- Select Status Code - Open Due/Unpaid Paid Incomplete No Tax Due Internal Refu…" at bounding box center [617, 188] width 193 height 17
select select "PYD"
click at [521, 180] on select "- Select Status Code - Open Due/Unpaid Paid Incomplete No Tax Due Internal Refu…" at bounding box center [617, 188] width 193 height 17
type input "[DATE]"
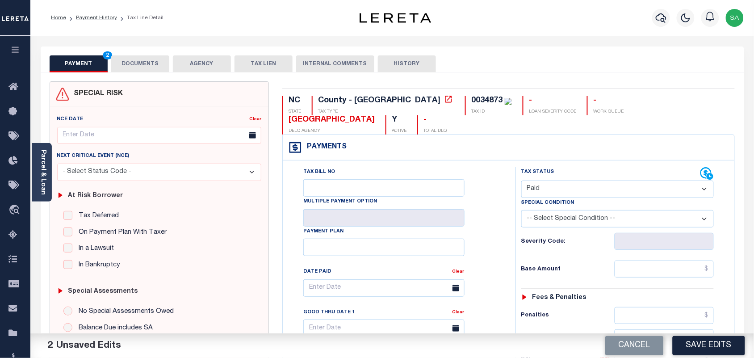
click at [146, 72] on button "DOCUMENTS" at bounding box center [140, 63] width 58 height 17
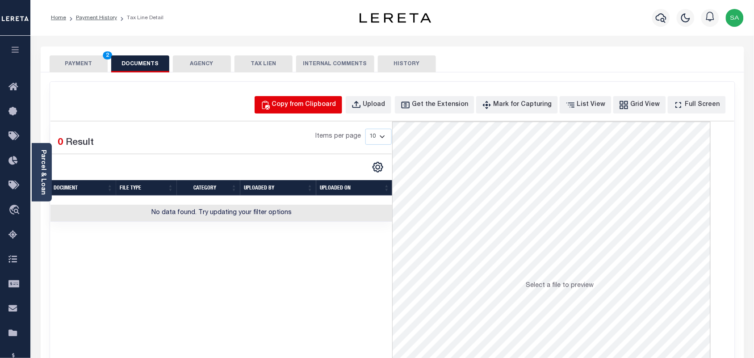
click at [324, 103] on div "Copy from Clipboard" at bounding box center [304, 105] width 64 height 10
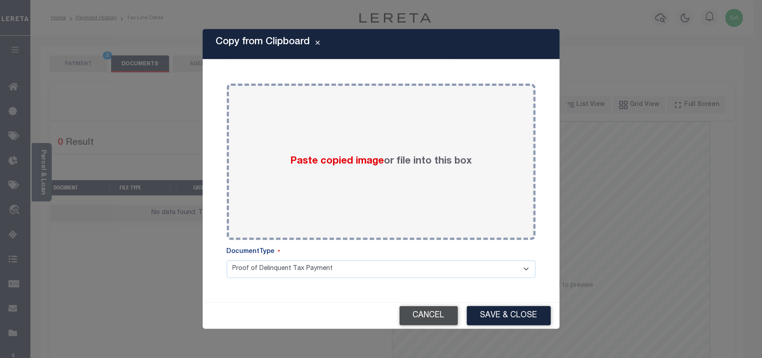
click at [422, 313] on button "Cancel" at bounding box center [429, 315] width 59 height 19
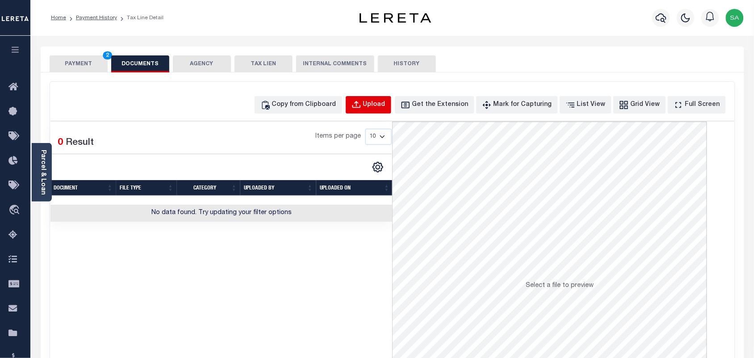
click at [381, 101] on div "Upload" at bounding box center [374, 105] width 22 height 10
select select "POP"
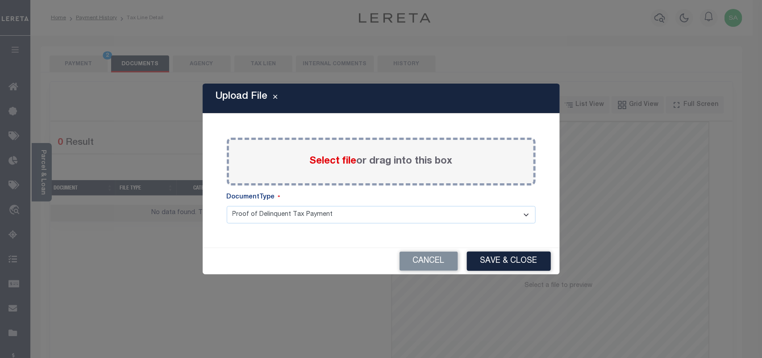
click at [347, 162] on span "Select file" at bounding box center [333, 161] width 47 height 10
click at [0, 0] on input "Select file or drag into this box" at bounding box center [0, 0] width 0 height 0
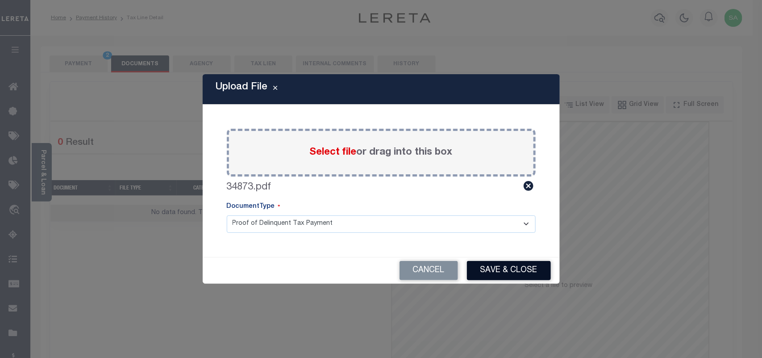
click at [512, 266] on button "Save & Close" at bounding box center [509, 270] width 84 height 19
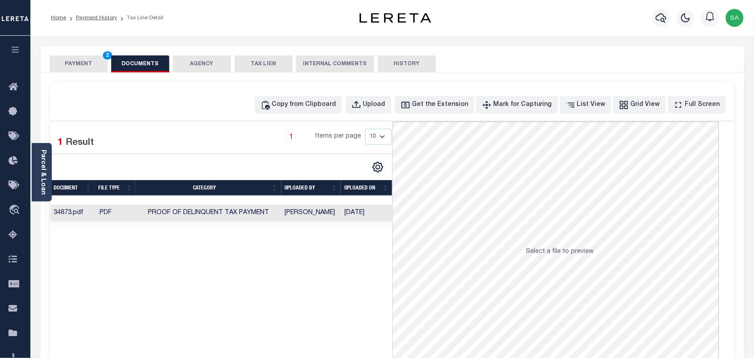
click at [326, 215] on td "Sanaulla Shariff" at bounding box center [311, 213] width 60 height 17
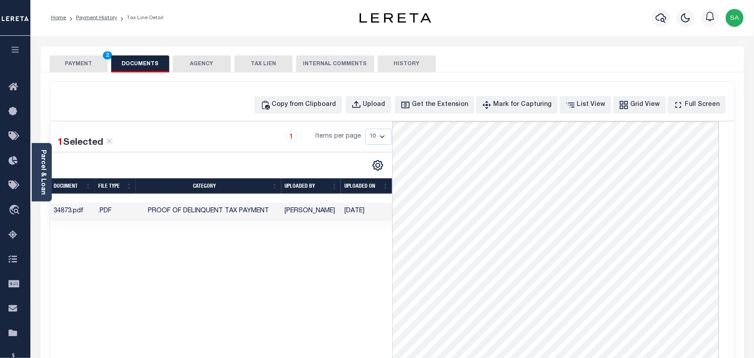
click at [90, 68] on button "PAYMENT 2" at bounding box center [79, 63] width 58 height 17
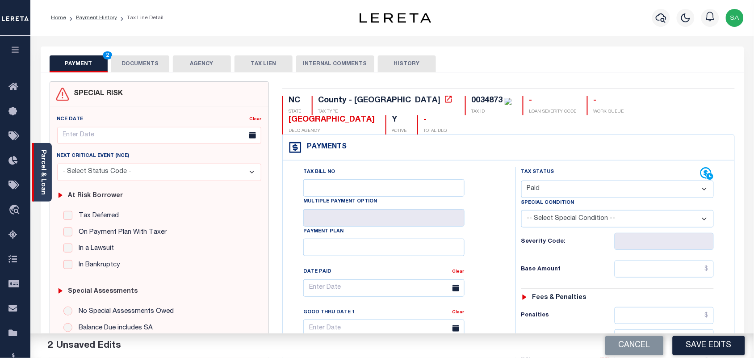
click at [38, 173] on div "Parcel & Loan" at bounding box center [42, 172] width 20 height 59
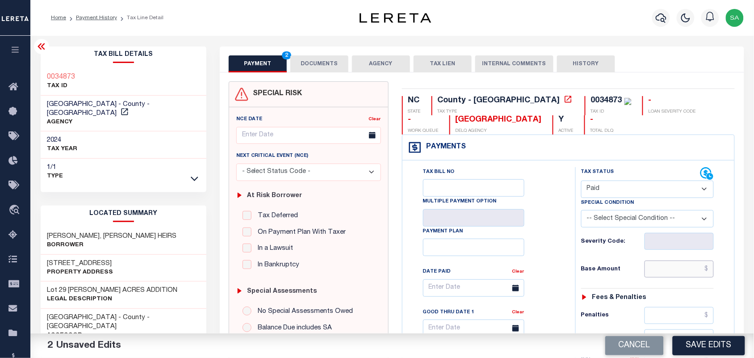
click at [687, 269] on input "text" at bounding box center [679, 268] width 70 height 17
paste input "1,261.99"
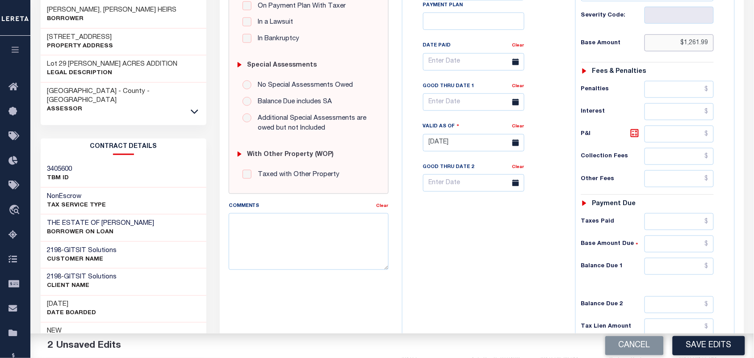
scroll to position [320, 0]
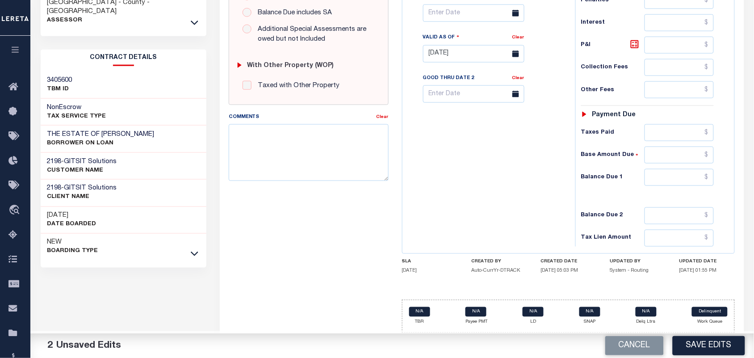
type input "$1,261.99"
click at [681, 182] on input "text" at bounding box center [679, 177] width 70 height 17
type input "$0.00"
click at [523, 184] on div "Tax Bill No Multiple Payment Option Payment Plan Clear" at bounding box center [487, 49] width 164 height 394
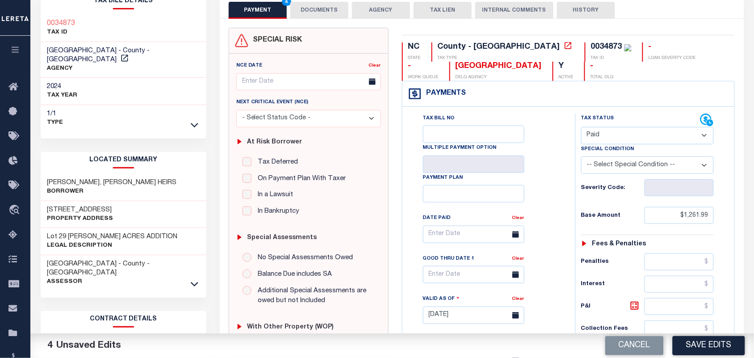
scroll to position [0, 0]
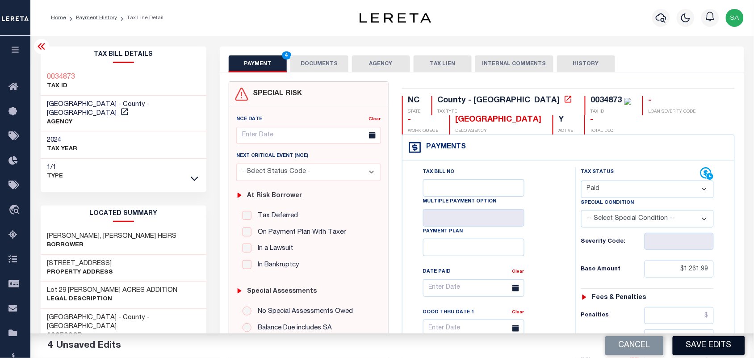
click at [686, 342] on button "Save Edits" at bounding box center [709, 345] width 72 height 19
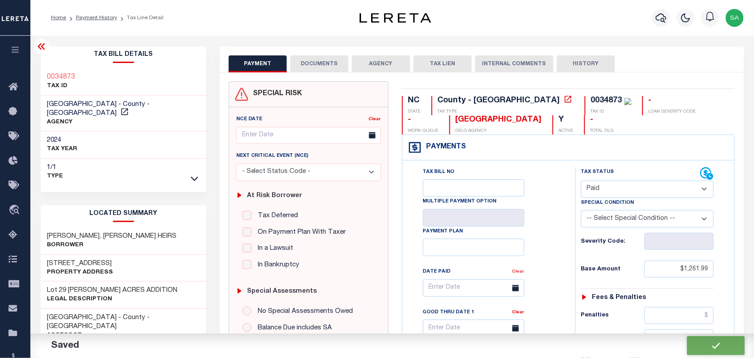
checkbox input "false"
type input "$1,261.99"
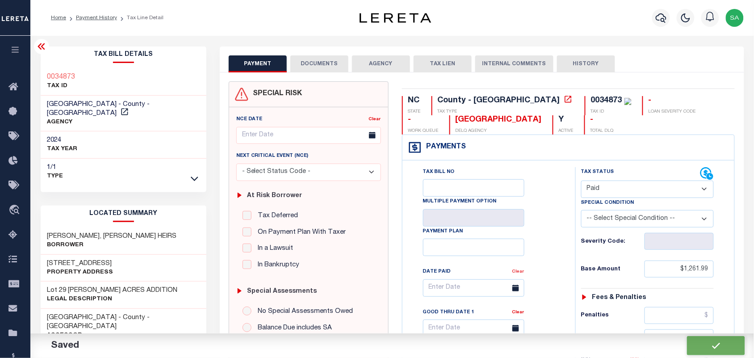
type input "$0"
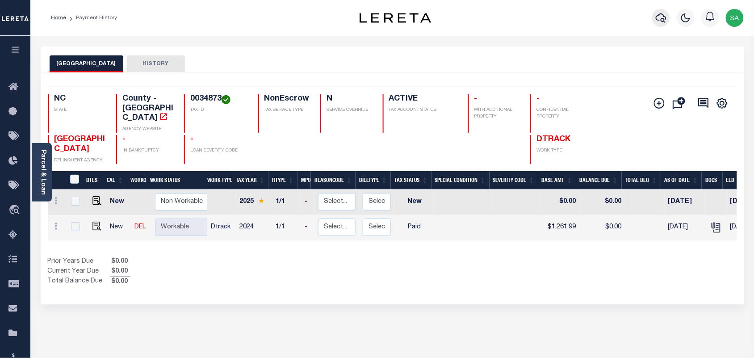
click at [661, 14] on icon "button" at bounding box center [661, 17] width 11 height 9
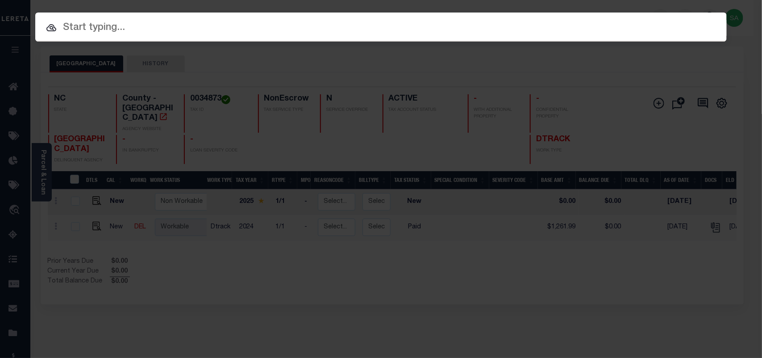
click at [588, 41] on div "Include Loans TBM Customers Borrowers Payments (Lender Non-Disb) Payments (Lend…" at bounding box center [381, 49] width 692 height 16
paste input "64553"
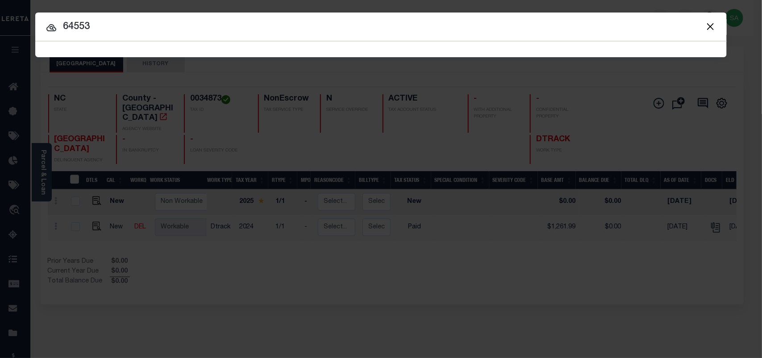
type input "64553"
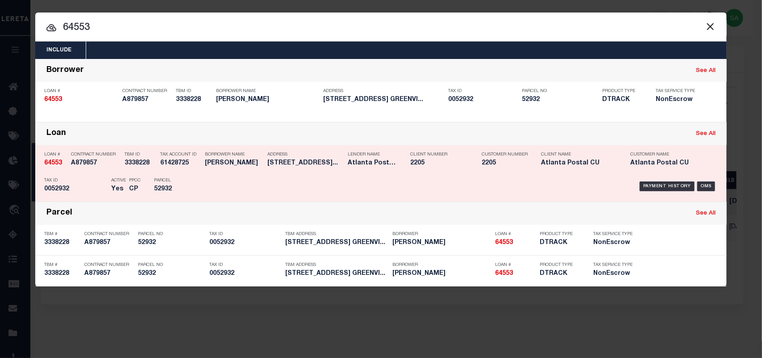
click at [190, 178] on p "Parcel" at bounding box center [174, 180] width 40 height 5
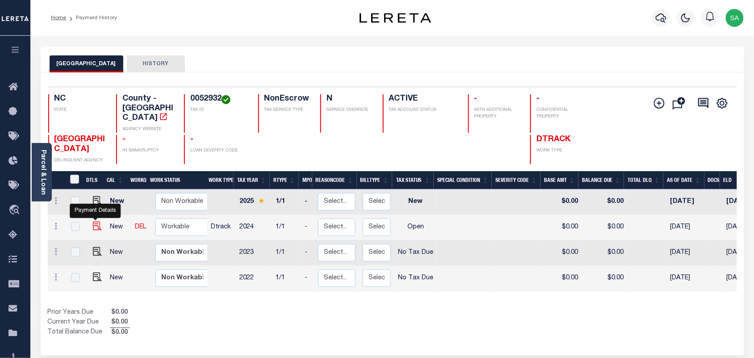
click at [94, 222] on img "" at bounding box center [97, 226] width 9 height 9
checkbox input "true"
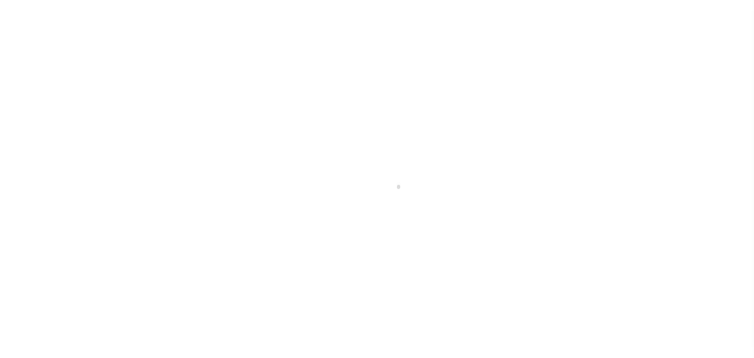
select select "OP2"
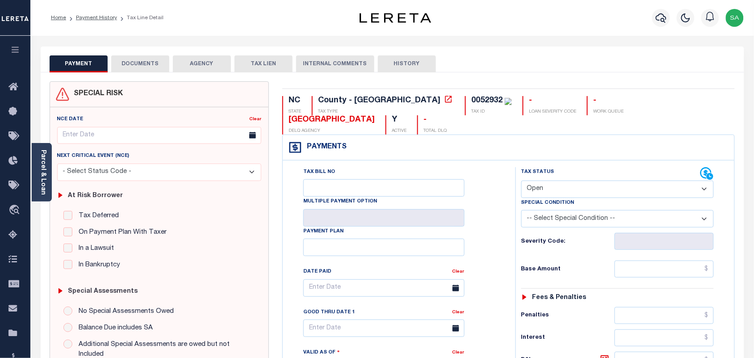
drag, startPoint x: 40, startPoint y: 175, endPoint x: 53, endPoint y: 166, distance: 15.6
click at [40, 175] on link "Parcel & Loan" at bounding box center [43, 172] width 6 height 45
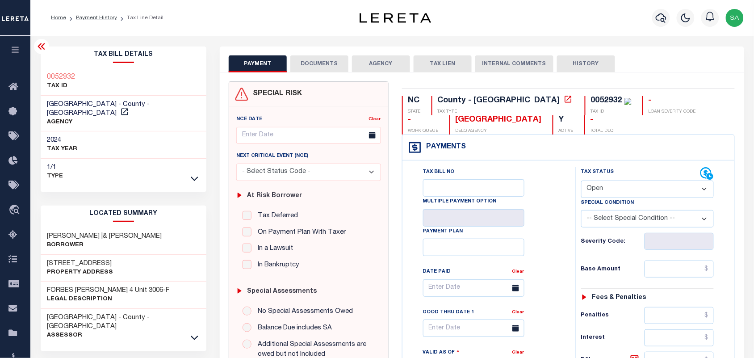
click at [300, 63] on button "DOCUMENTS" at bounding box center [319, 63] width 58 height 17
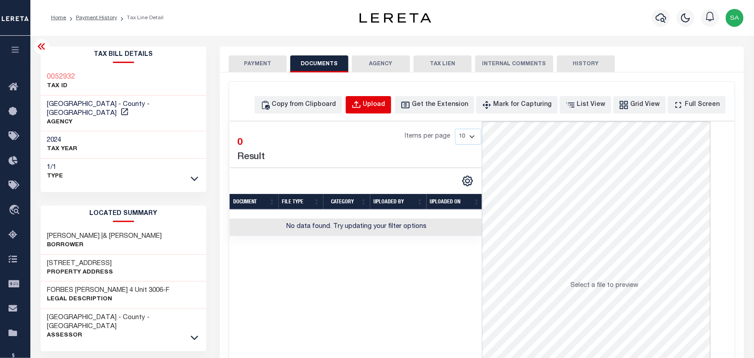
click at [380, 106] on div "Upload" at bounding box center [374, 105] width 22 height 10
select select "POP"
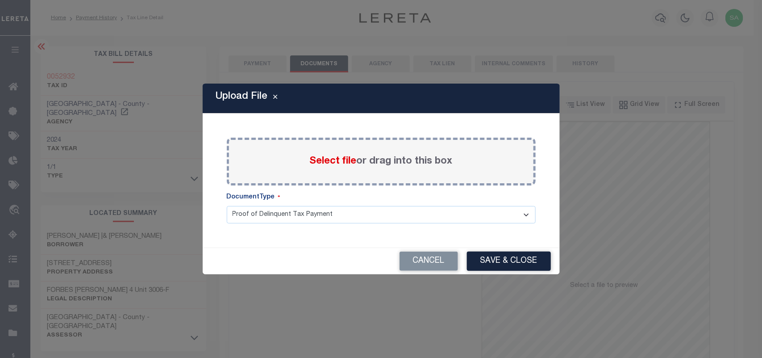
click at [347, 162] on span "Select file" at bounding box center [333, 161] width 47 height 10
click at [0, 0] on input "Select file or drag into this box" at bounding box center [0, 0] width 0 height 0
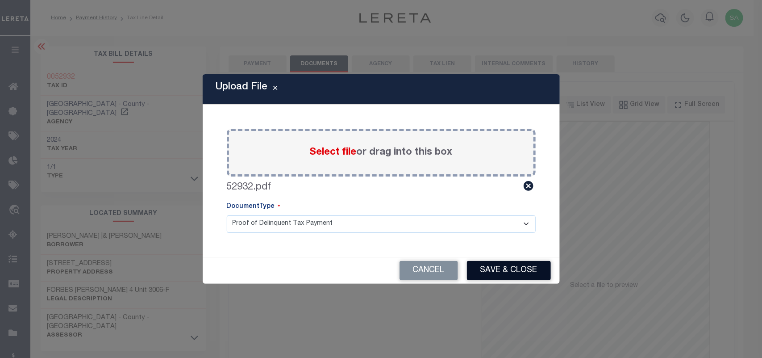
click at [486, 273] on button "Save & Close" at bounding box center [509, 270] width 84 height 19
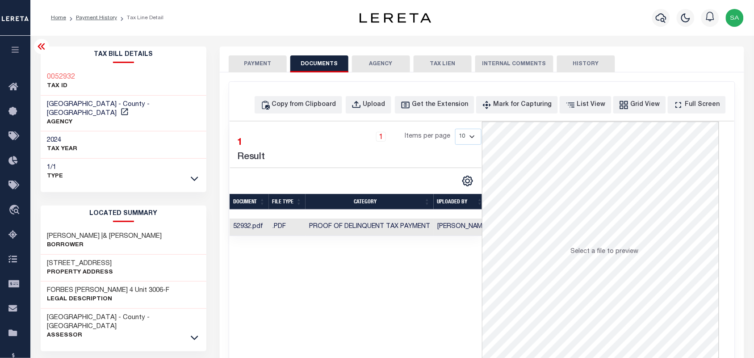
click at [253, 57] on button "PAYMENT" at bounding box center [258, 63] width 58 height 17
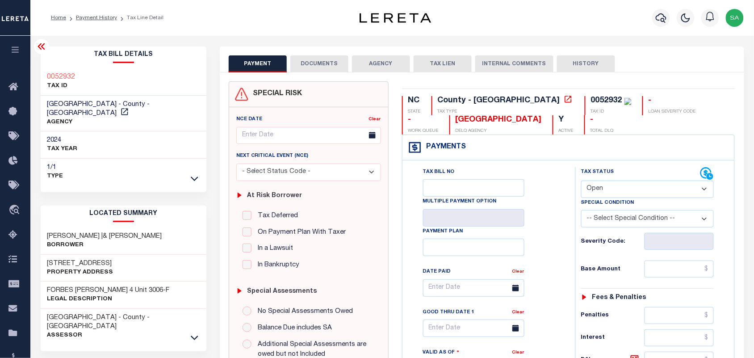
drag, startPoint x: 620, startPoint y: 188, endPoint x: 620, endPoint y: 194, distance: 6.7
click at [620, 188] on select "- Select Status Code - Open Due/Unpaid Paid Incomplete No Tax Due Internal Refu…" at bounding box center [647, 188] width 133 height 17
select select "PYD"
click at [581, 181] on select "- Select Status Code - Open Due/Unpaid Paid Incomplete No Tax Due Internal Refu…" at bounding box center [647, 188] width 133 height 17
type input "09/09/2025"
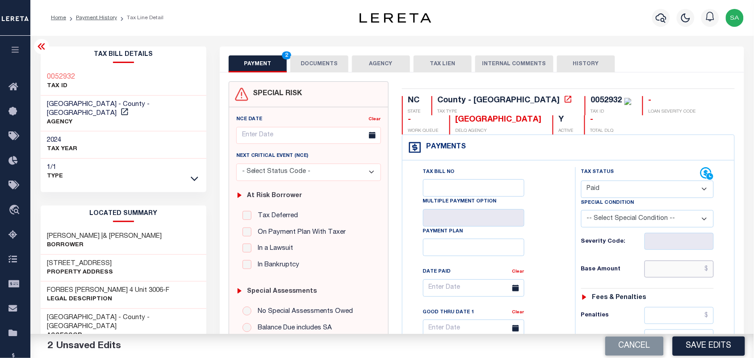
drag, startPoint x: 680, startPoint y: 276, endPoint x: 673, endPoint y: 275, distance: 7.2
click at [680, 275] on input "text" at bounding box center [679, 268] width 70 height 17
paste input "1,479.85"
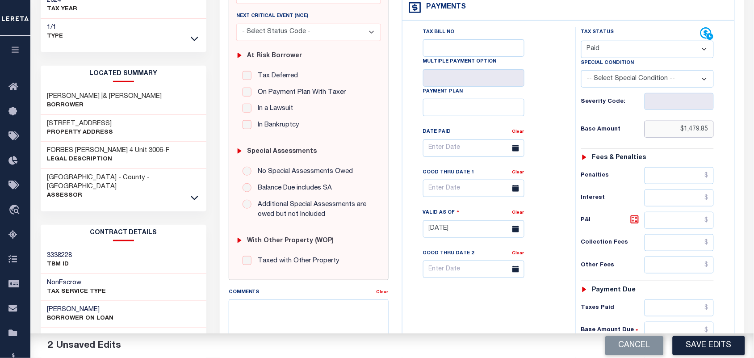
scroll to position [279, 0]
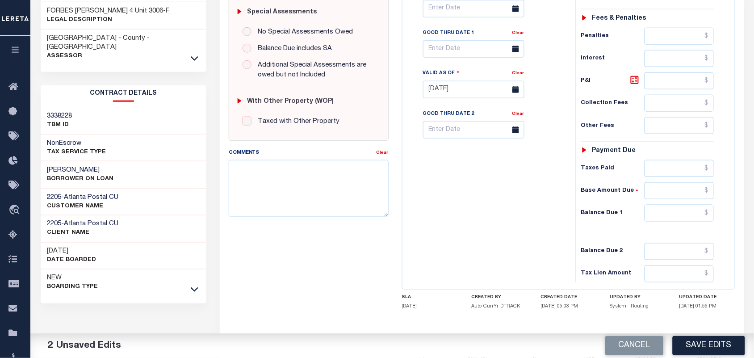
type input "$1,479.85"
drag, startPoint x: 697, startPoint y: 226, endPoint x: 693, endPoint y: 223, distance: 4.6
click at [697, 222] on input "text" at bounding box center [679, 213] width 70 height 17
type input "$0.00"
click at [494, 227] on div "Tax Bill No Multiple Payment Option Payment Plan Clear" at bounding box center [487, 85] width 164 height 394
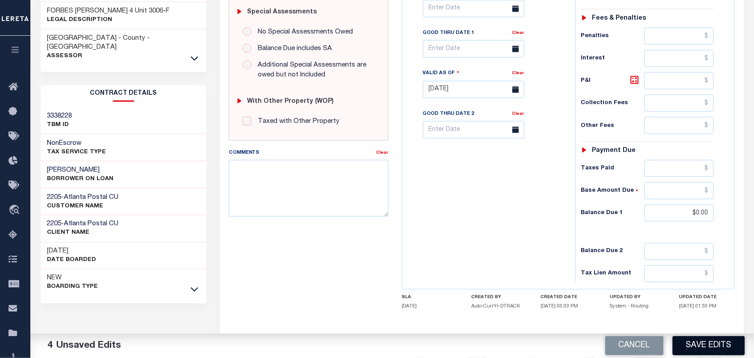
click at [680, 345] on button "Save Edits" at bounding box center [709, 345] width 72 height 19
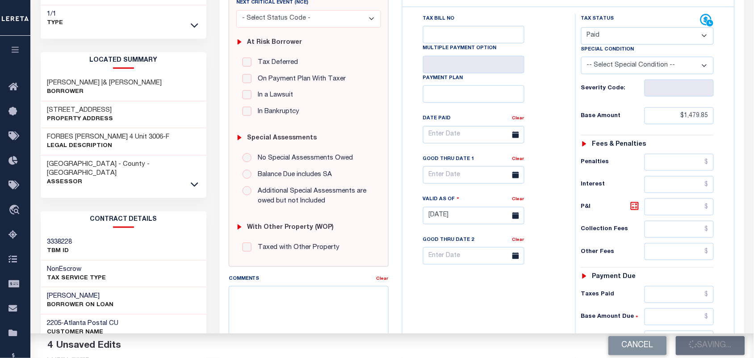
scroll to position [56, 0]
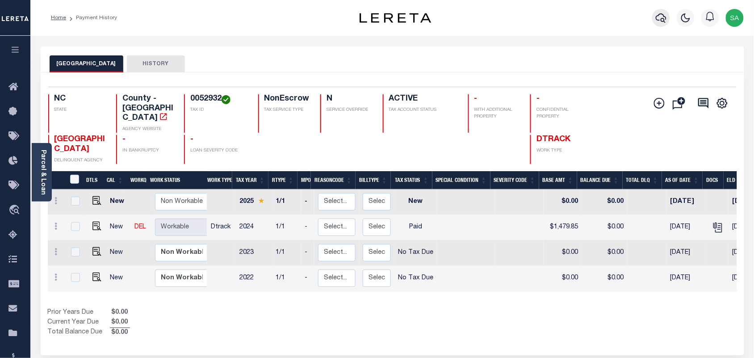
click at [656, 20] on icon "button" at bounding box center [661, 18] width 11 height 11
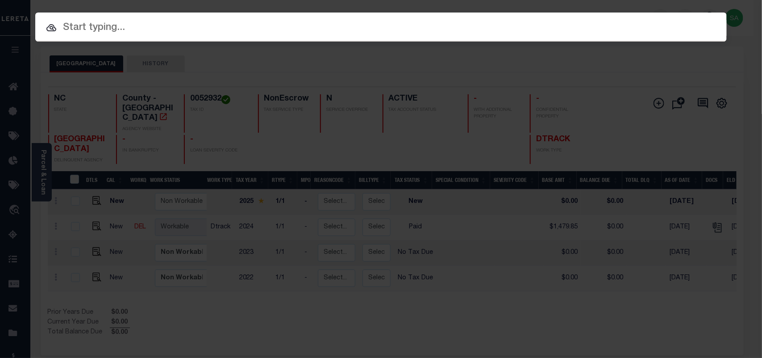
click at [610, 26] on div "Include Loans TBM Customers Borrowers Payments (Lender Non-Disb) Payments (Lend…" at bounding box center [381, 179] width 762 height 358
paste input "07732003107-00101"
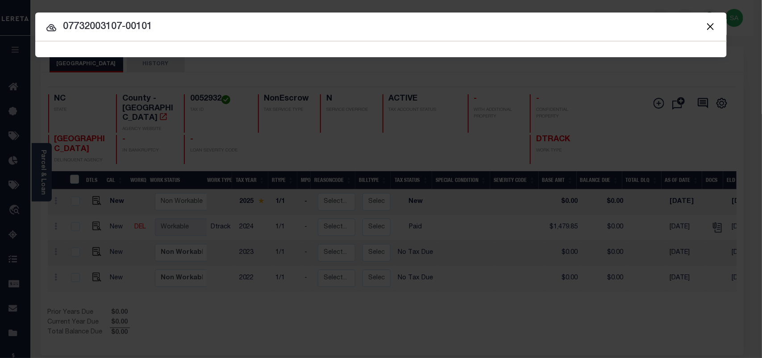
type input "07732003107-00101"
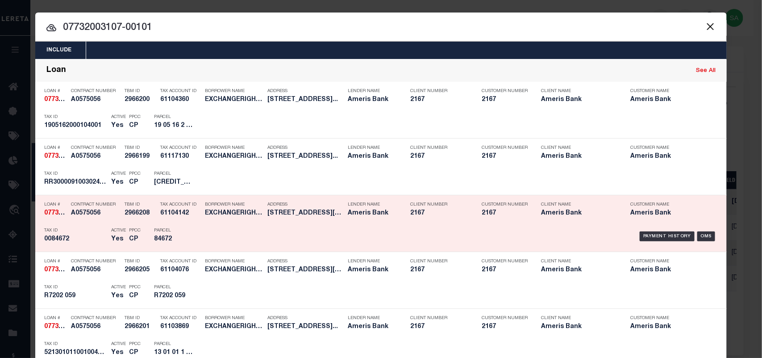
click at [201, 226] on div "Payment History OMS" at bounding box center [463, 236] width 524 height 26
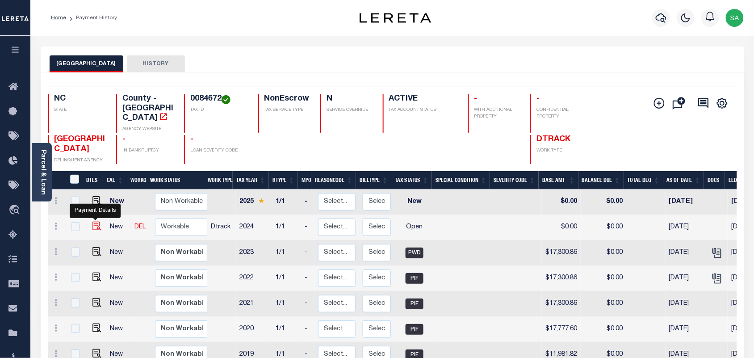
click at [93, 222] on img "" at bounding box center [96, 226] width 9 height 9
checkbox input "true"
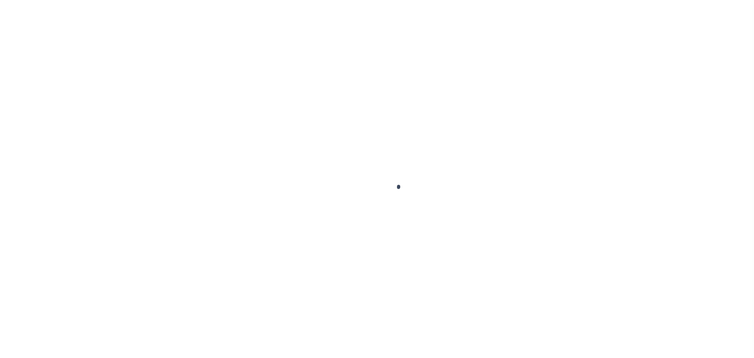
checkbox input "false"
type input "[DATE]"
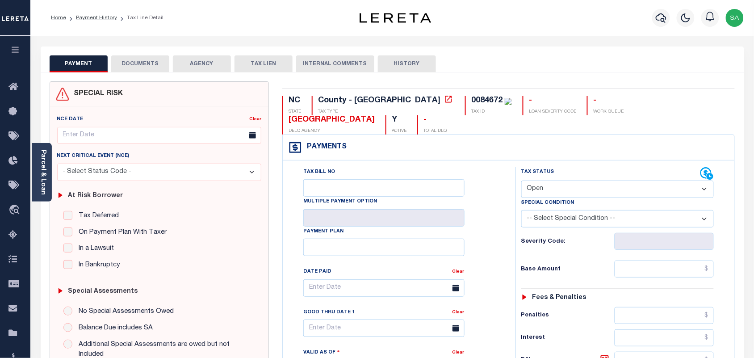
click at [579, 180] on select "- Select Status Code - Open Due/Unpaid Paid Incomplete No Tax Due Internal Refu…" at bounding box center [617, 188] width 193 height 17
select select "PYD"
click at [521, 180] on select "- Select Status Code - Open Due/Unpaid Paid Incomplete No Tax Due Internal Refu…" at bounding box center [617, 188] width 193 height 17
type input "[DATE]"
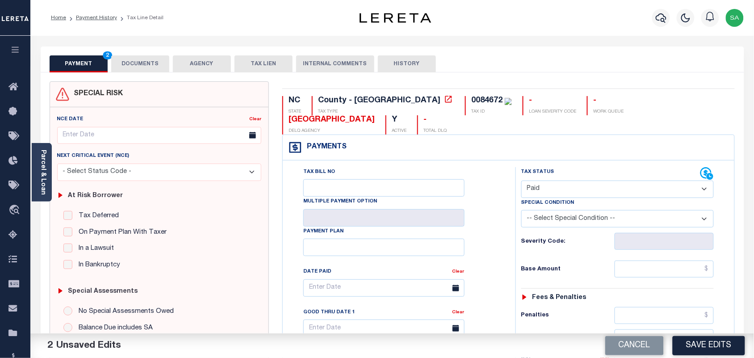
click at [144, 66] on button "DOCUMENTS" at bounding box center [140, 63] width 58 height 17
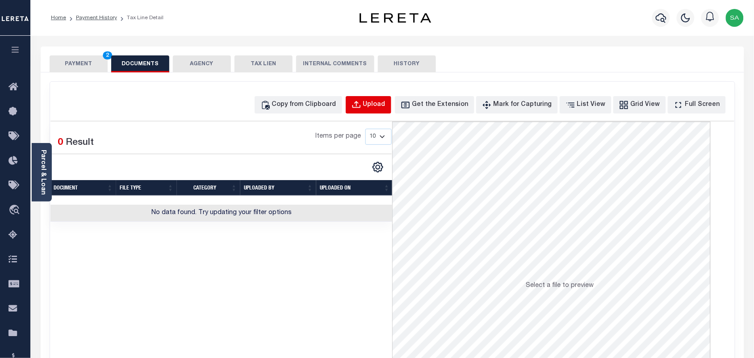
click at [385, 104] on div "Upload" at bounding box center [374, 105] width 22 height 10
select select "POP"
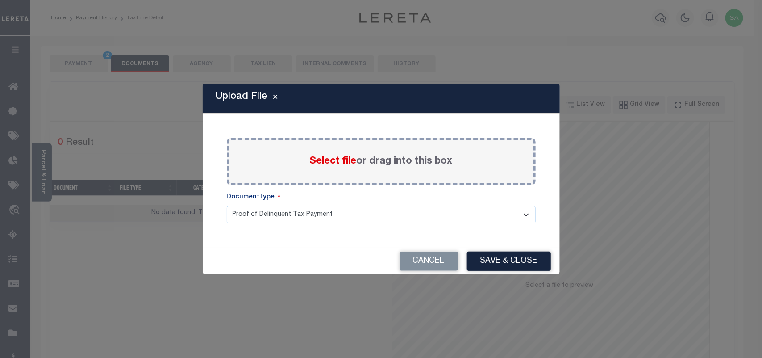
click at [342, 159] on span "Select file" at bounding box center [333, 161] width 47 height 10
click at [0, 0] on input "Select file or drag into this box" at bounding box center [0, 0] width 0 height 0
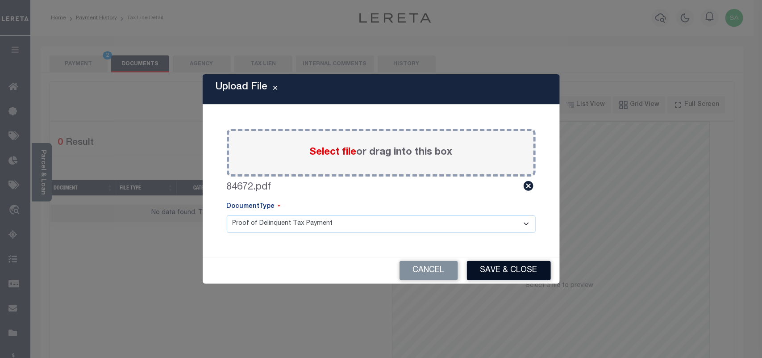
click at [510, 275] on button "Save & Close" at bounding box center [509, 270] width 84 height 19
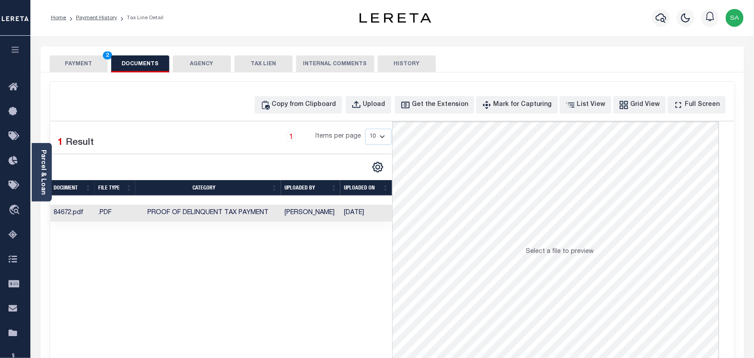
click at [360, 217] on td "[DATE]" at bounding box center [366, 213] width 52 height 17
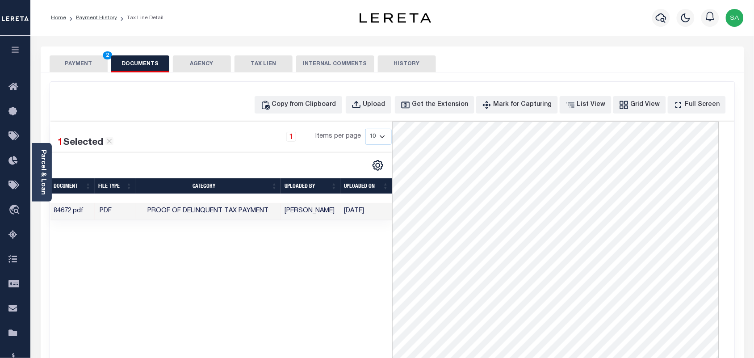
click at [81, 65] on button "PAYMENT 2" at bounding box center [79, 63] width 58 height 17
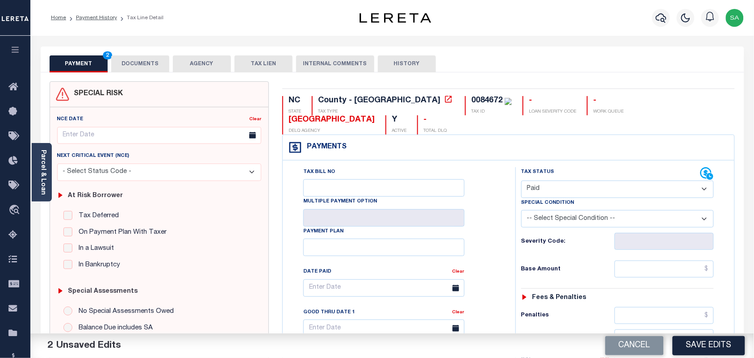
click at [50, 179] on div "Parcel & Loan" at bounding box center [42, 172] width 20 height 59
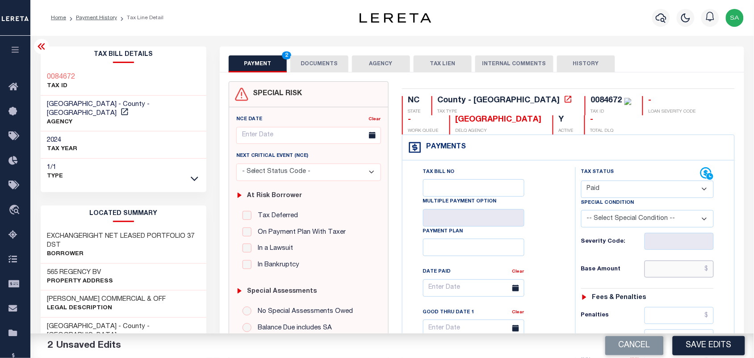
click at [679, 273] on input "text" at bounding box center [679, 268] width 70 height 17
paste input "14,037.77"
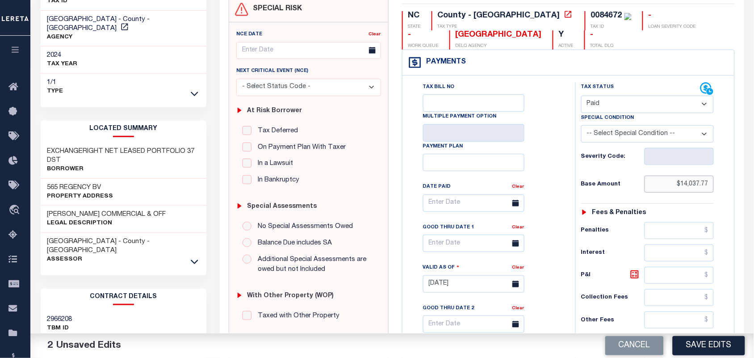
scroll to position [279, 0]
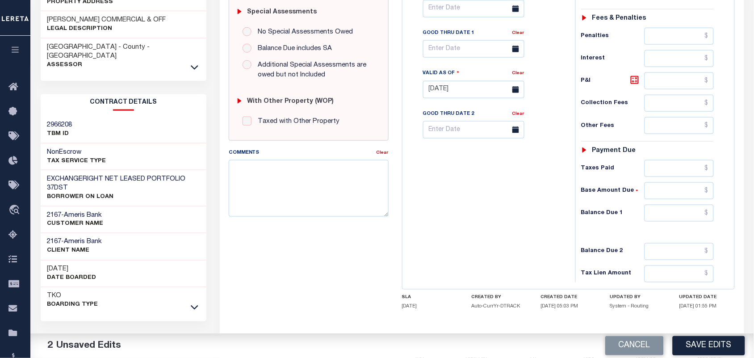
type input "$14,037.77"
click at [704, 220] on input "text" at bounding box center [679, 213] width 70 height 17
type input "$0.00"
drag, startPoint x: 523, startPoint y: 222, endPoint x: 575, endPoint y: 244, distance: 56.4
click at [523, 222] on div "Tax Bill No Multiple Payment Option Payment Plan Clear" at bounding box center [487, 85] width 164 height 394
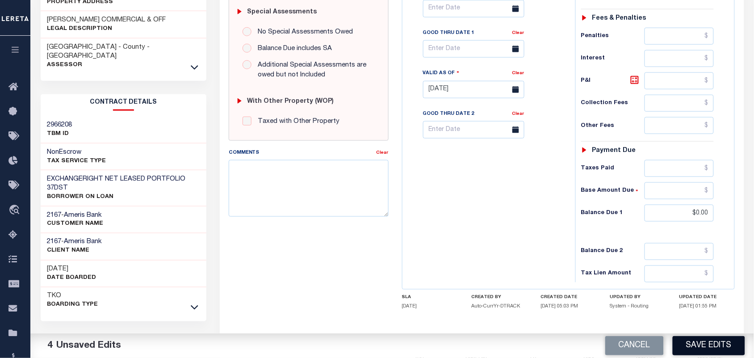
click at [700, 344] on button "Save Edits" at bounding box center [709, 345] width 72 height 19
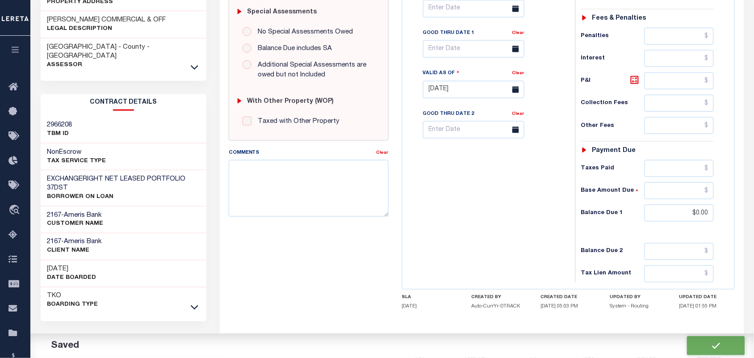
checkbox input "false"
type input "$14,037.77"
type input "$0"
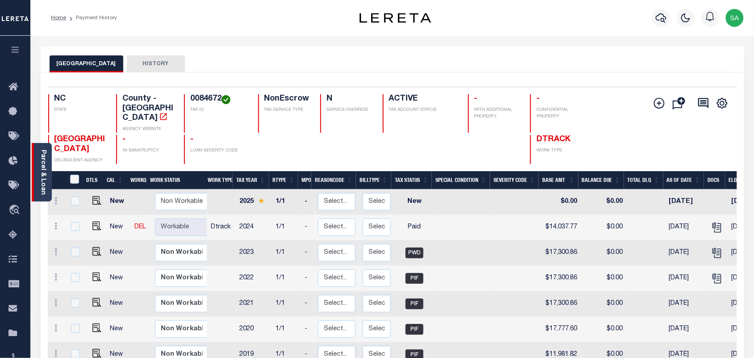
click div "Parcel & Loan"
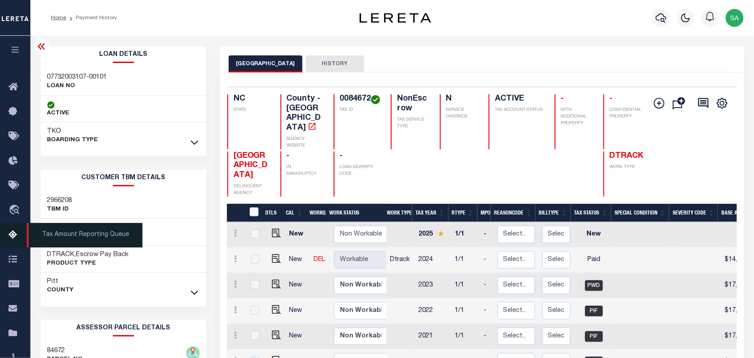
click icon
